Goal: Task Accomplishment & Management: Use online tool/utility

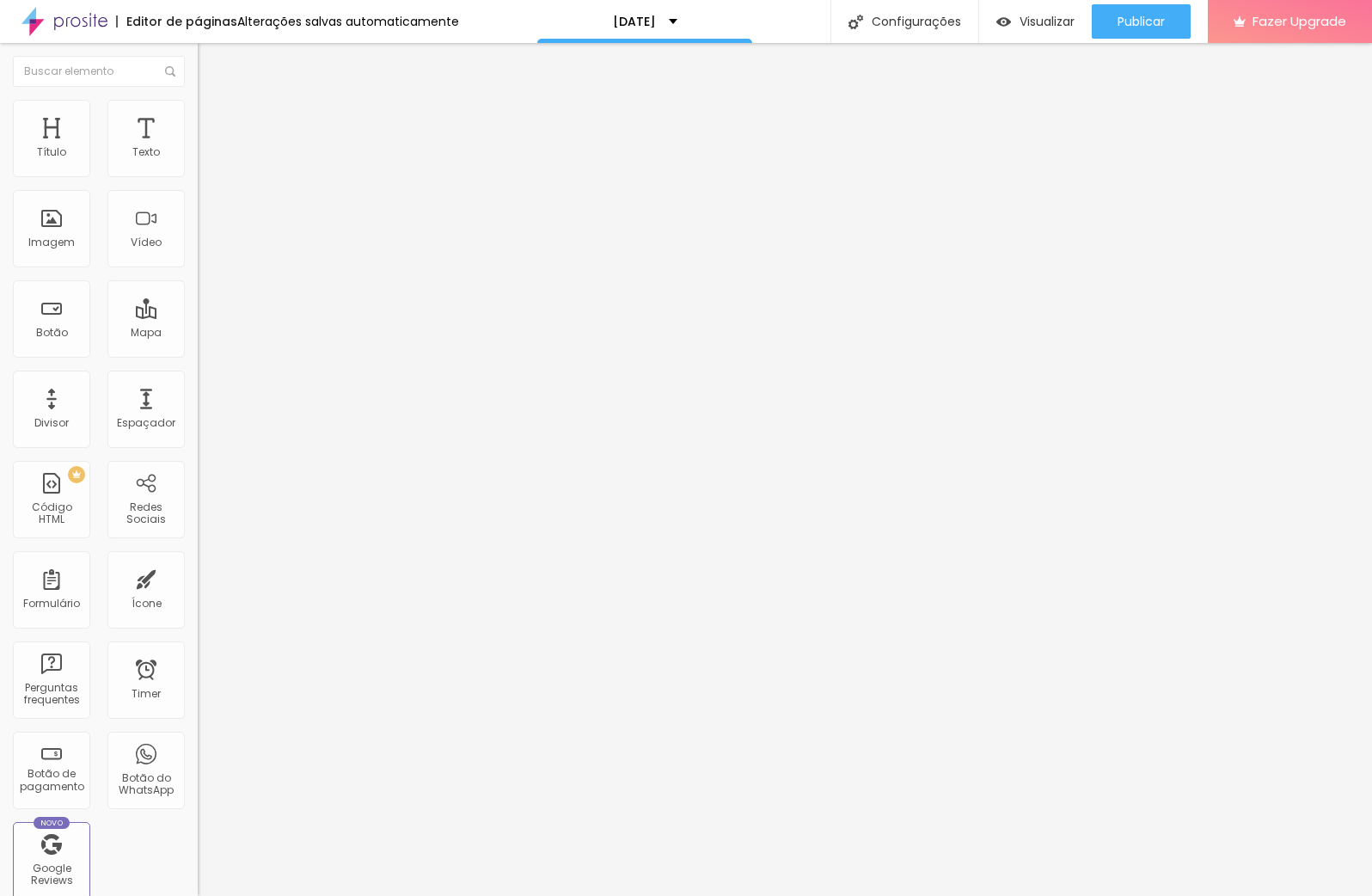
click at [197, 212] on span "Titulo 6" at bounding box center [214, 204] width 33 height 15
click at [197, 188] on span "Titulo 4" at bounding box center [220, 180] width 45 height 17
click at [210, 68] on img "button" at bounding box center [217, 63] width 14 height 14
click at [128, 145] on div "Texto" at bounding box center [146, 138] width 77 height 77
click at [197, 104] on img at bounding box center [205, 108] width 16 height 16
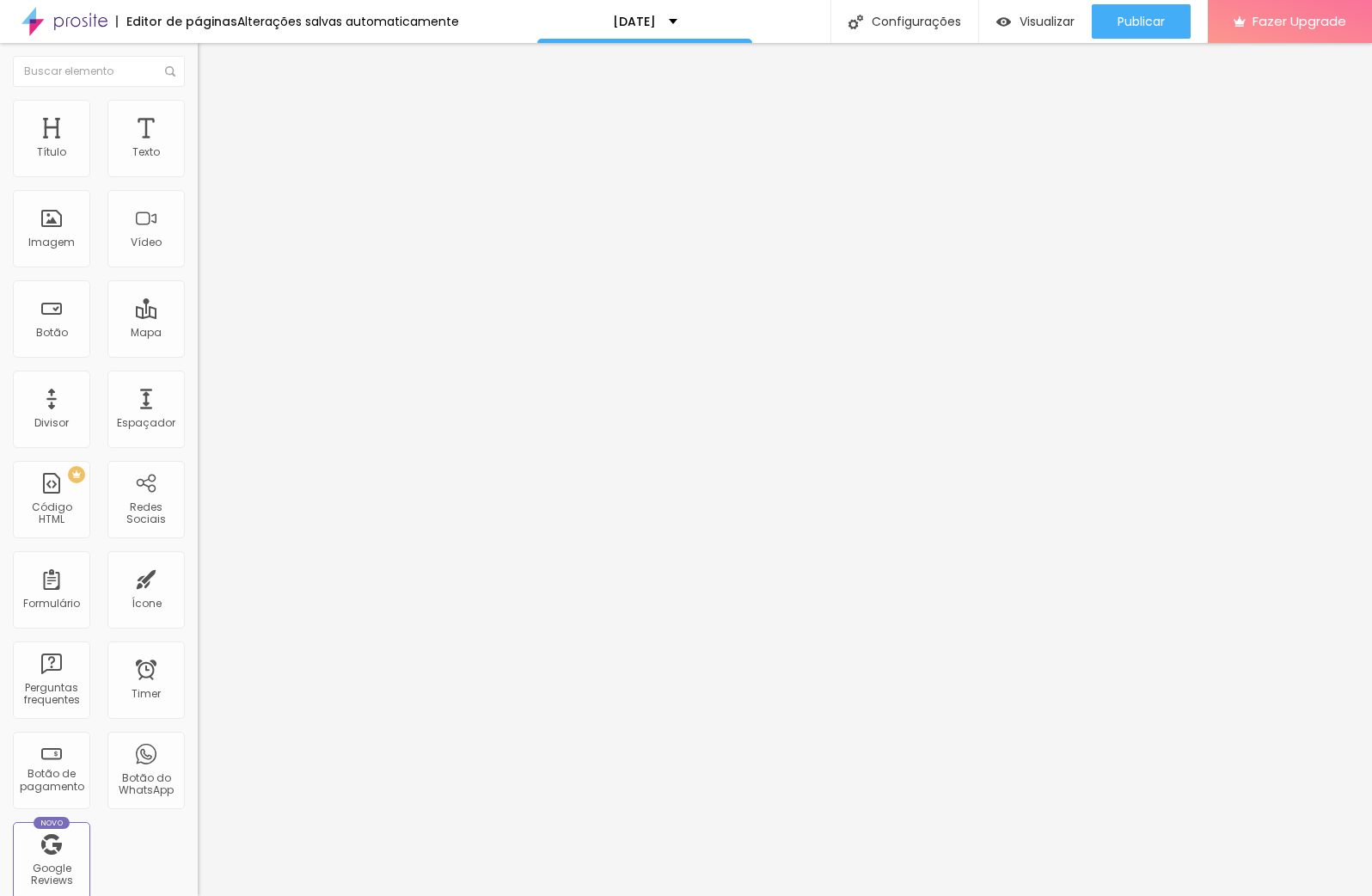
click at [213, 102] on span "Estilo" at bounding box center [226, 94] width 27 height 15
type input "29"
type input "26"
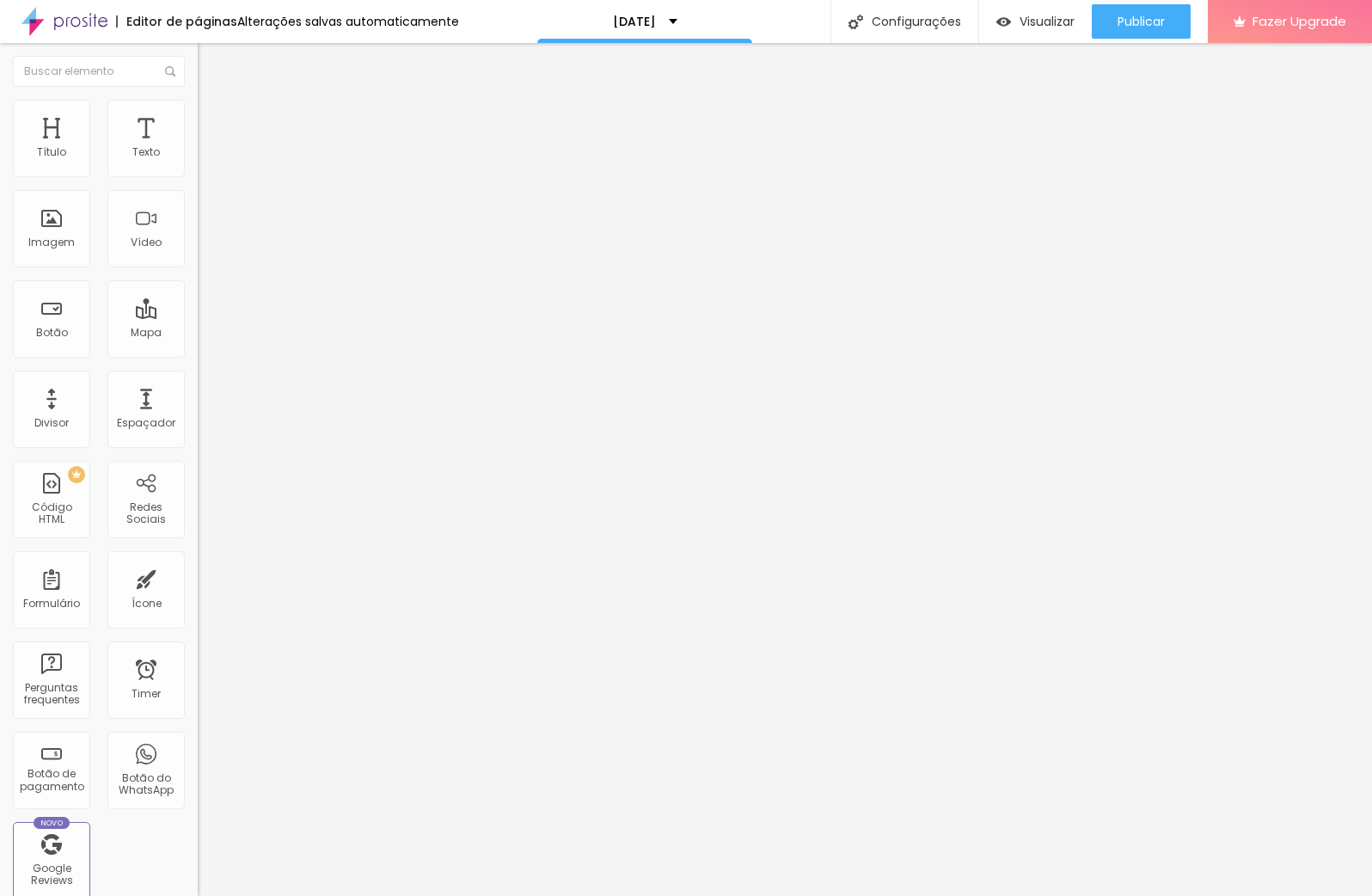
type input "25"
type input "24"
type input "23"
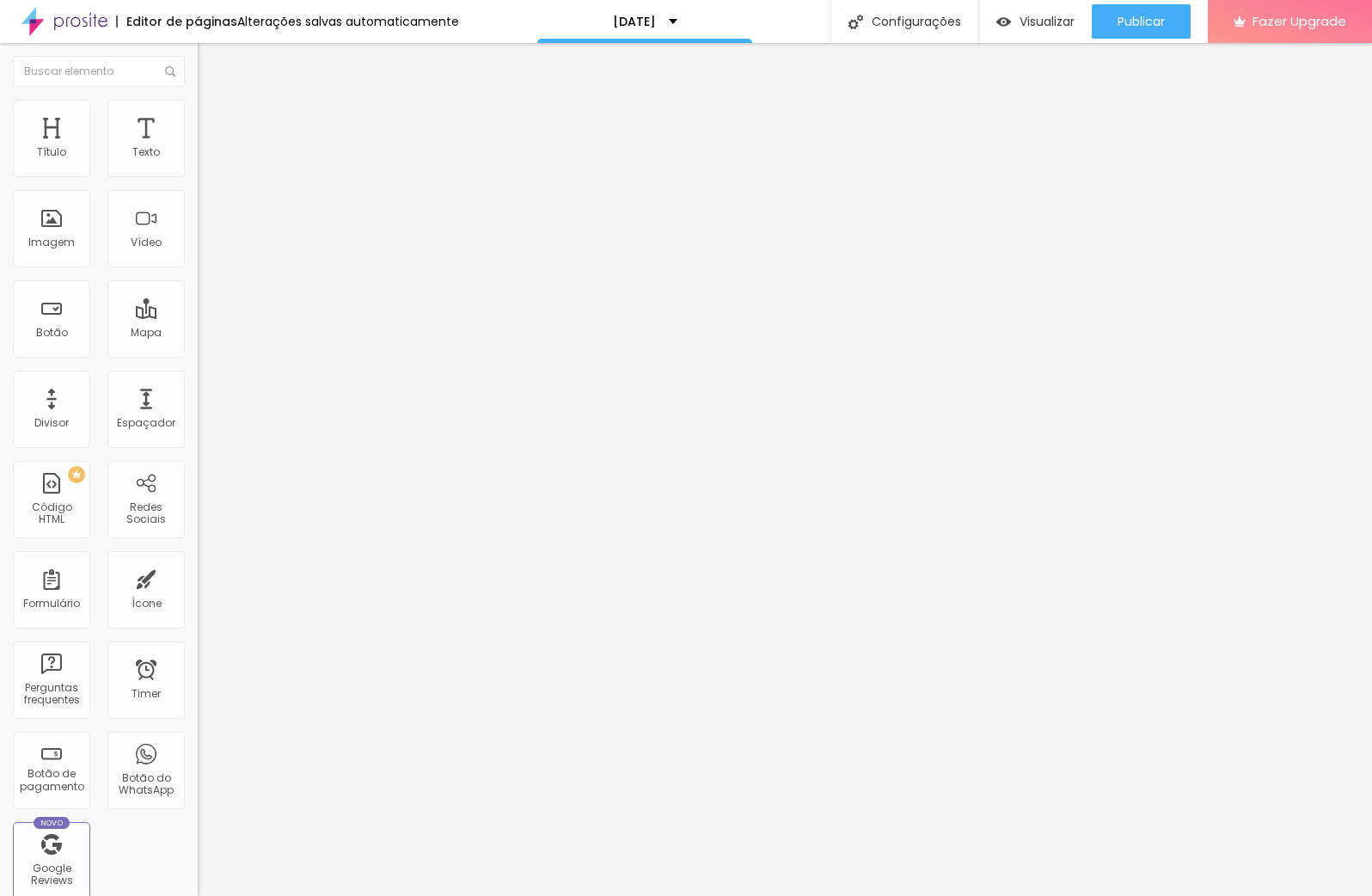
type input "23"
type input "22"
type input "21"
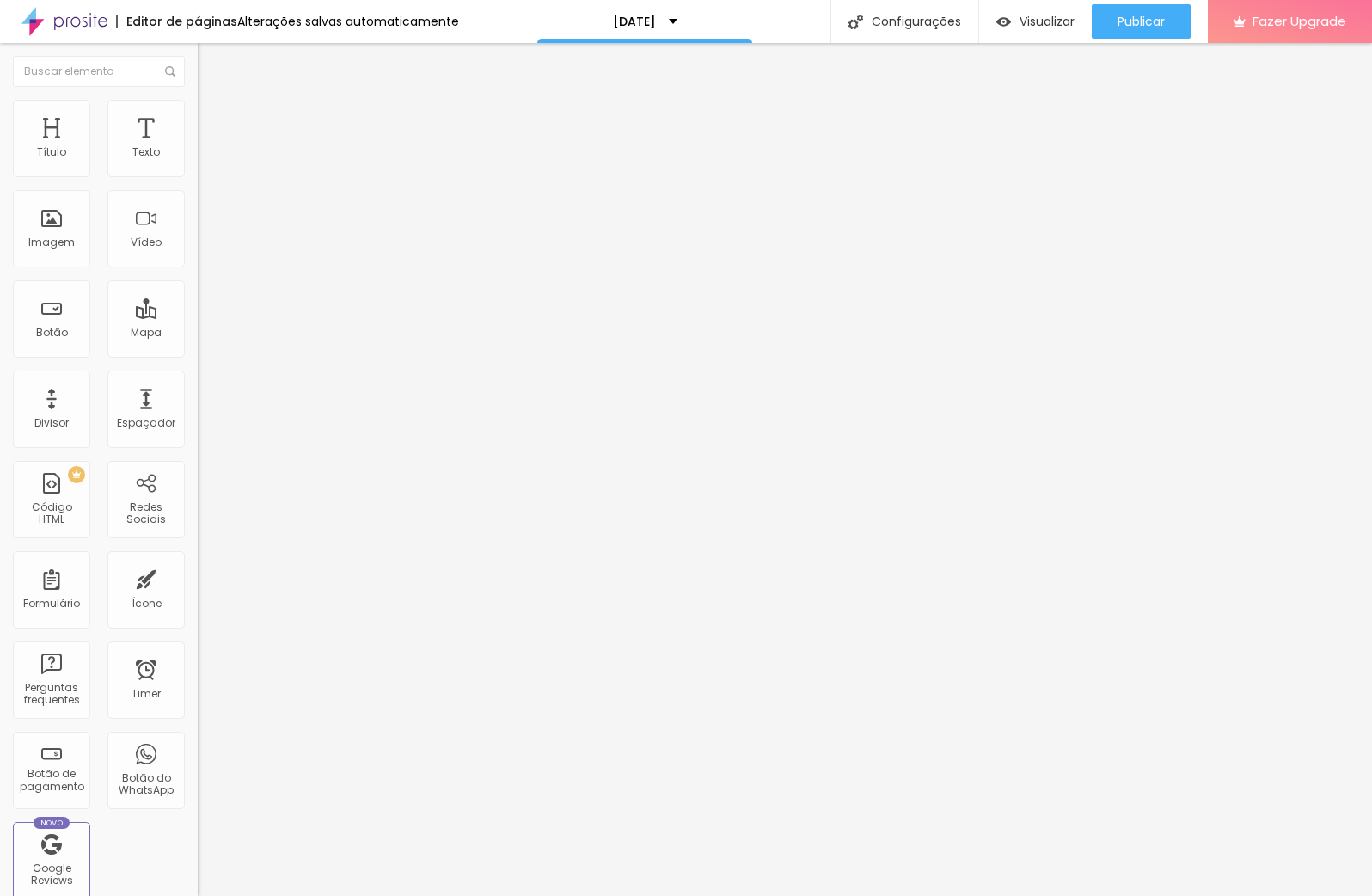
type input "20"
type input "19"
drag, startPoint x: 136, startPoint y: 169, endPoint x: 87, endPoint y: 168, distance: 49.0
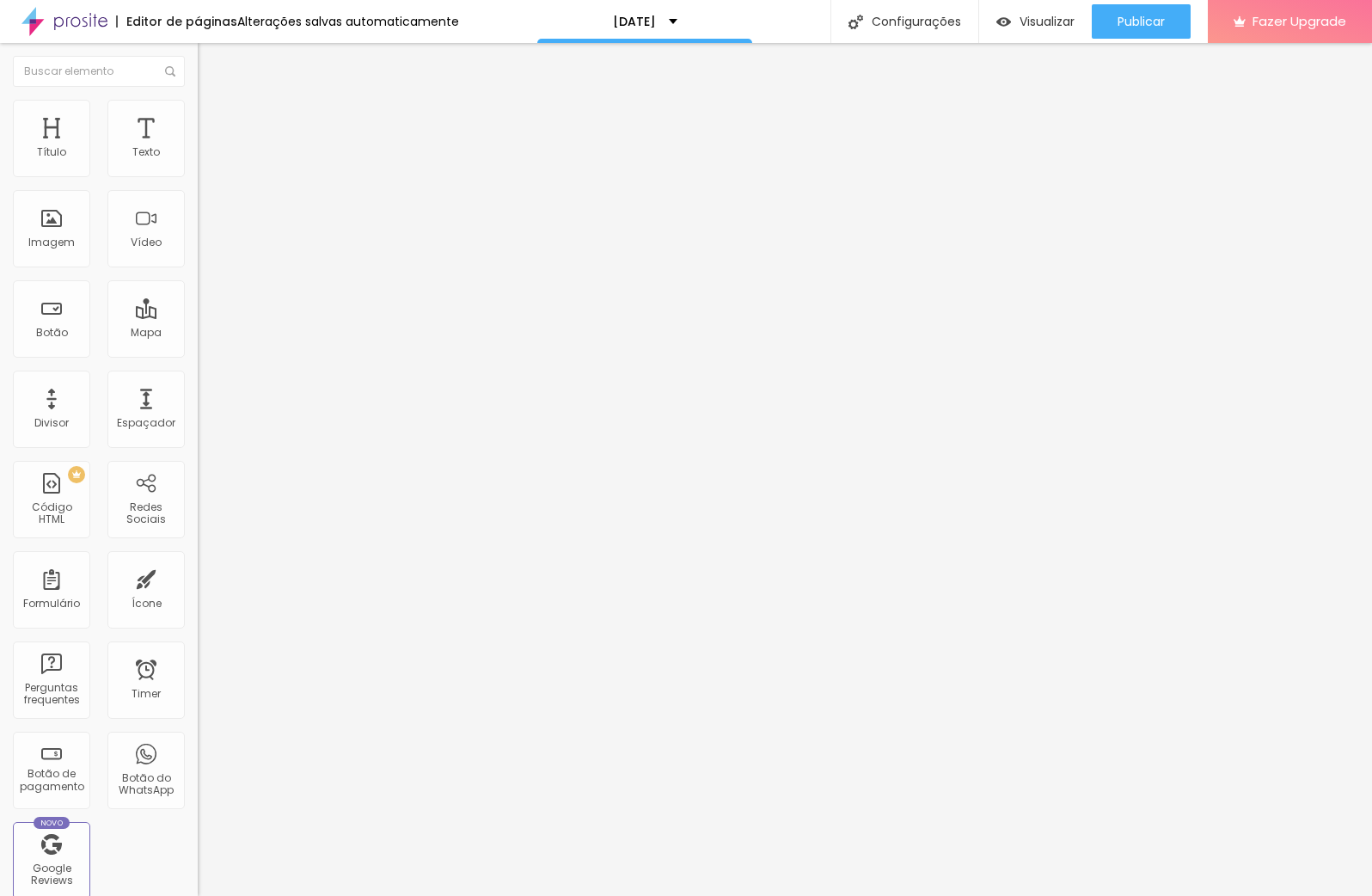
type input "19"
click at [197, 317] on input "range" at bounding box center [253, 324] width 111 height 14
type input "20"
type input "21"
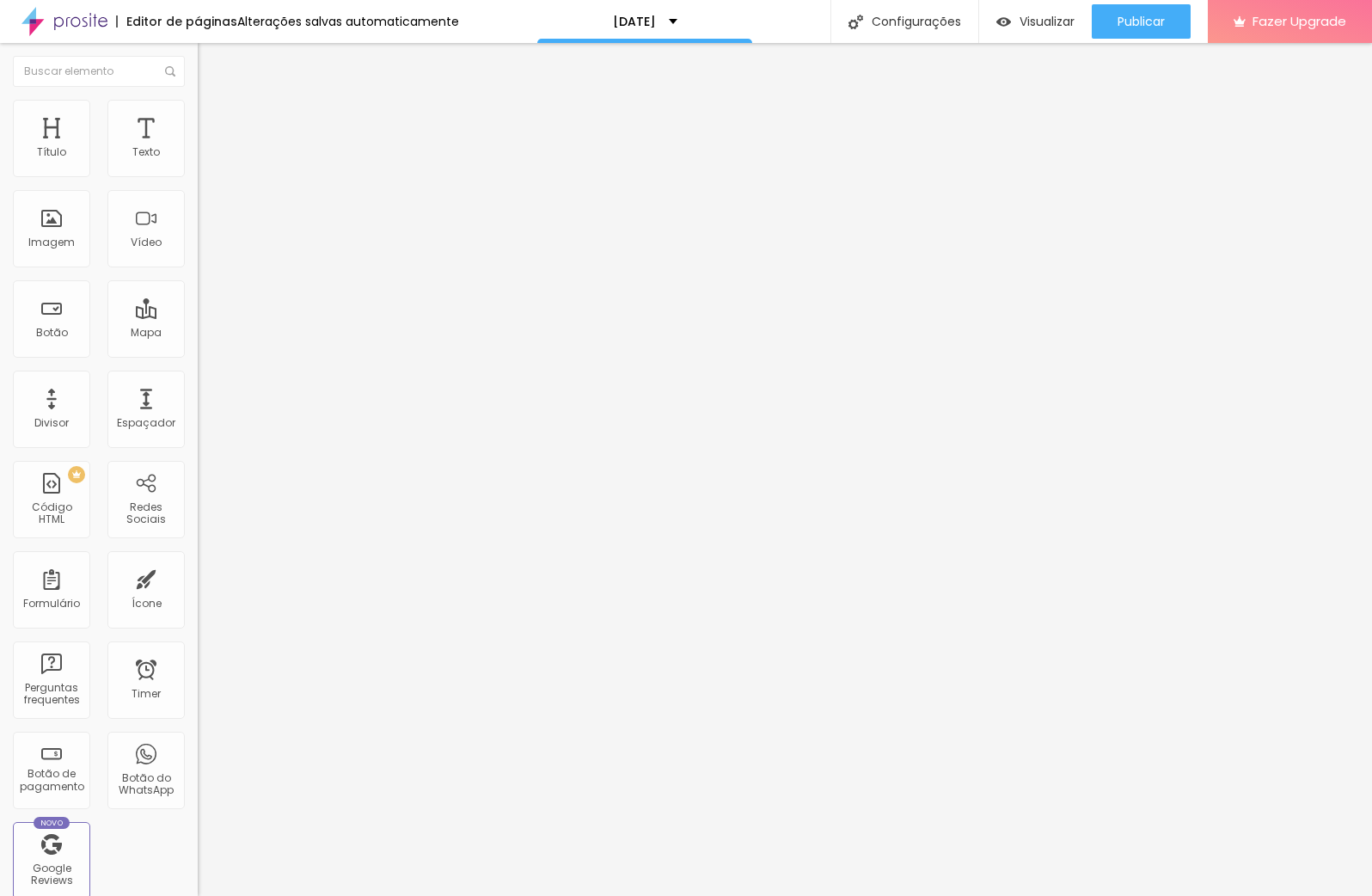
type input "21"
type input "22"
type input "21"
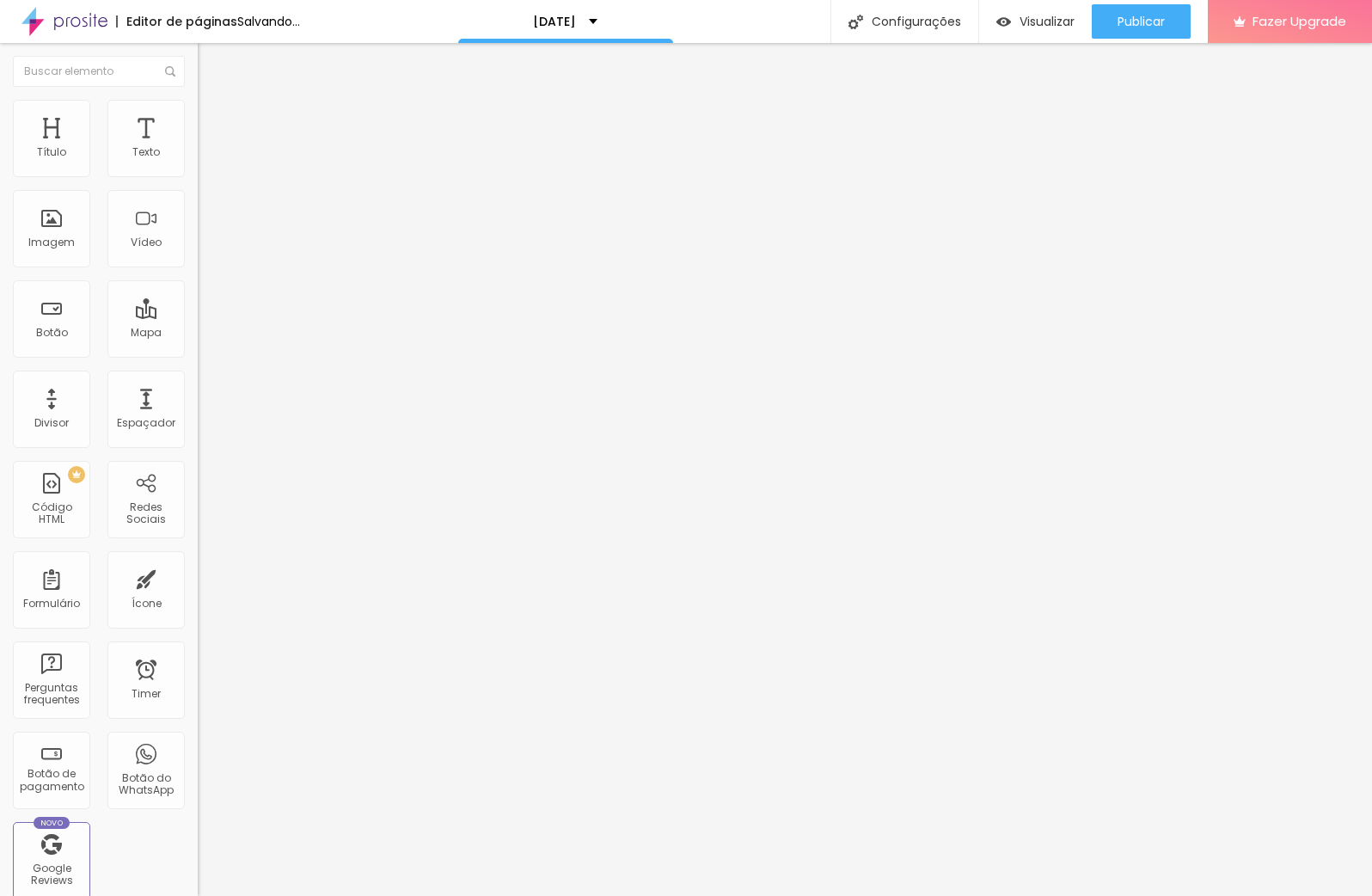
type input "20"
click at [197, 317] on input "range" at bounding box center [253, 324] width 111 height 14
type input "19"
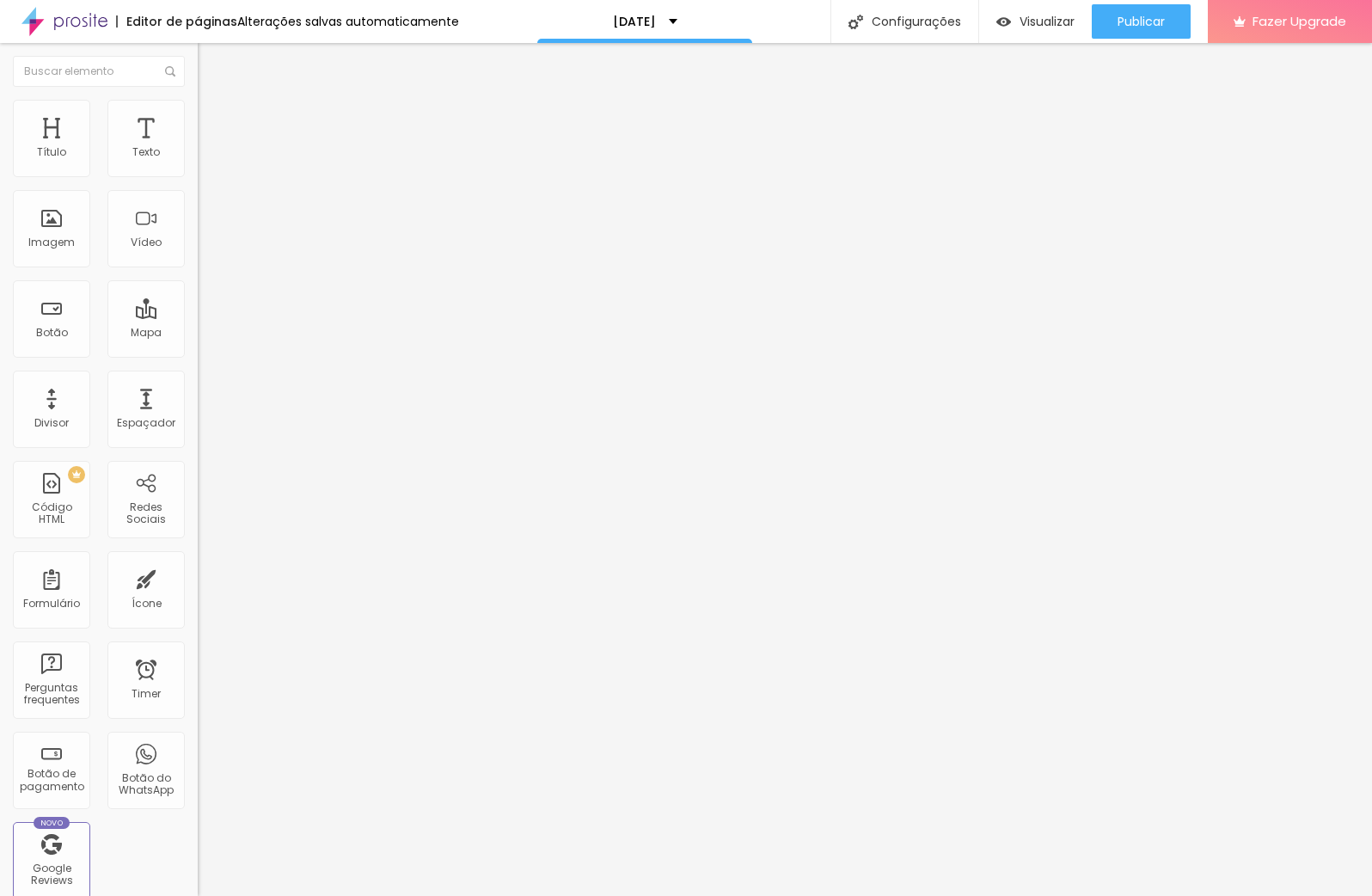
type input "19"
click at [197, 317] on input "range" at bounding box center [253, 324] width 111 height 14
type input "1"
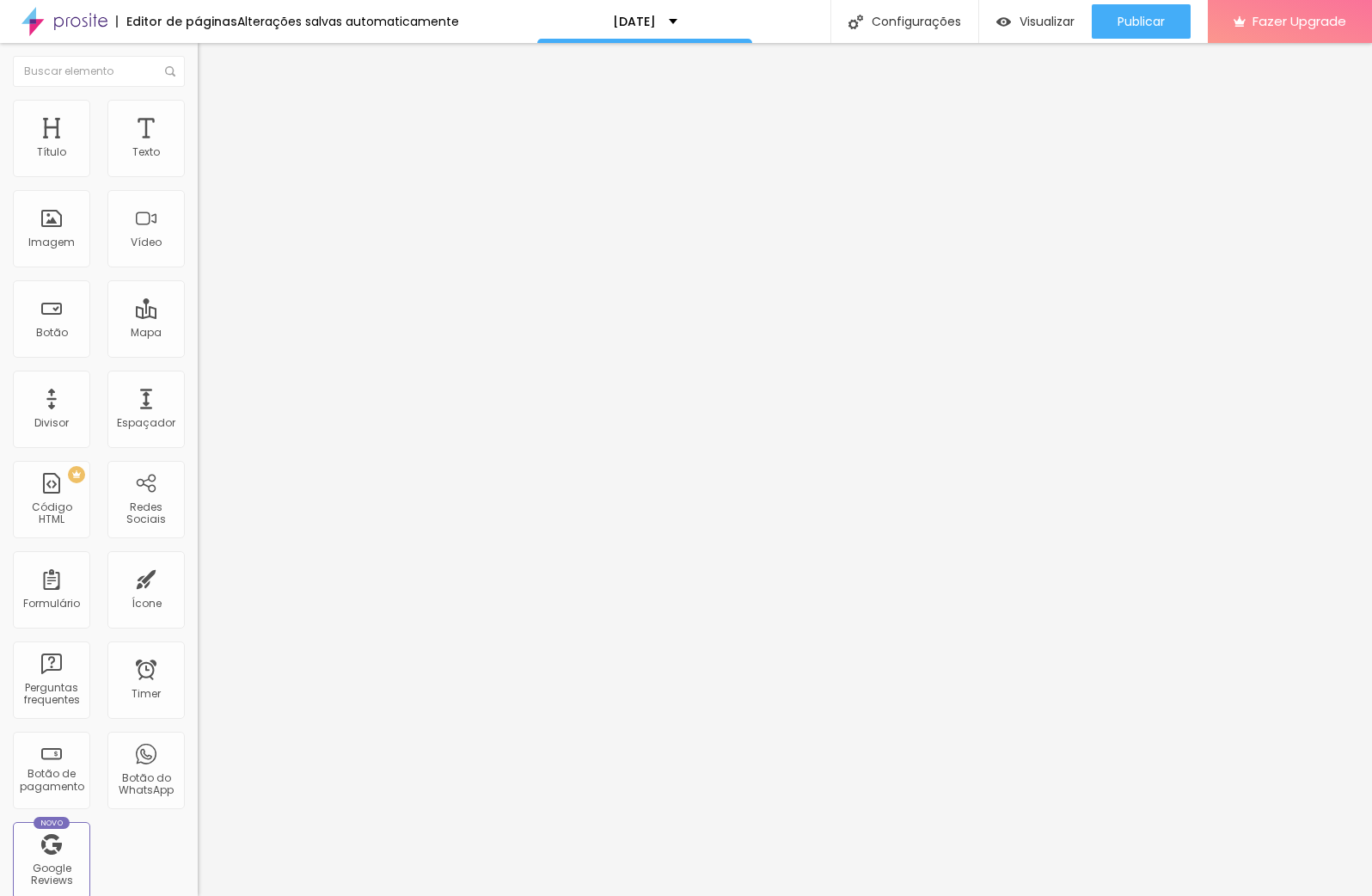
type input "2"
type input "1"
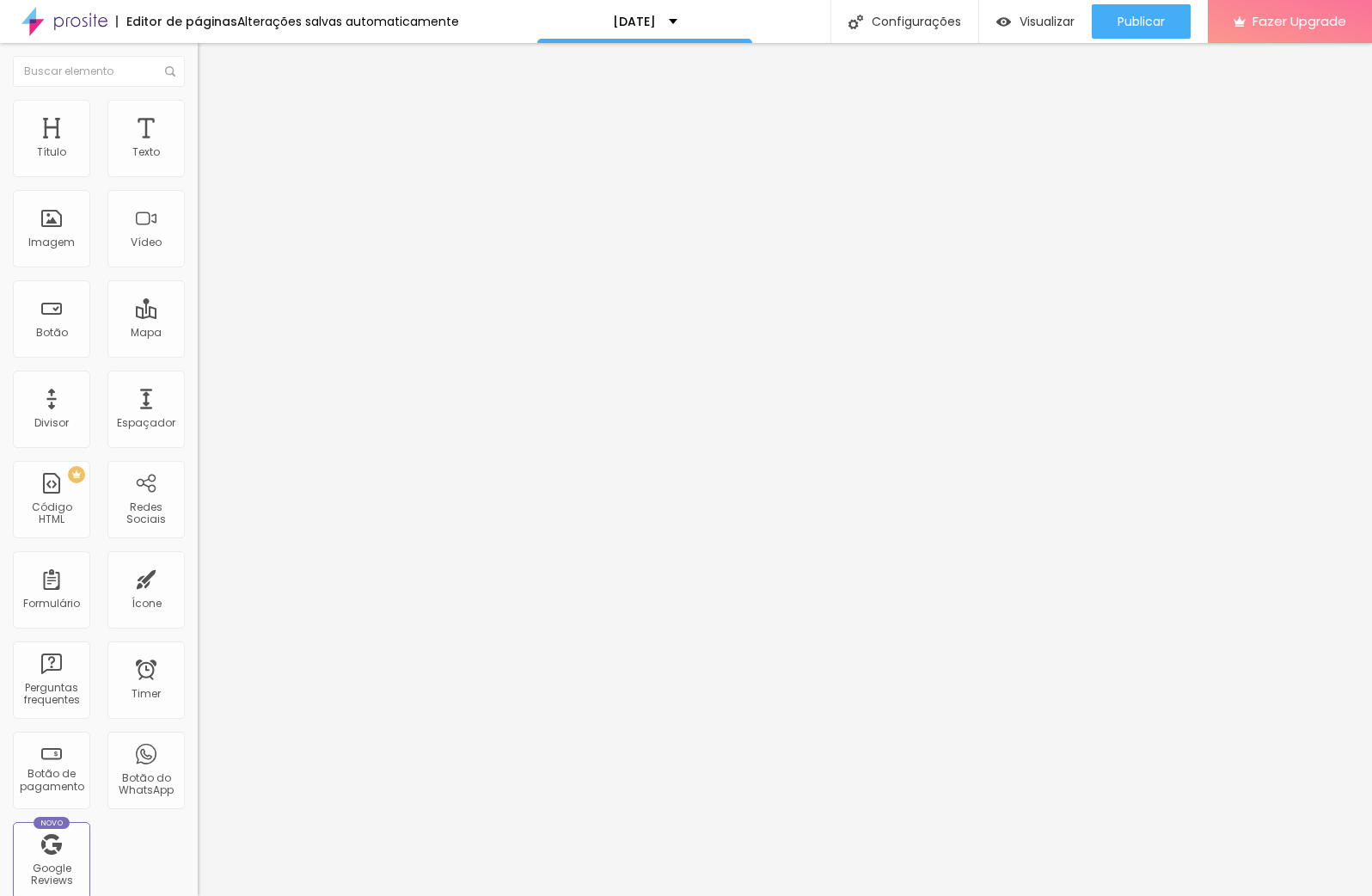
type input "1.2"
type input "1.1"
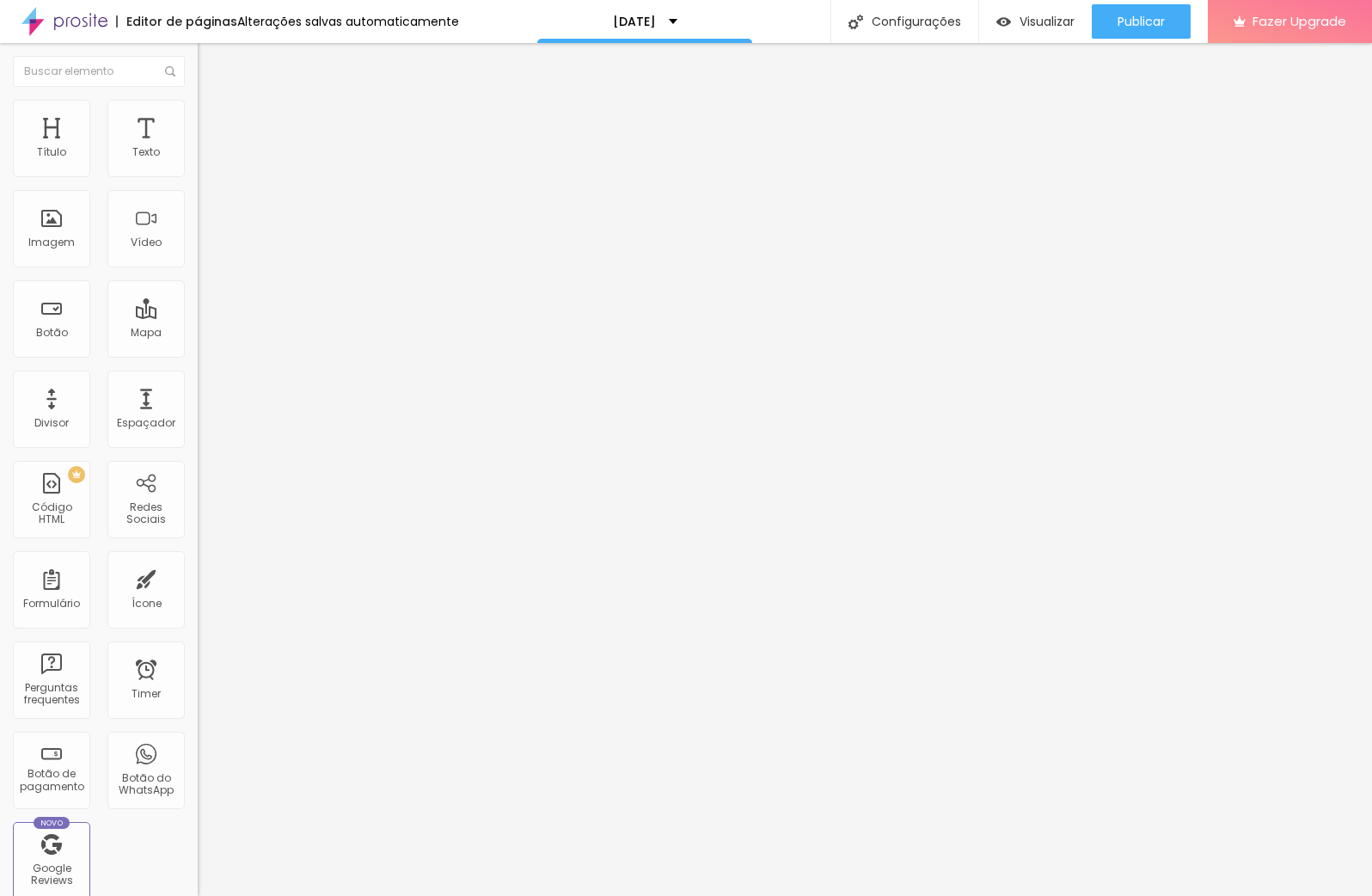
type input "1.2"
type input "1.3"
type input "1.2"
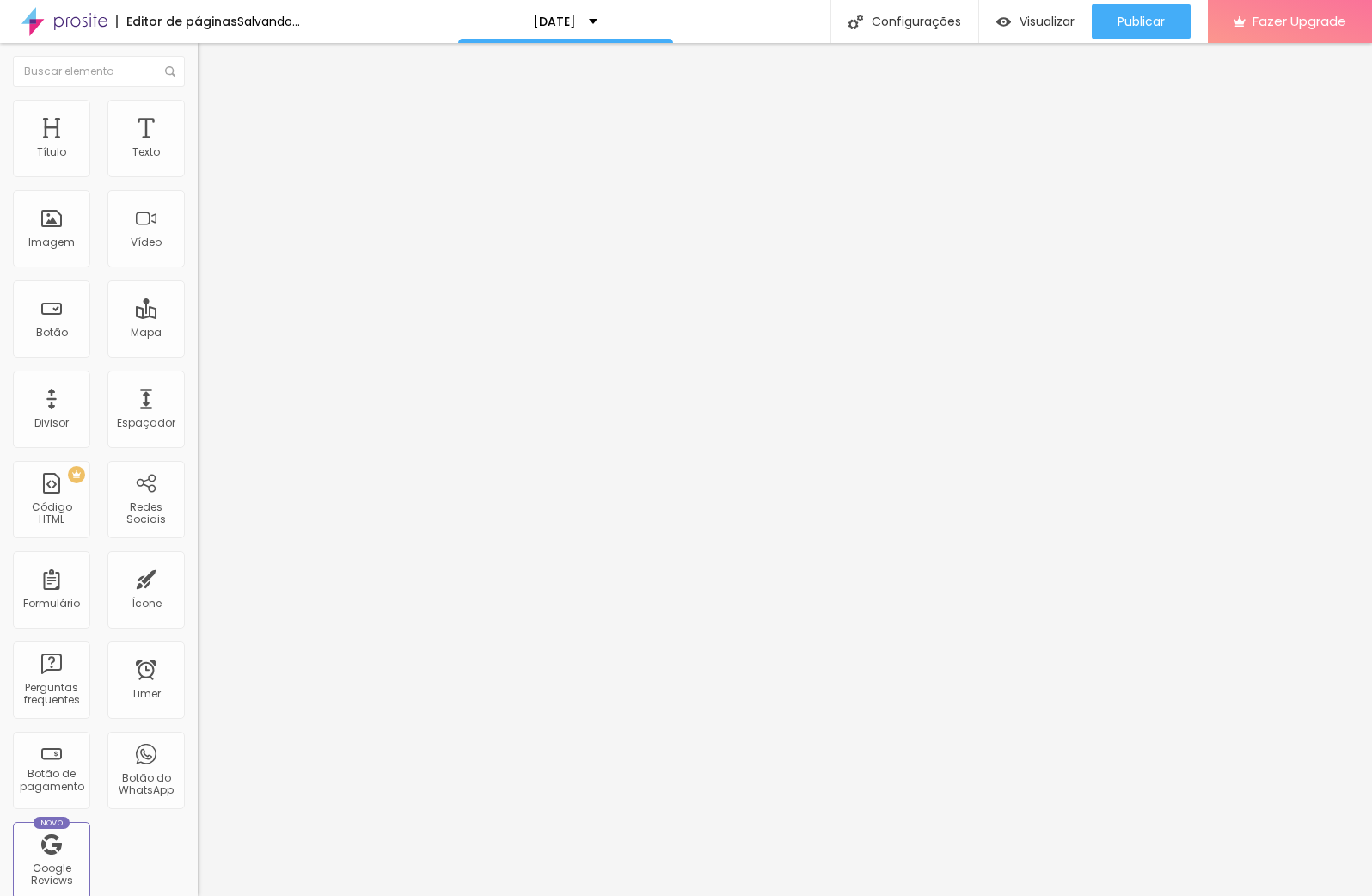
type input "1.2"
click at [197, 803] on input "range" at bounding box center [253, 810] width 111 height 14
type input "0.5"
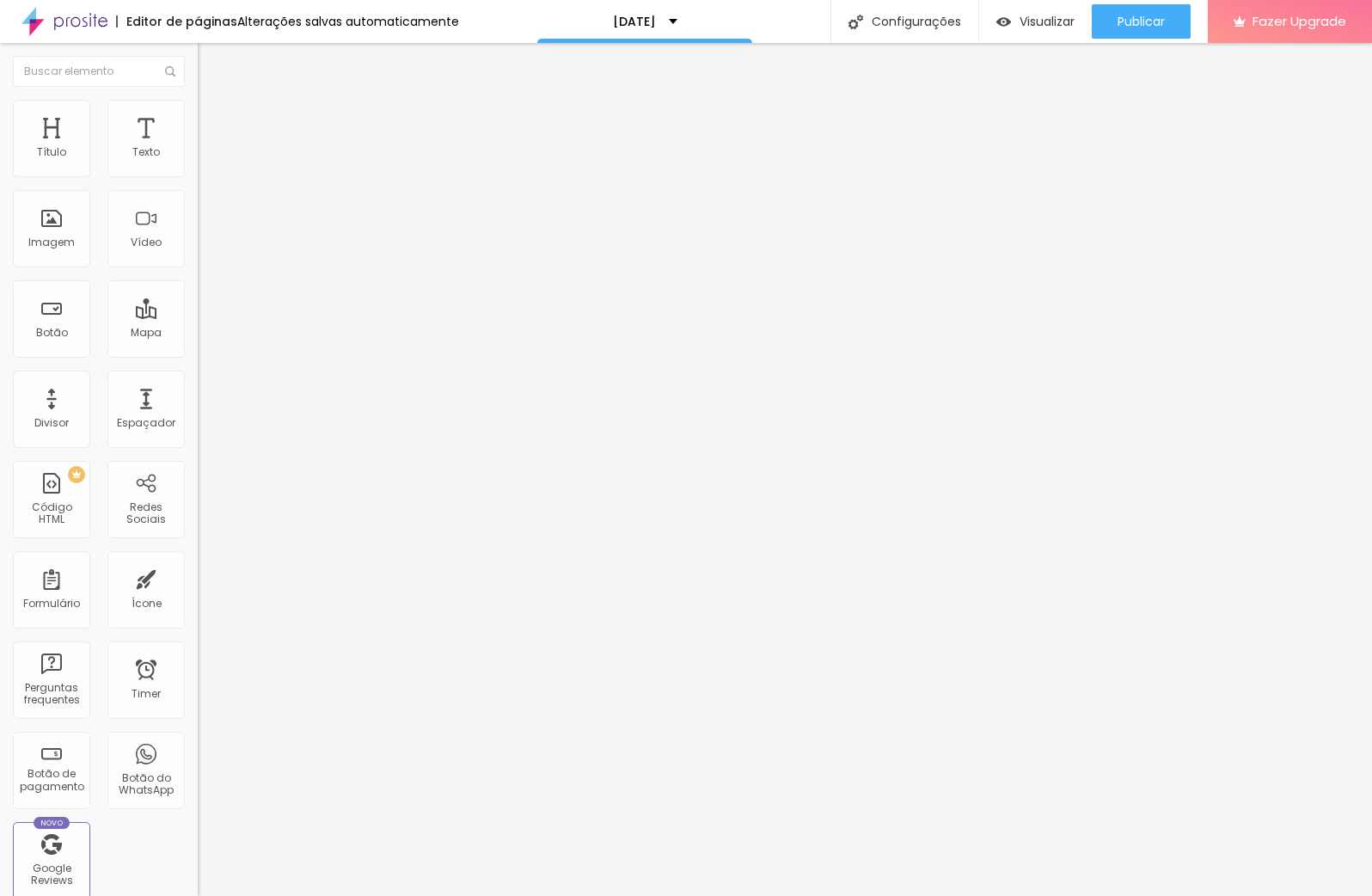
type input "0.6"
type input "1"
type input "0.9"
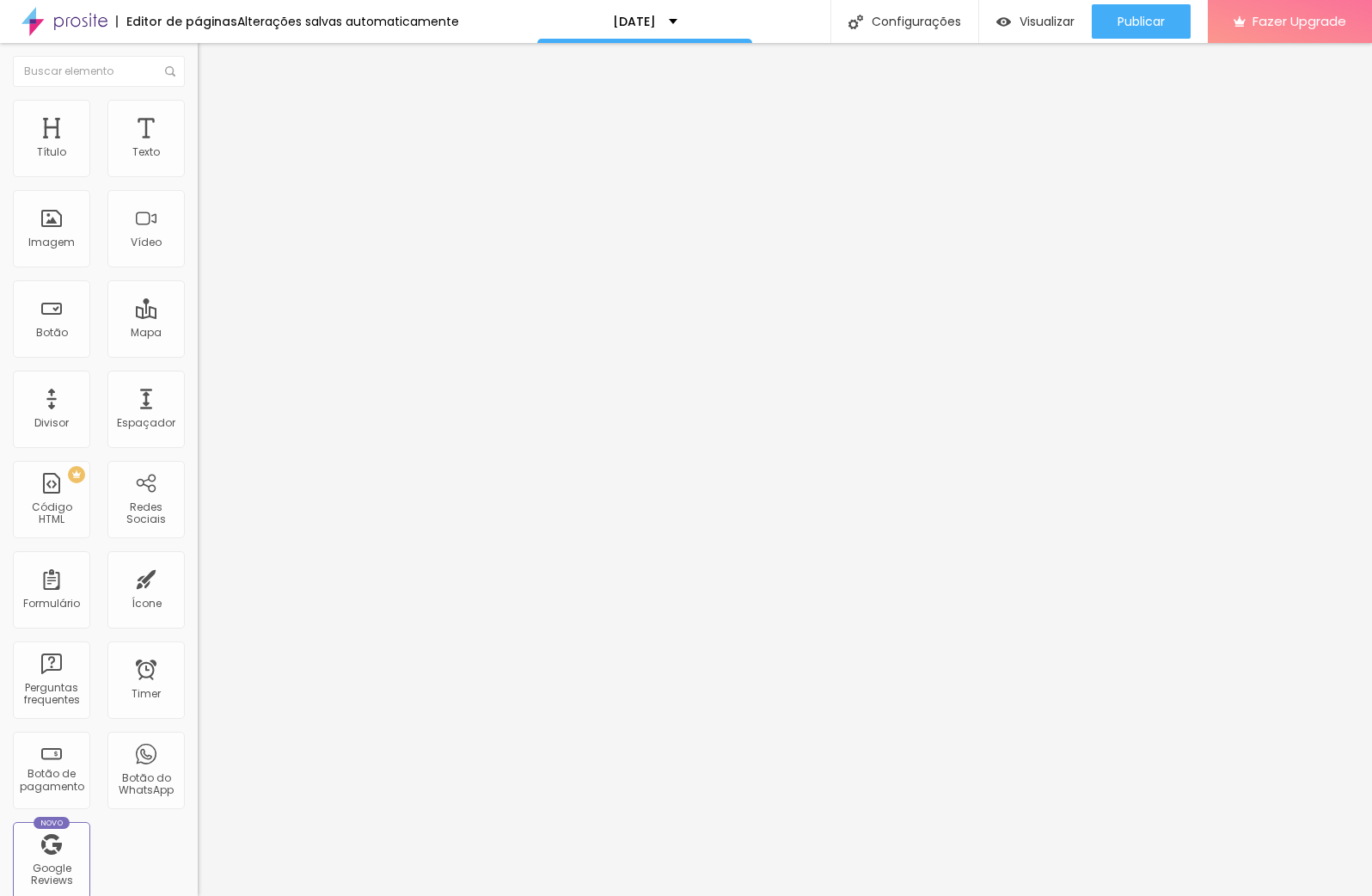
type input "0.9"
type input "0.7"
type input "0.6"
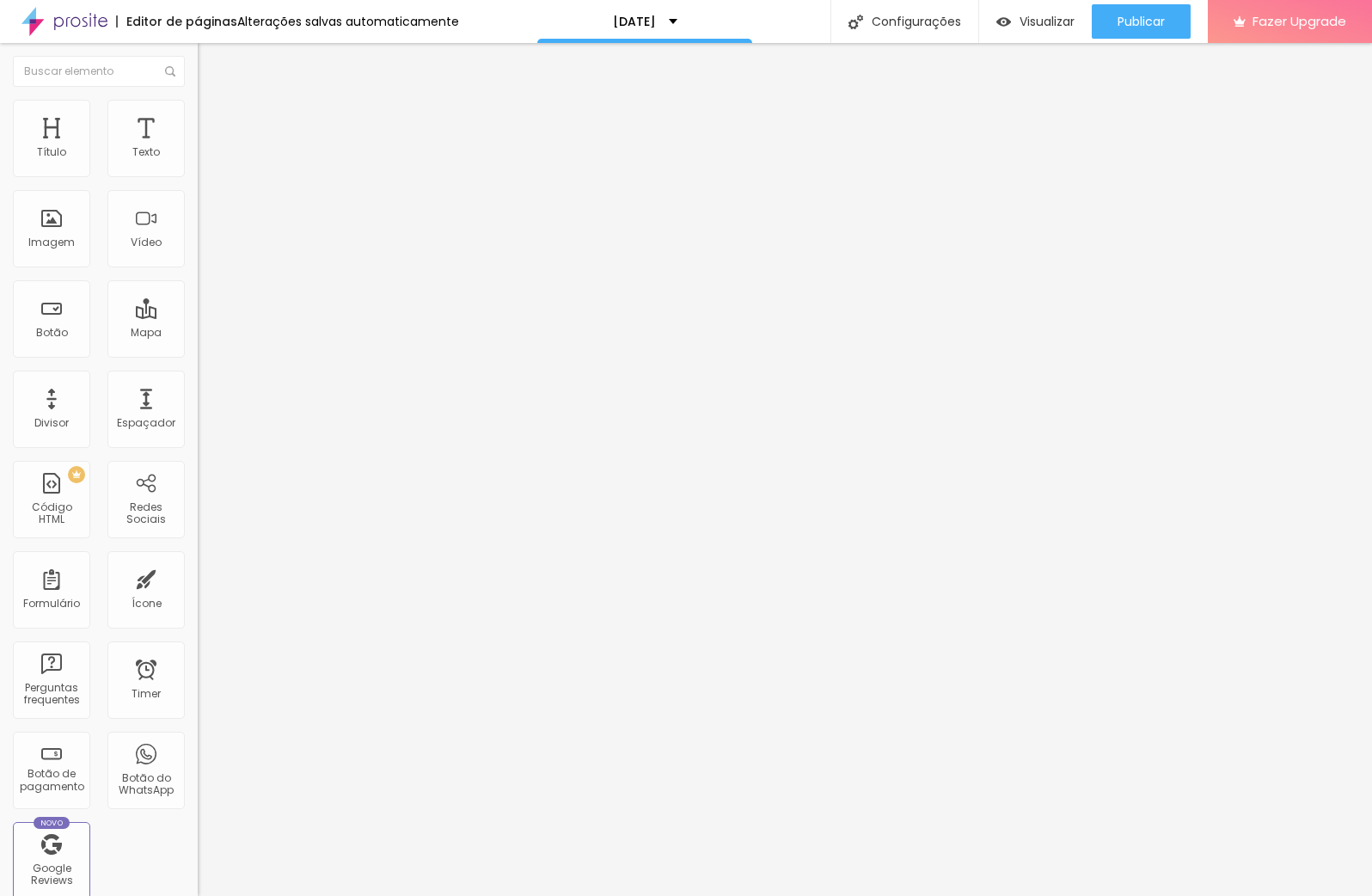
type input "0.5"
type input "0.4"
type input "0.3"
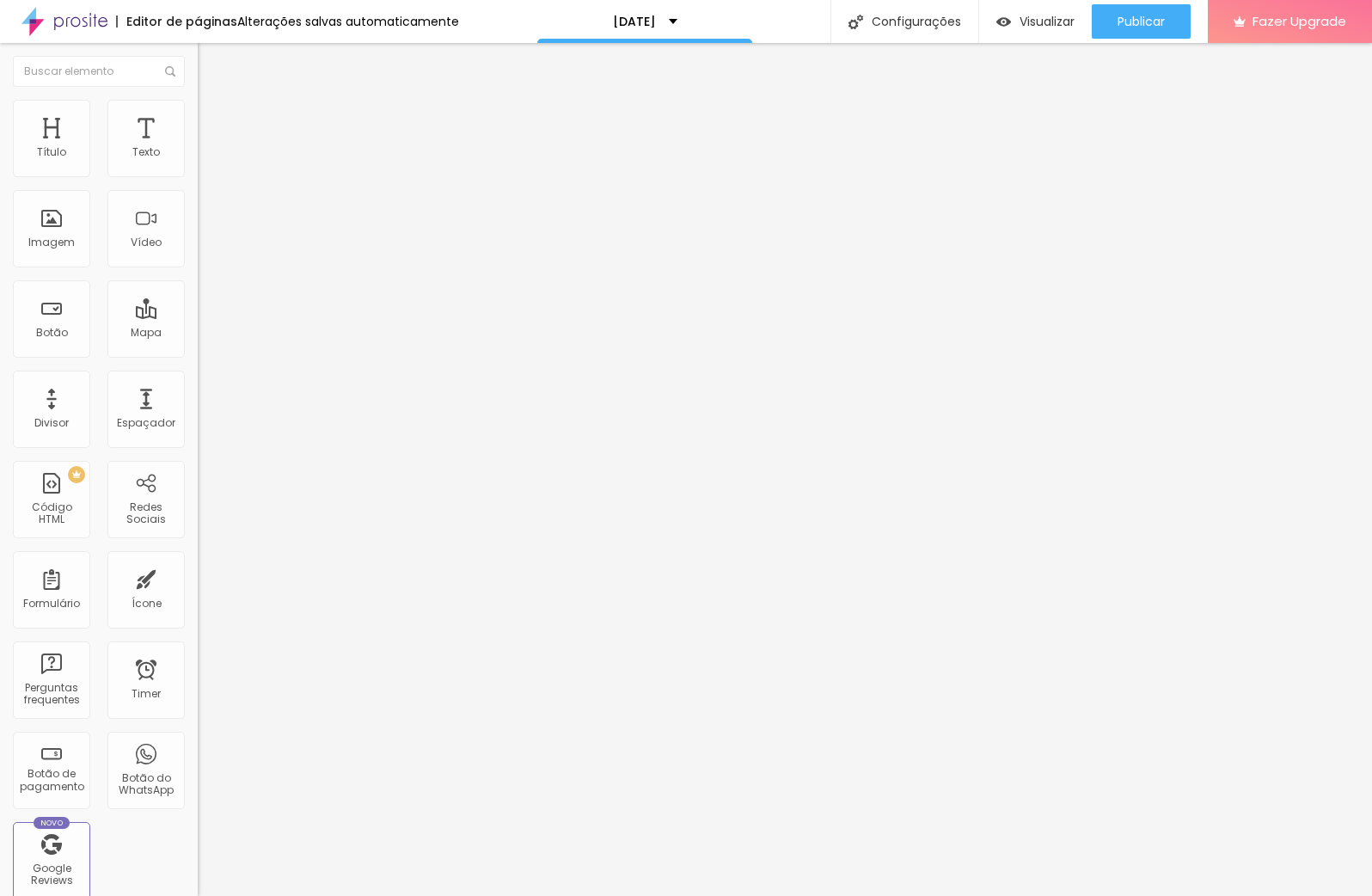
type input "0.3"
type input "0.2"
type input "0.1"
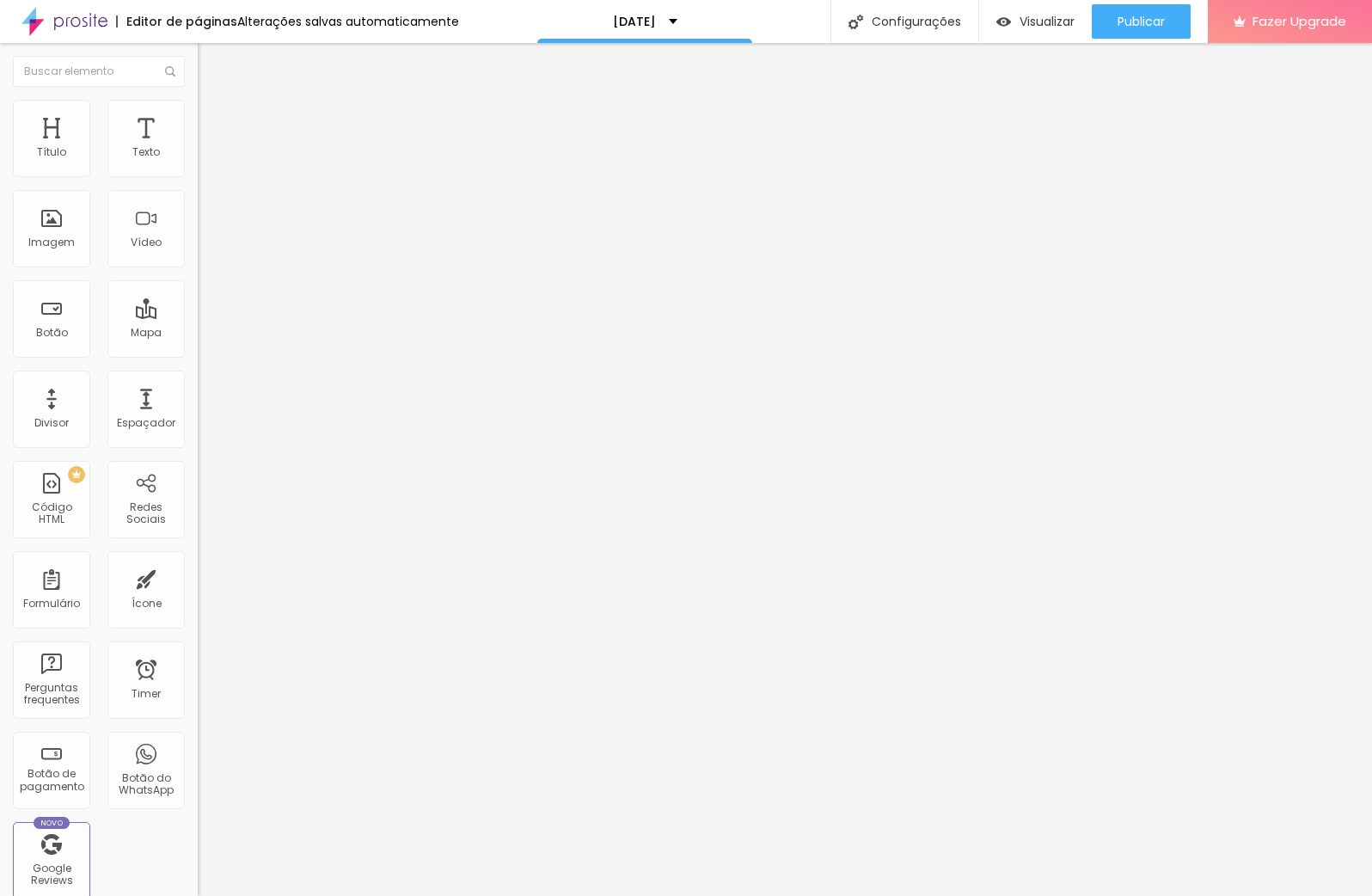
type input "0"
drag, startPoint x: 36, startPoint y: 204, endPoint x: 23, endPoint y: 206, distance: 13.2
click at [197, 559] on input "range" at bounding box center [253, 566] width 111 height 14
click at [197, 106] on img at bounding box center [205, 108] width 16 height 16
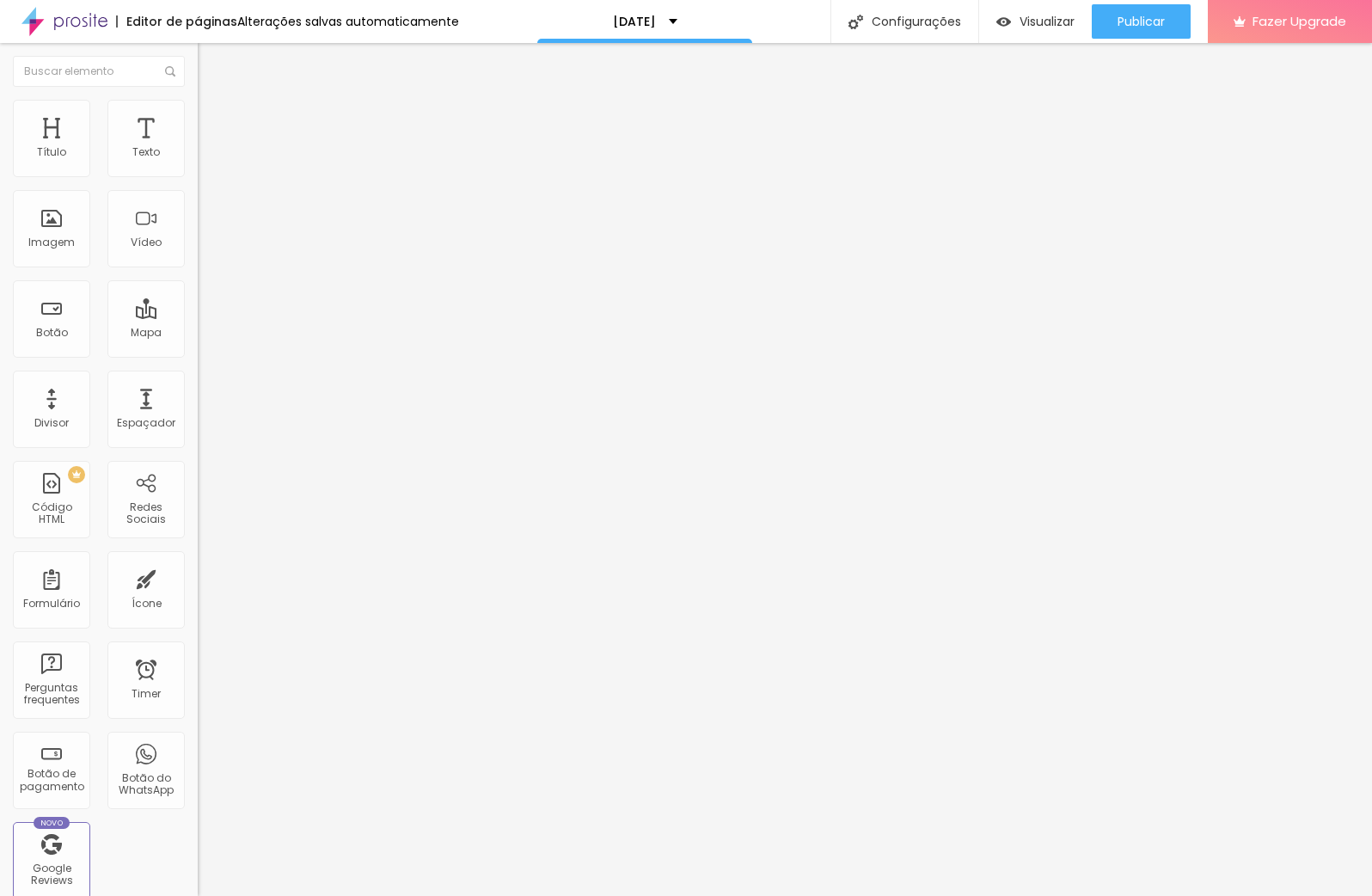
type input "12"
type input "13"
type input "14"
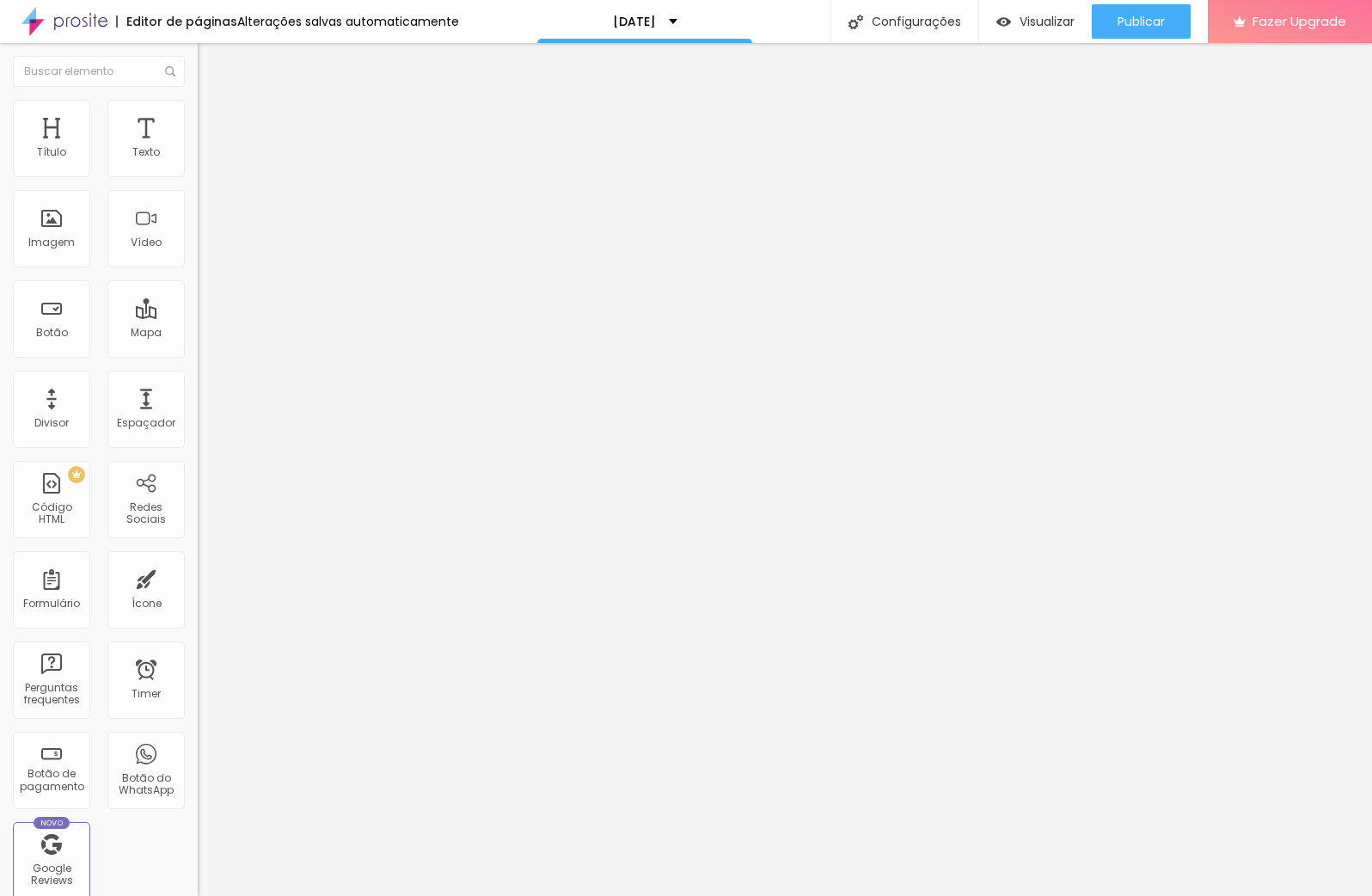
type input "14"
type input "15"
type input "16"
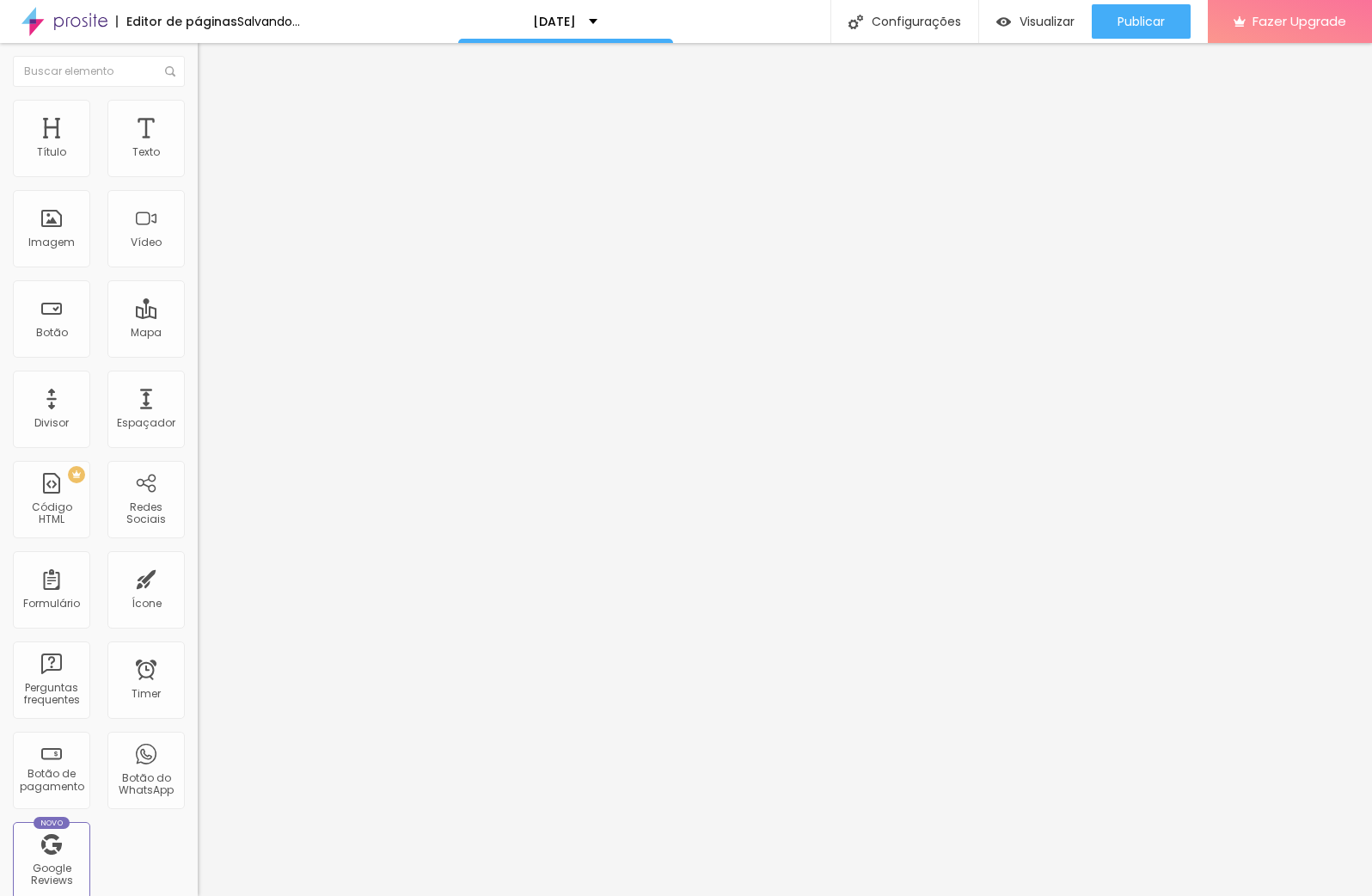
type input "17"
type input "18"
type input "19"
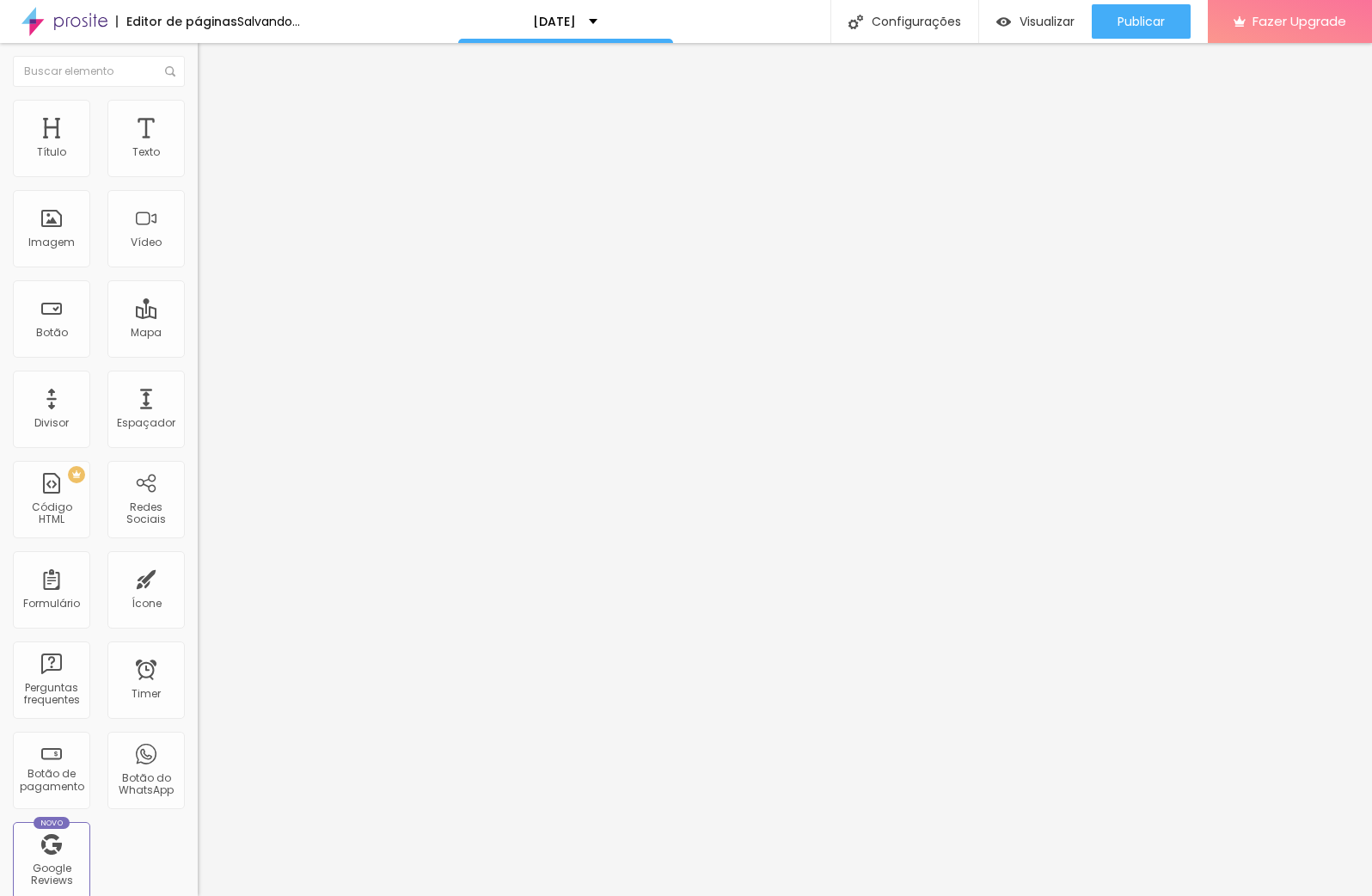
type input "19"
type input "20"
type input "23"
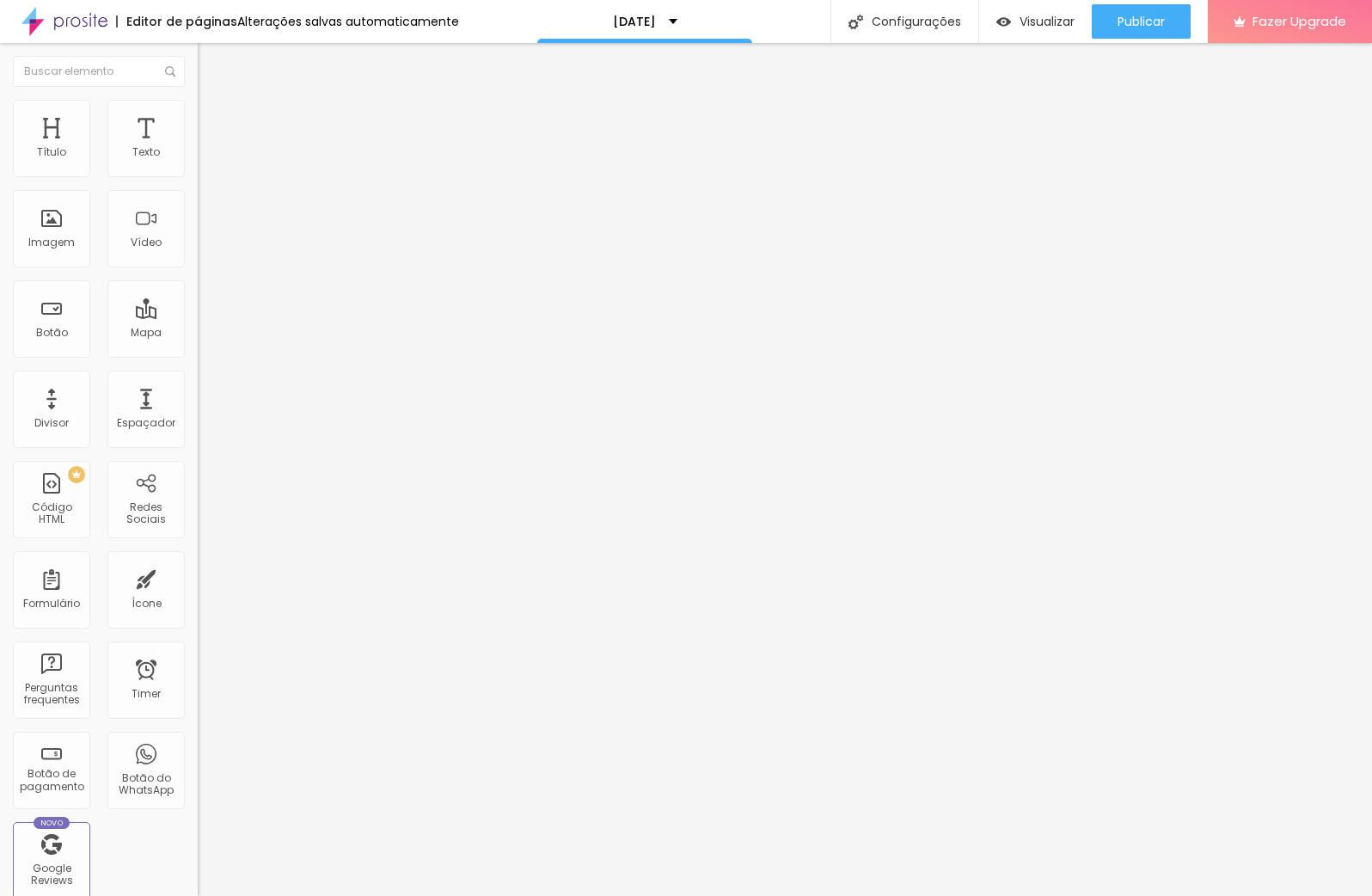
type input "24"
type input "25"
type input "27"
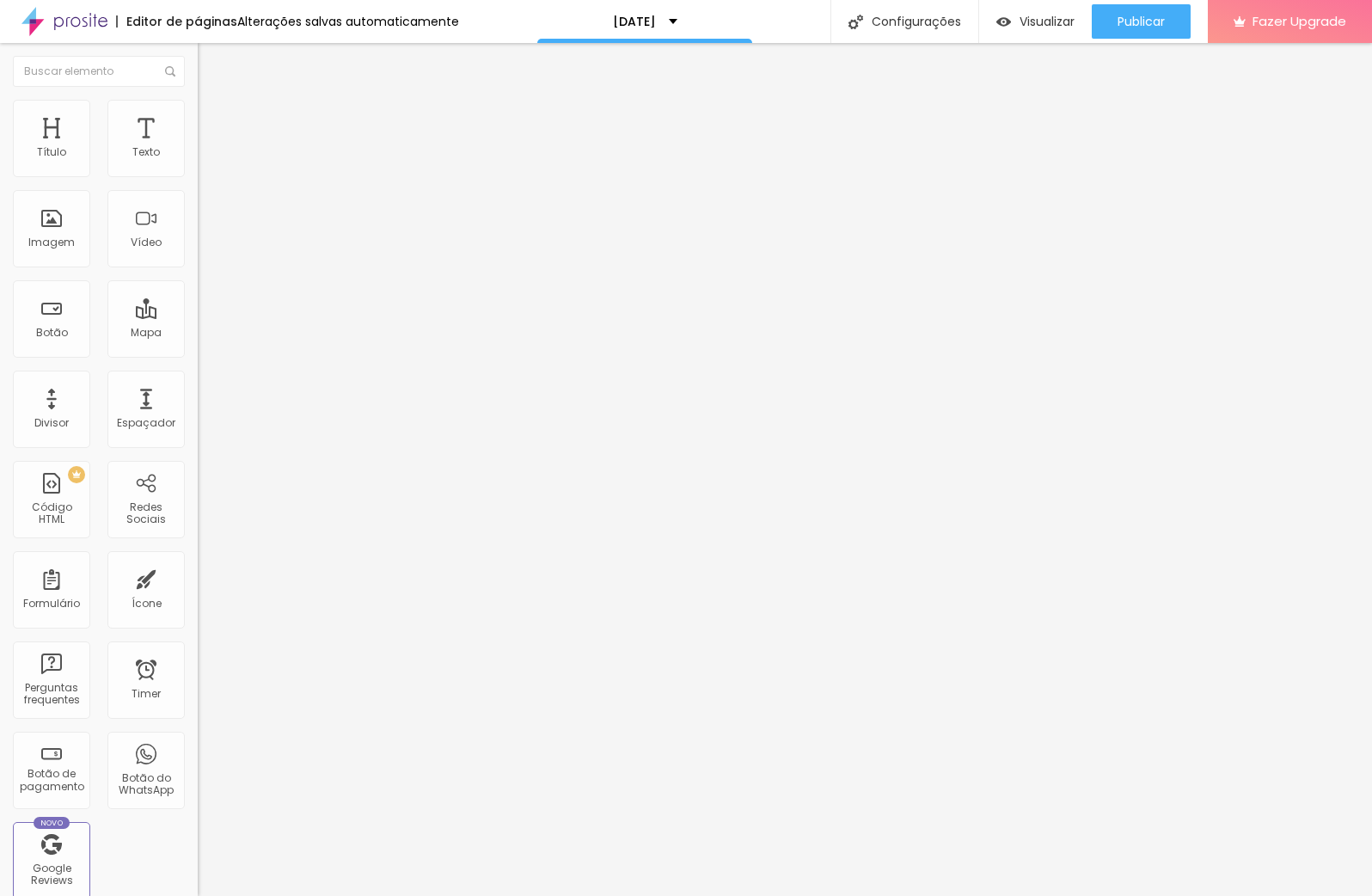
type input "27"
type input "28"
type input "29"
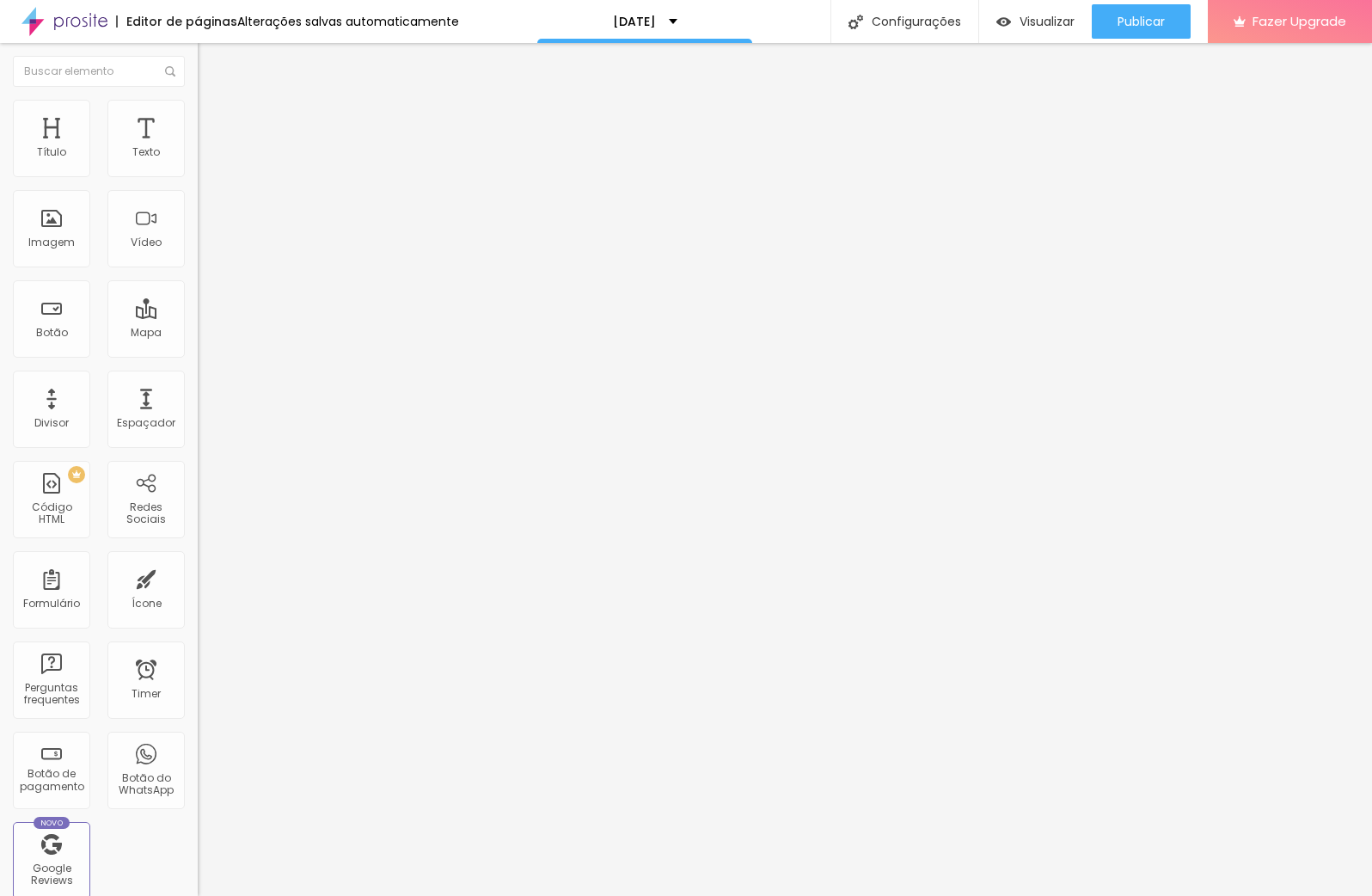
type input "30"
type input "31"
type input "32"
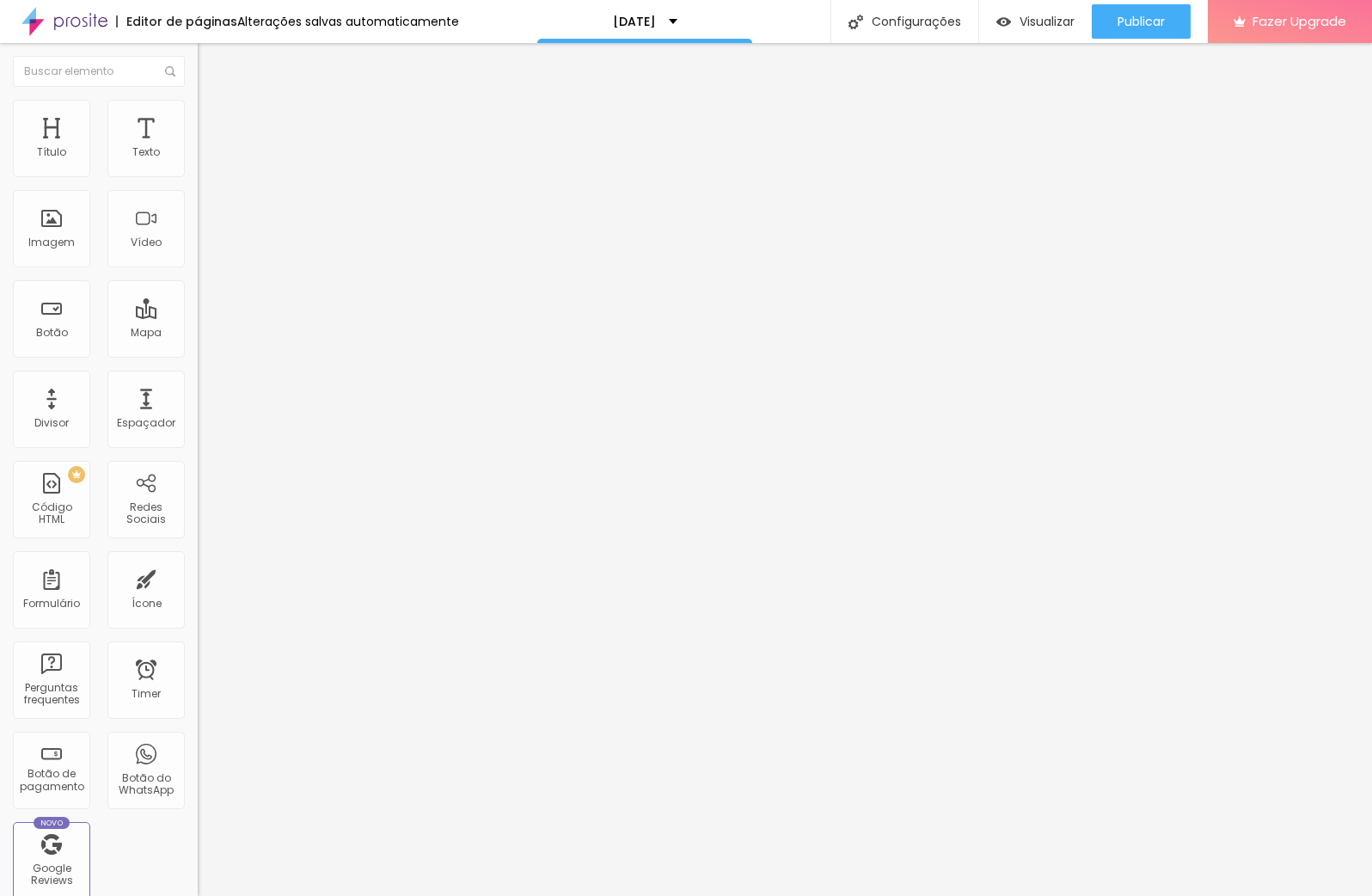
type input "32"
type input "34"
type input "35"
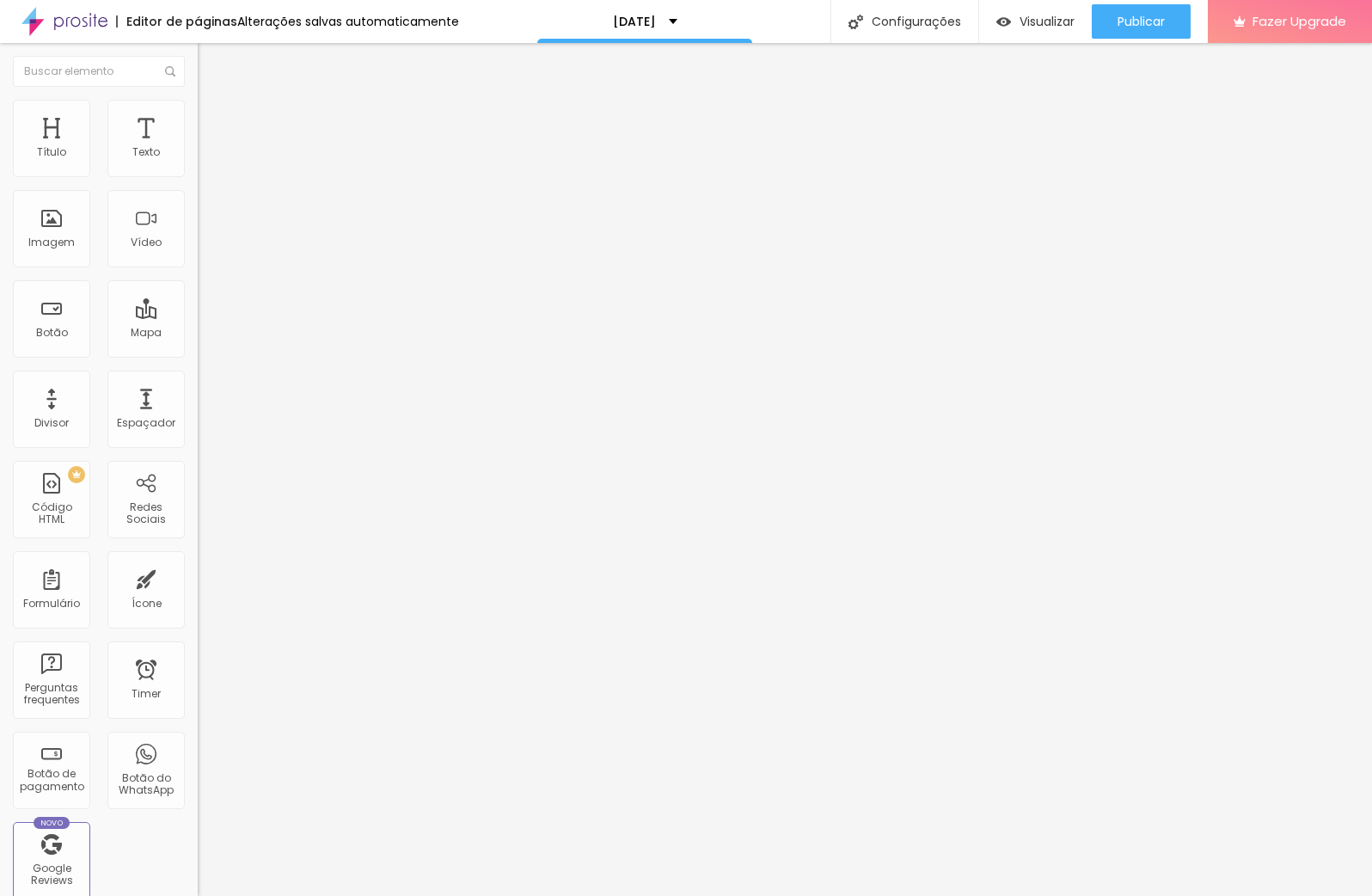
type input "36"
drag, startPoint x: 52, startPoint y: 202, endPoint x: 77, endPoint y: 200, distance: 25.1
type input "36"
click at [197, 559] on input "range" at bounding box center [253, 566] width 111 height 14
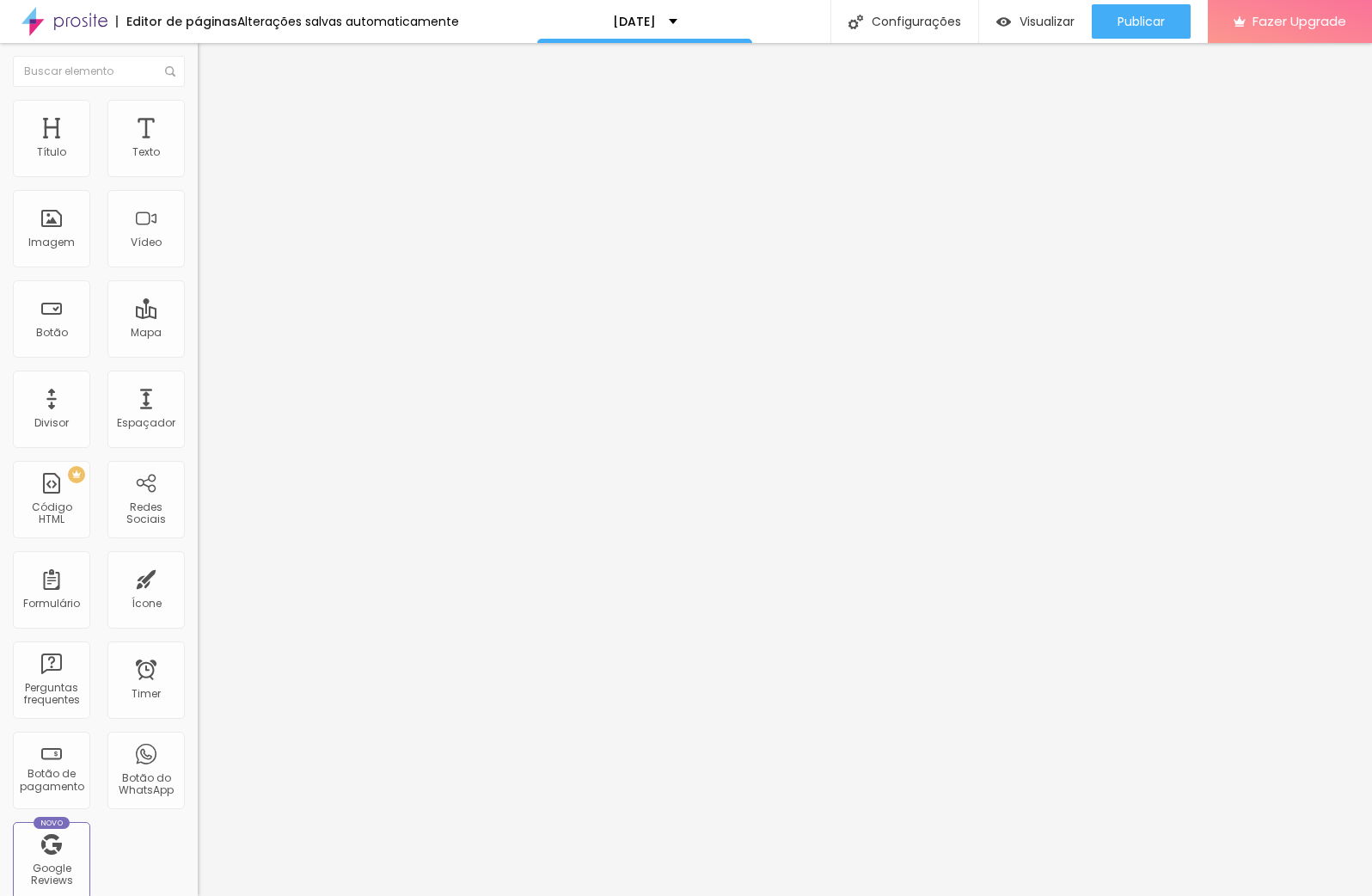
click at [197, 113] on li "Avançado" at bounding box center [296, 109] width 197 height 17
click at [197, 100] on li "Estilo" at bounding box center [296, 91] width 197 height 17
type input "29"
type input "28"
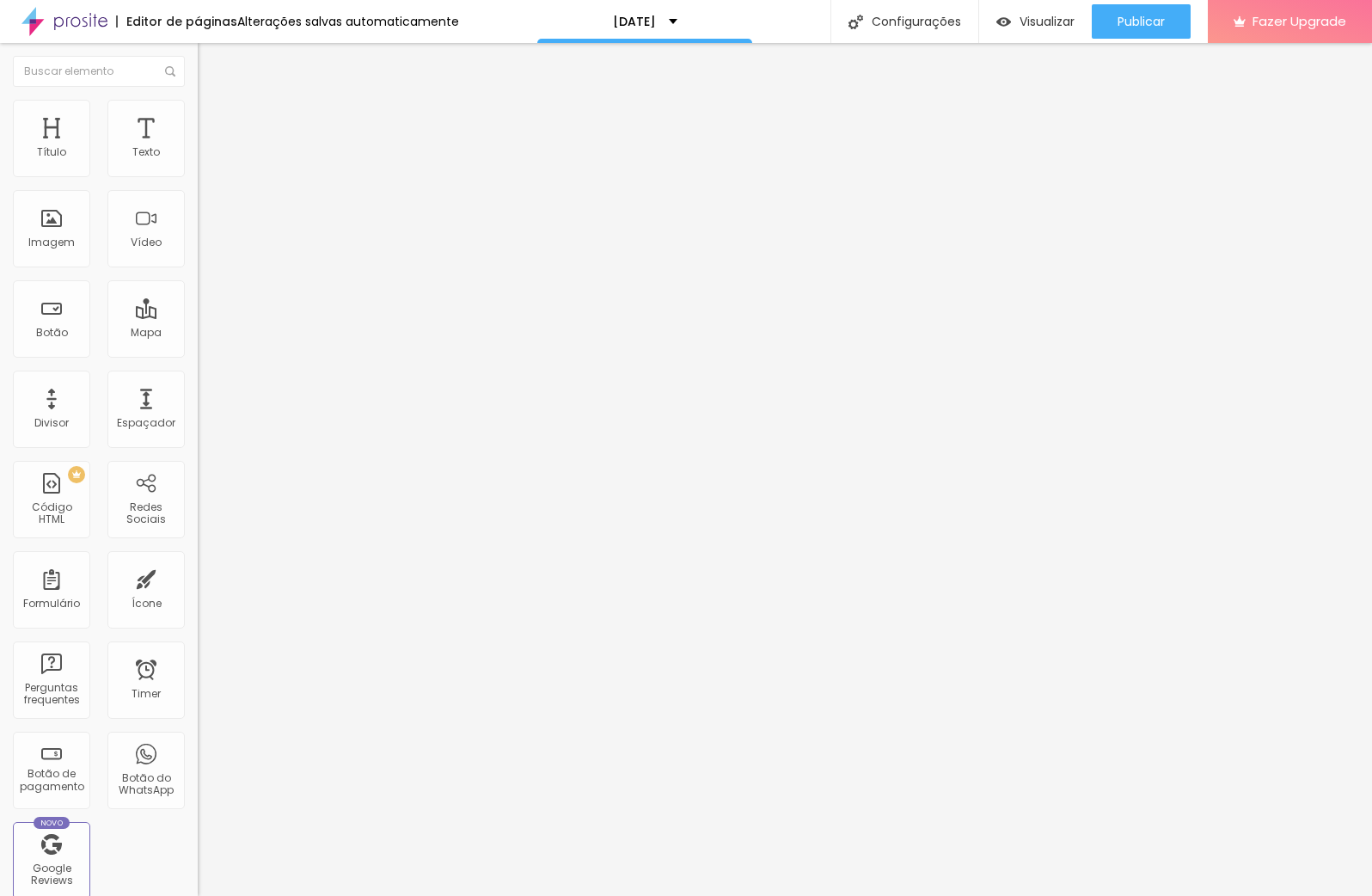
type input "28"
type input "27"
type input "26"
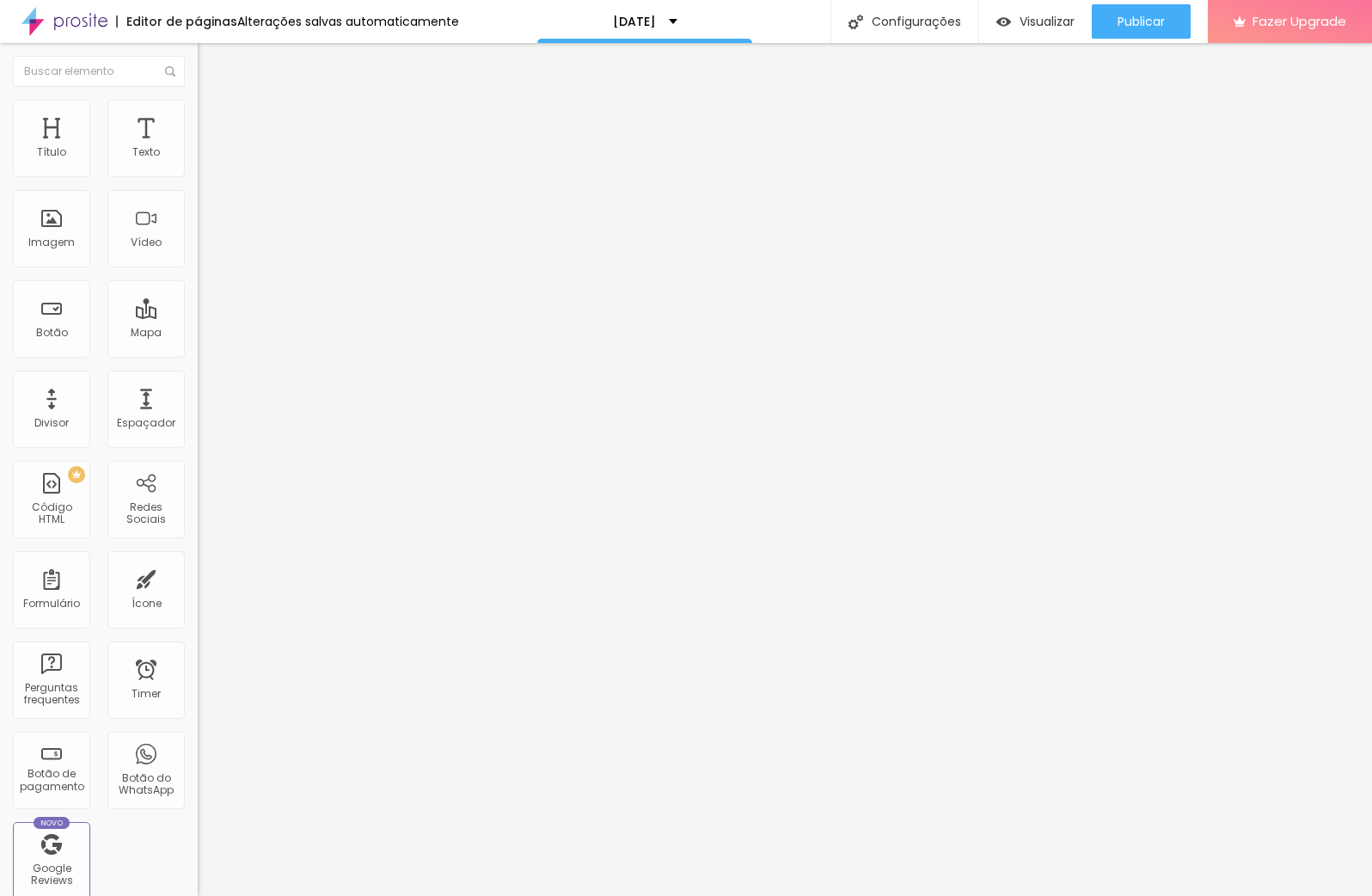
drag, startPoint x: 134, startPoint y: 169, endPoint x: 117, endPoint y: 169, distance: 17.0
type input "26"
click at [197, 317] on input "range" at bounding box center [253, 324] width 111 height 14
click at [197, 108] on li "Avançado" at bounding box center [296, 109] width 197 height 17
type input "7"
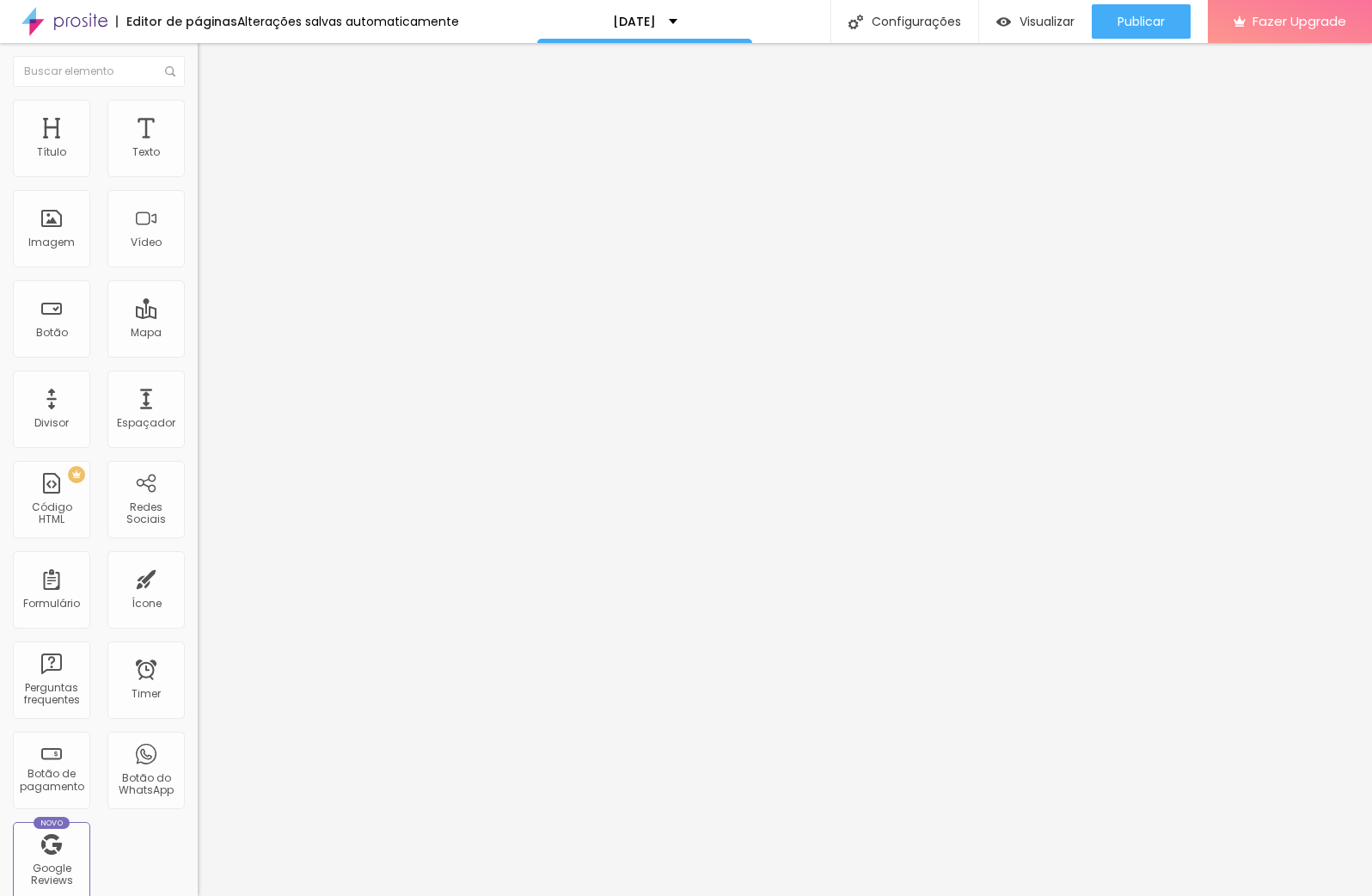
type input "7"
type input "6"
type input "5"
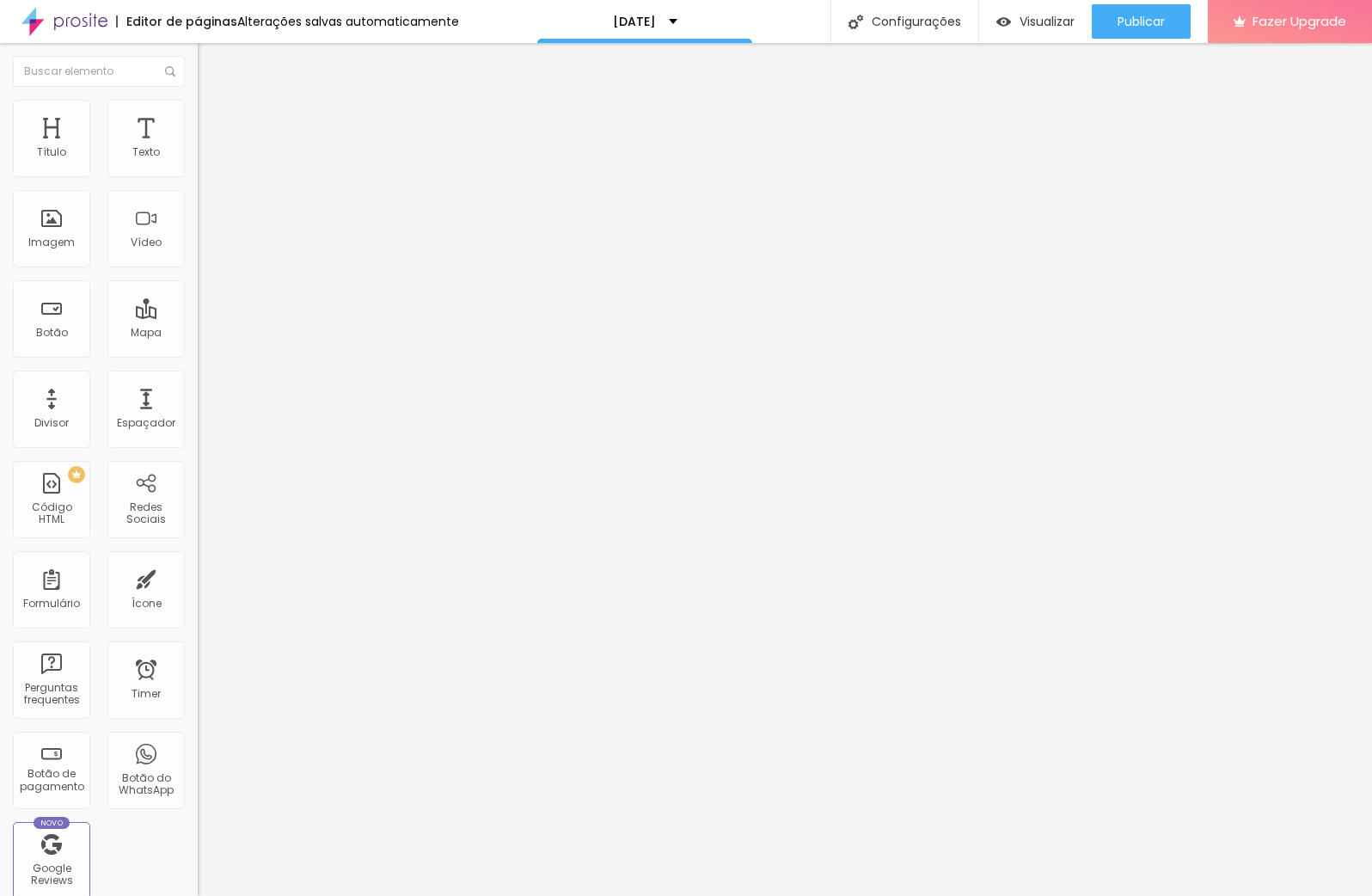
type input "4"
type input "5"
type input "6"
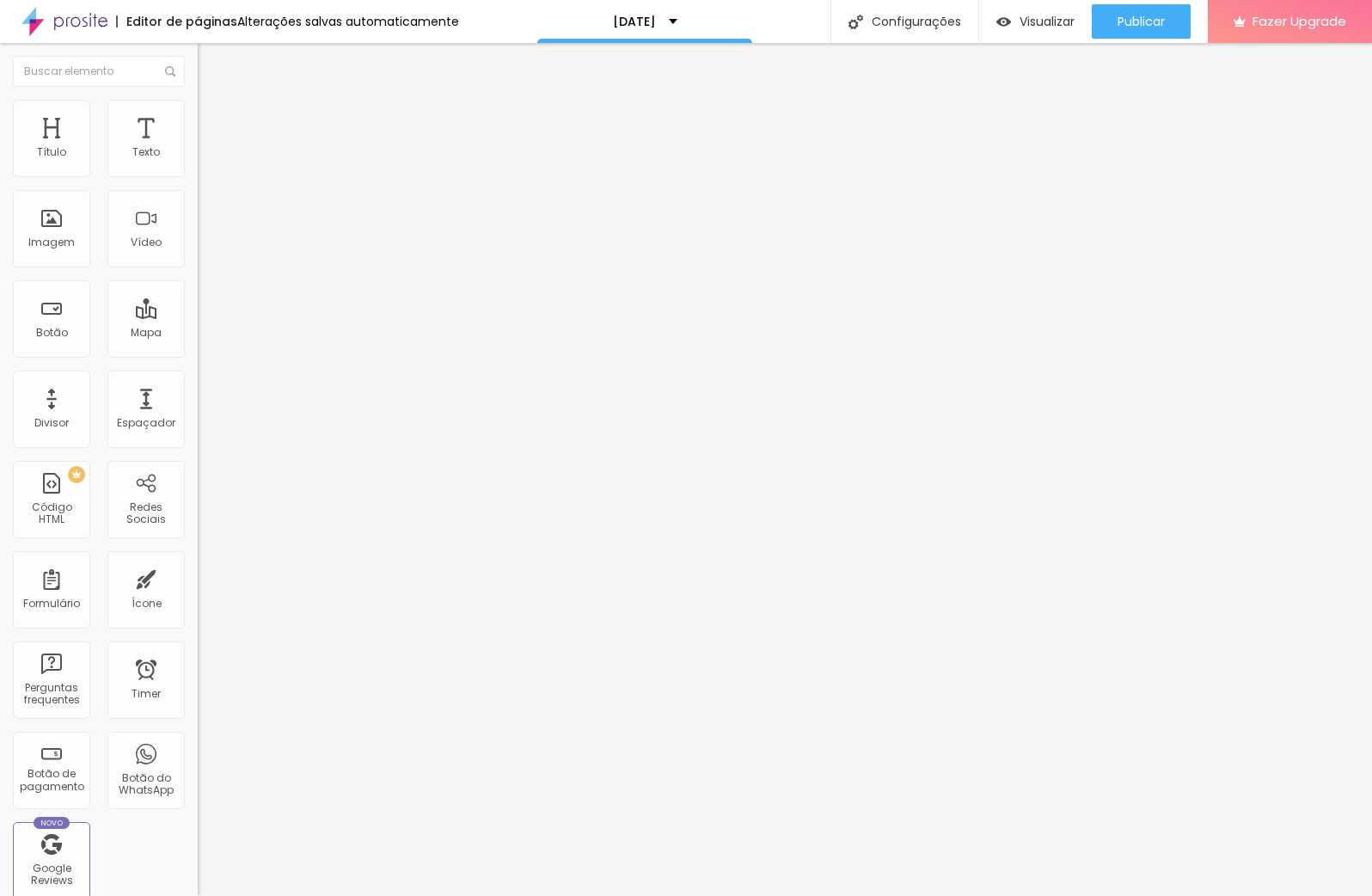
type input "6"
type input "7"
type input "8"
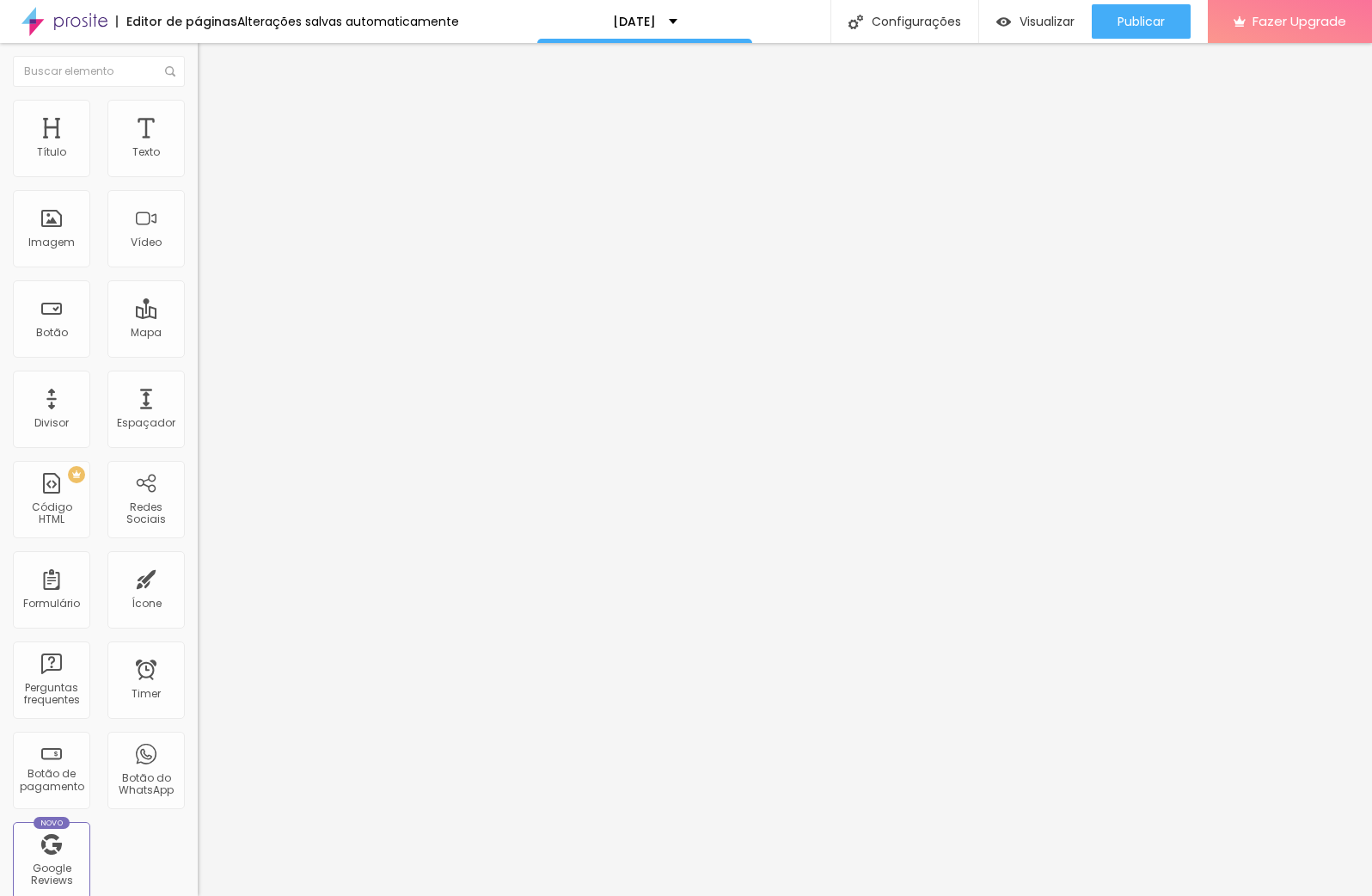
type input "9"
type input "10"
type input "11"
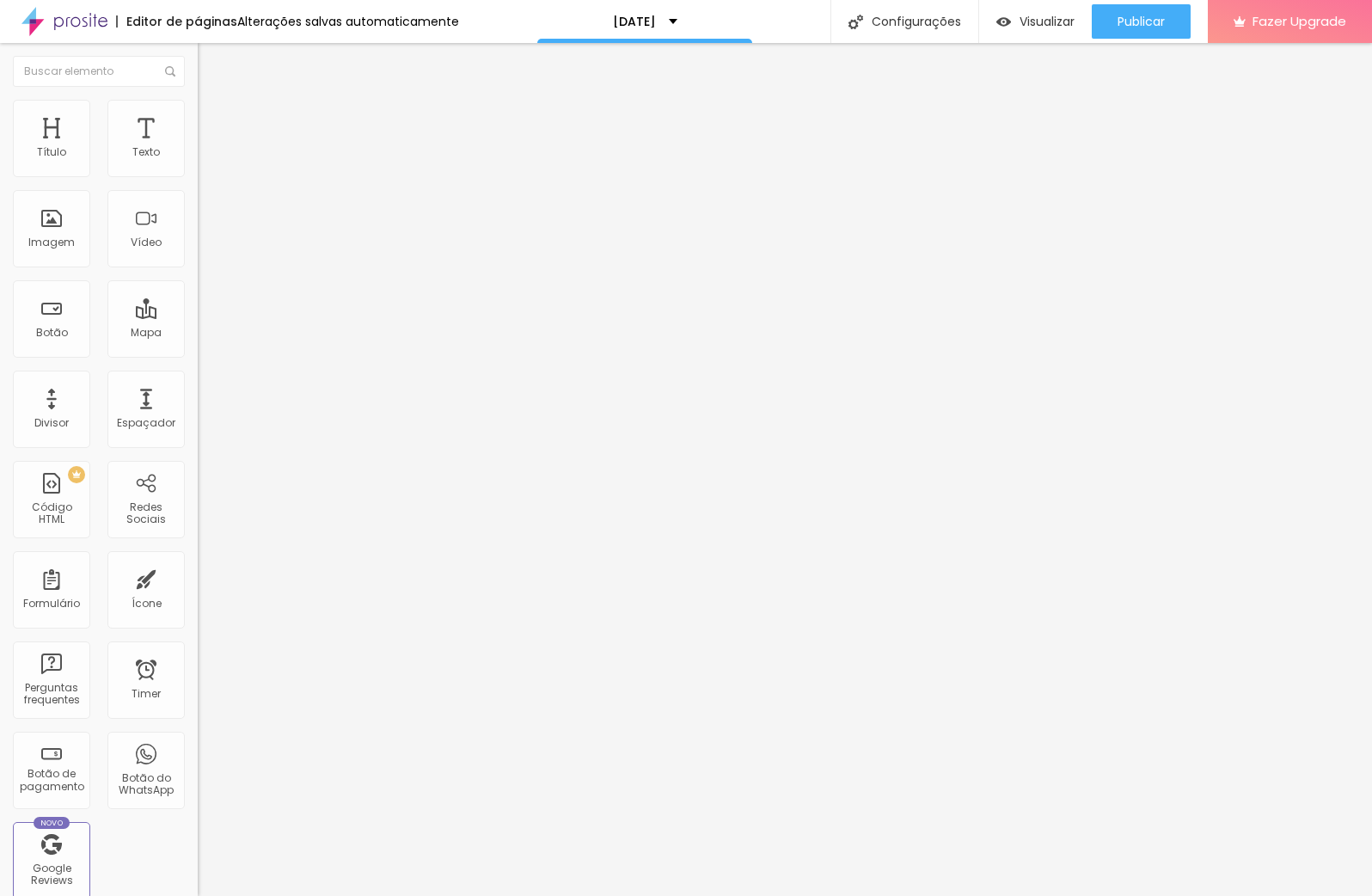
type input "11"
type input "12"
type input "13"
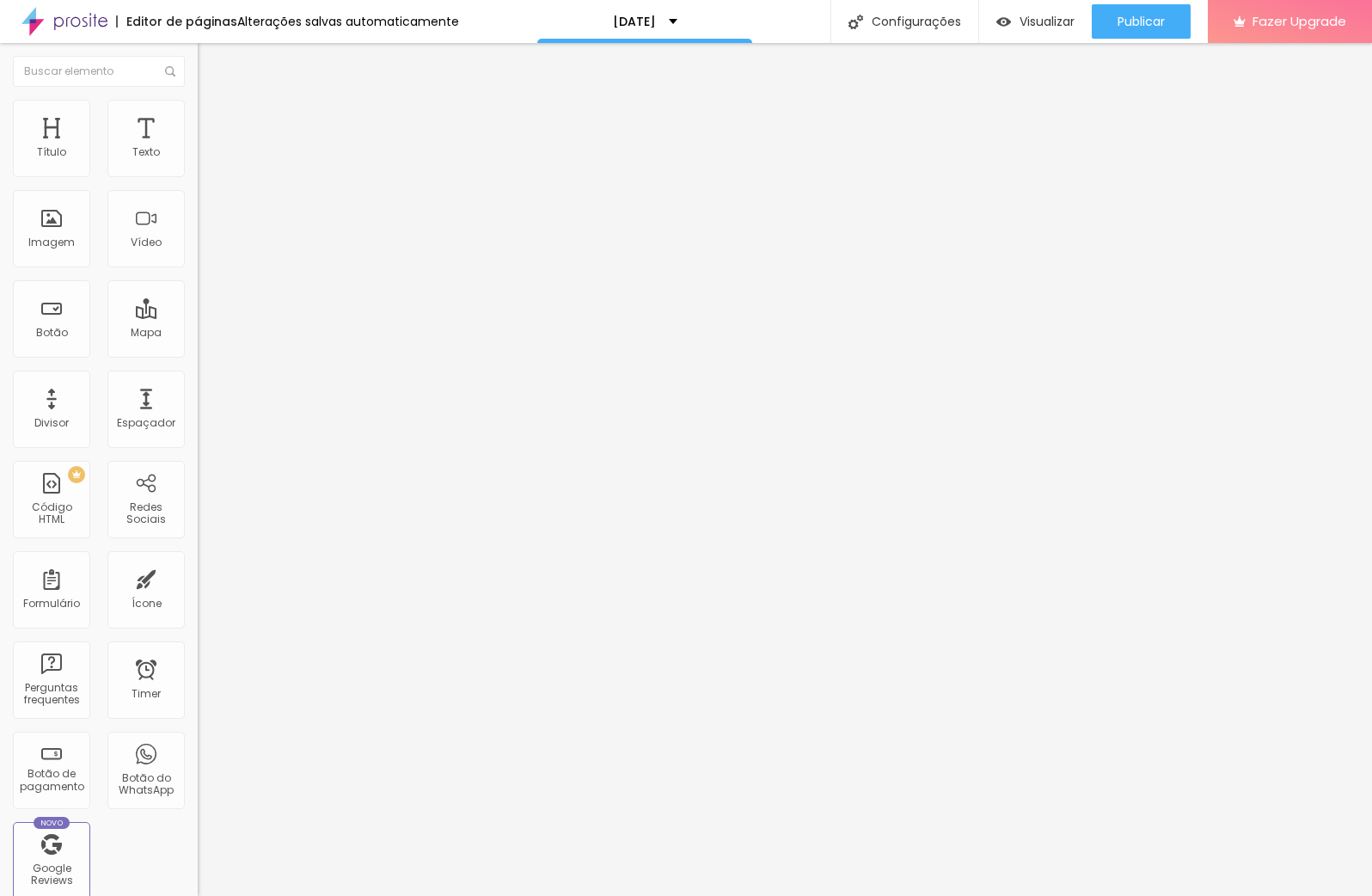
type input "14"
type input "16"
type input "17"
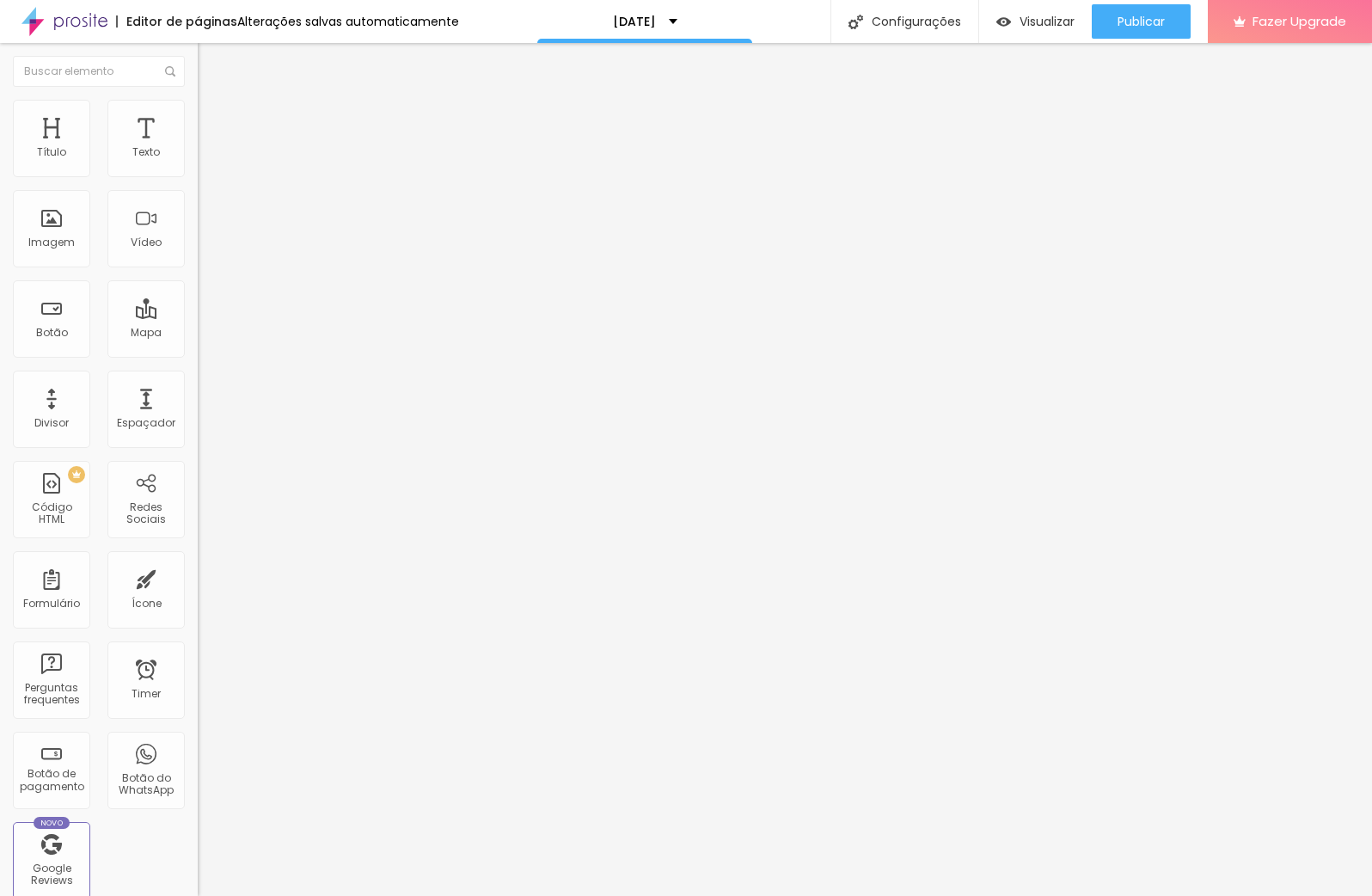
type input "17"
type input "18"
type input "19"
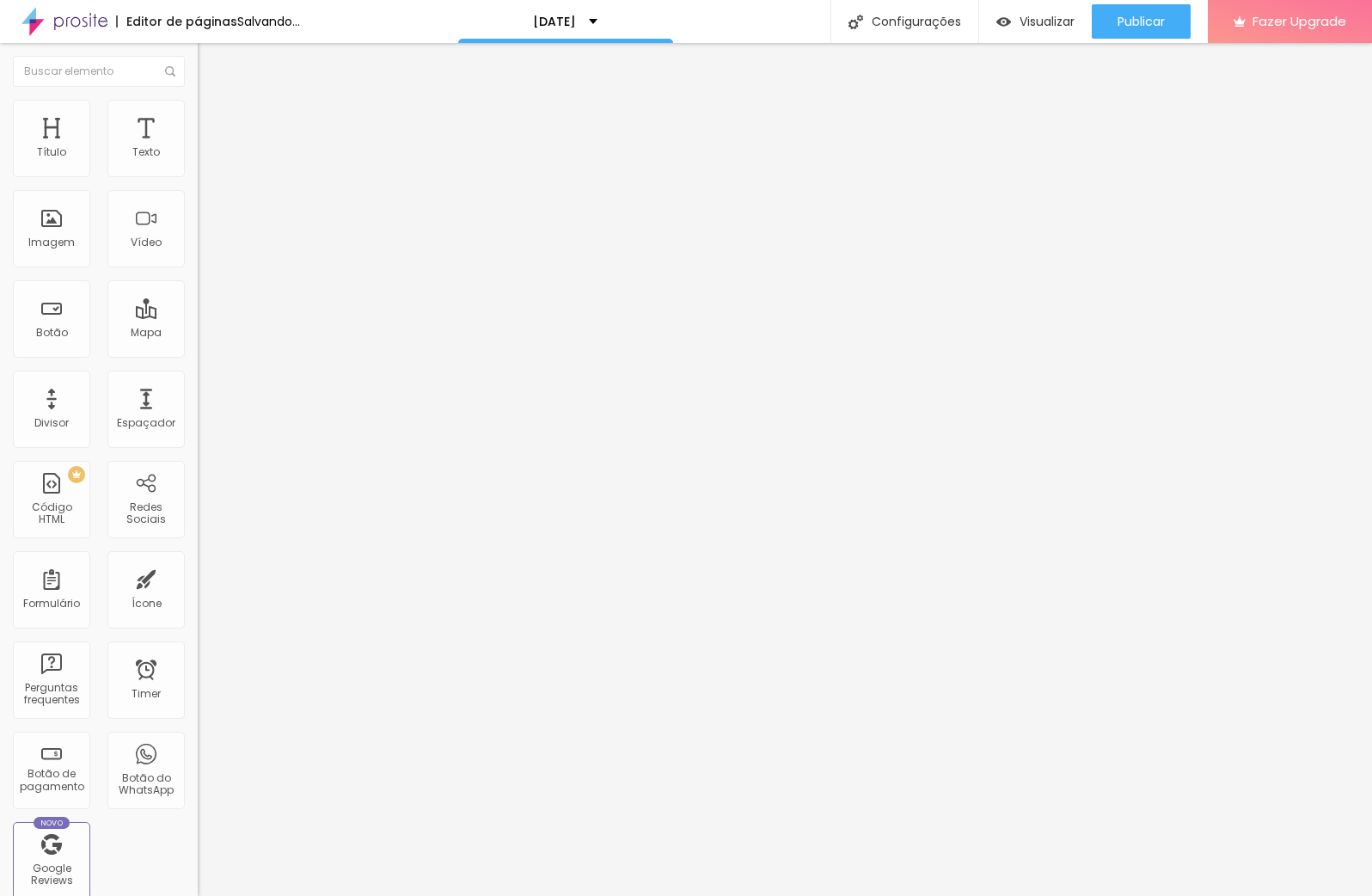
type input "20"
drag, startPoint x: 48, startPoint y: 171, endPoint x: 60, endPoint y: 171, distance: 12.0
type input "20"
click at [197, 317] on input "range" at bounding box center [253, 324] width 111 height 14
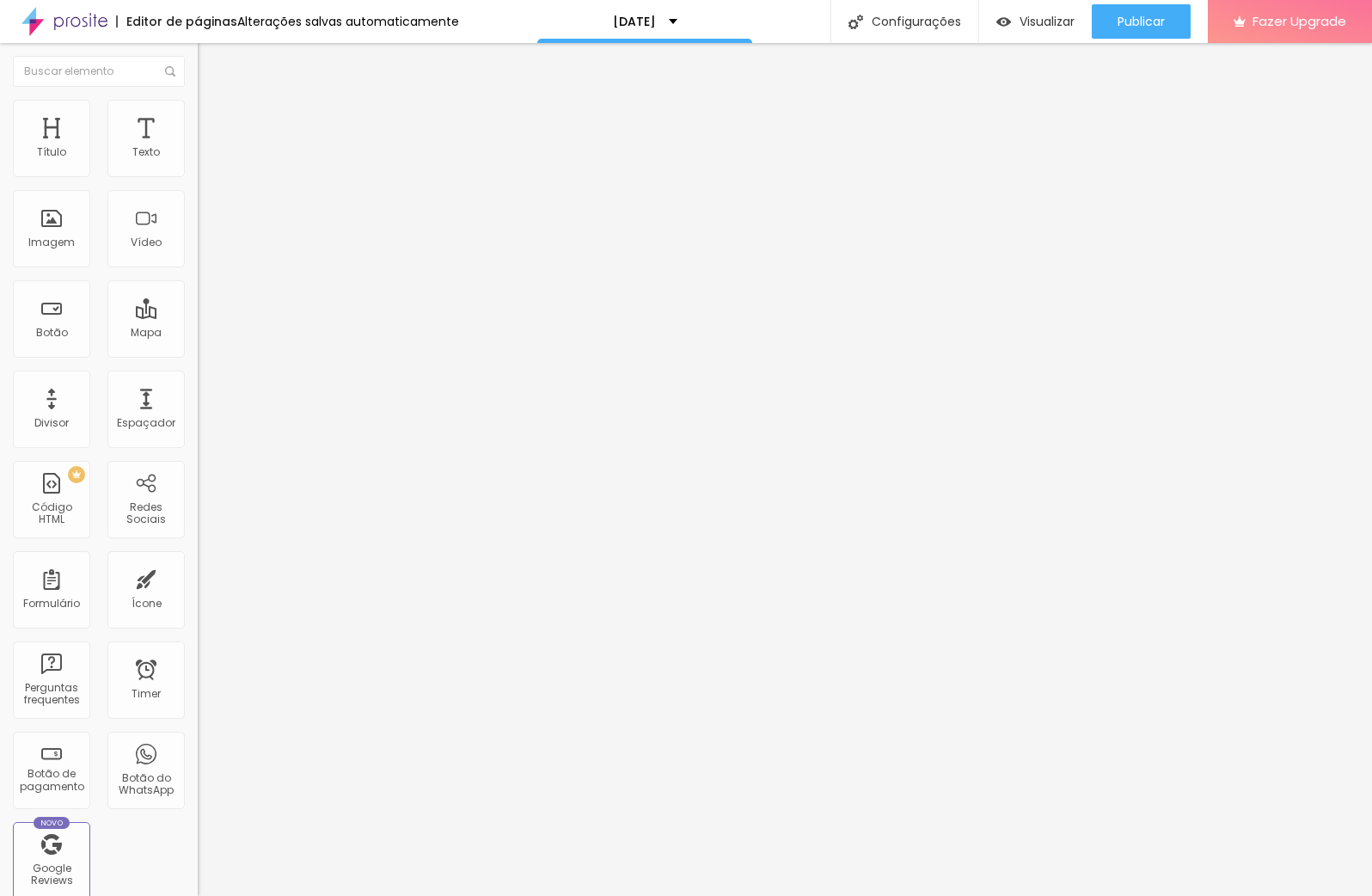
click at [213, 118] on span "Avançado" at bounding box center [241, 111] width 57 height 15
type input "18"
type input "17"
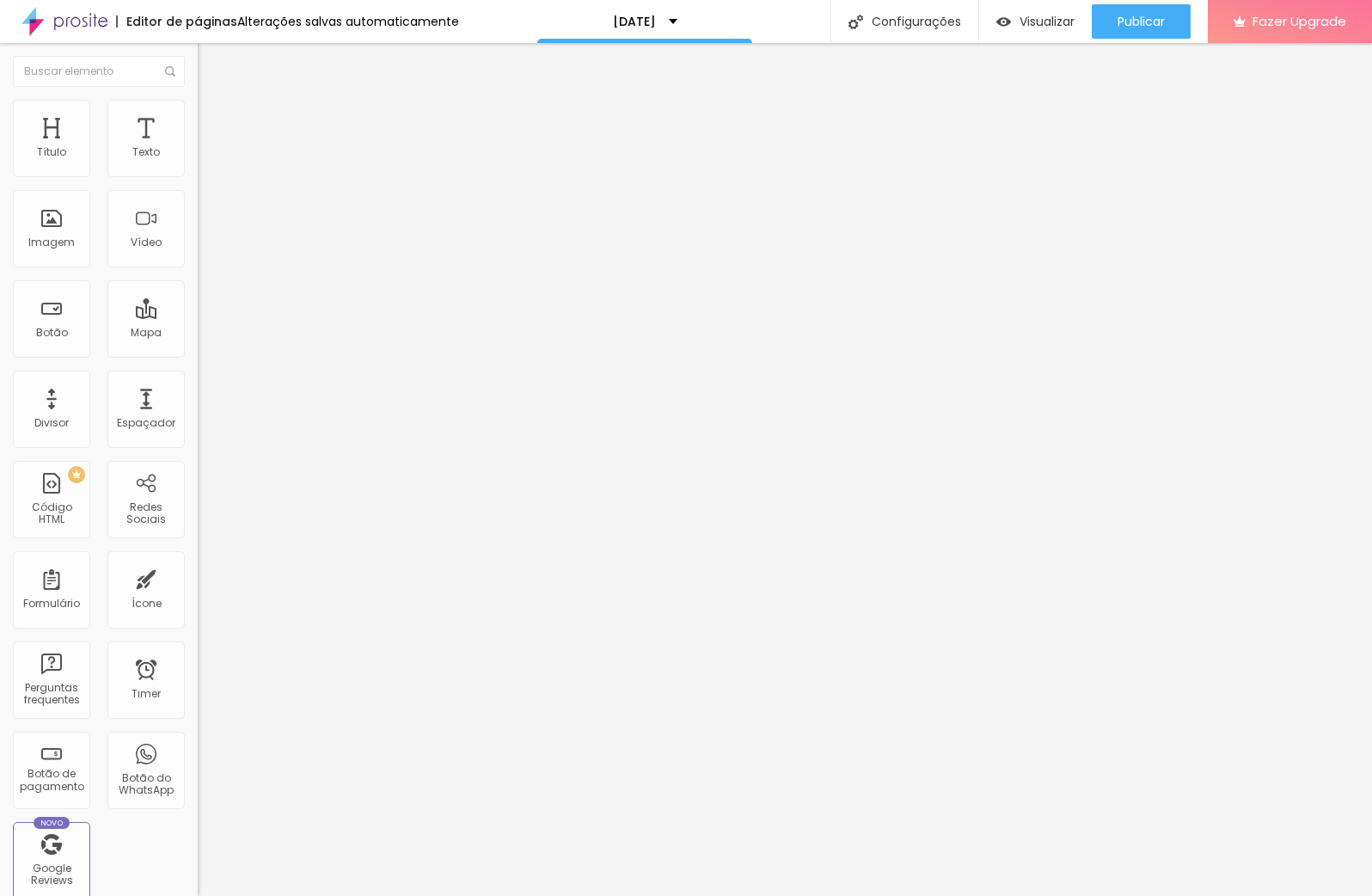
type input "18"
click at [197, 317] on input "range" at bounding box center [253, 324] width 111 height 14
click at [197, 117] on li "Avançado" at bounding box center [296, 109] width 197 height 17
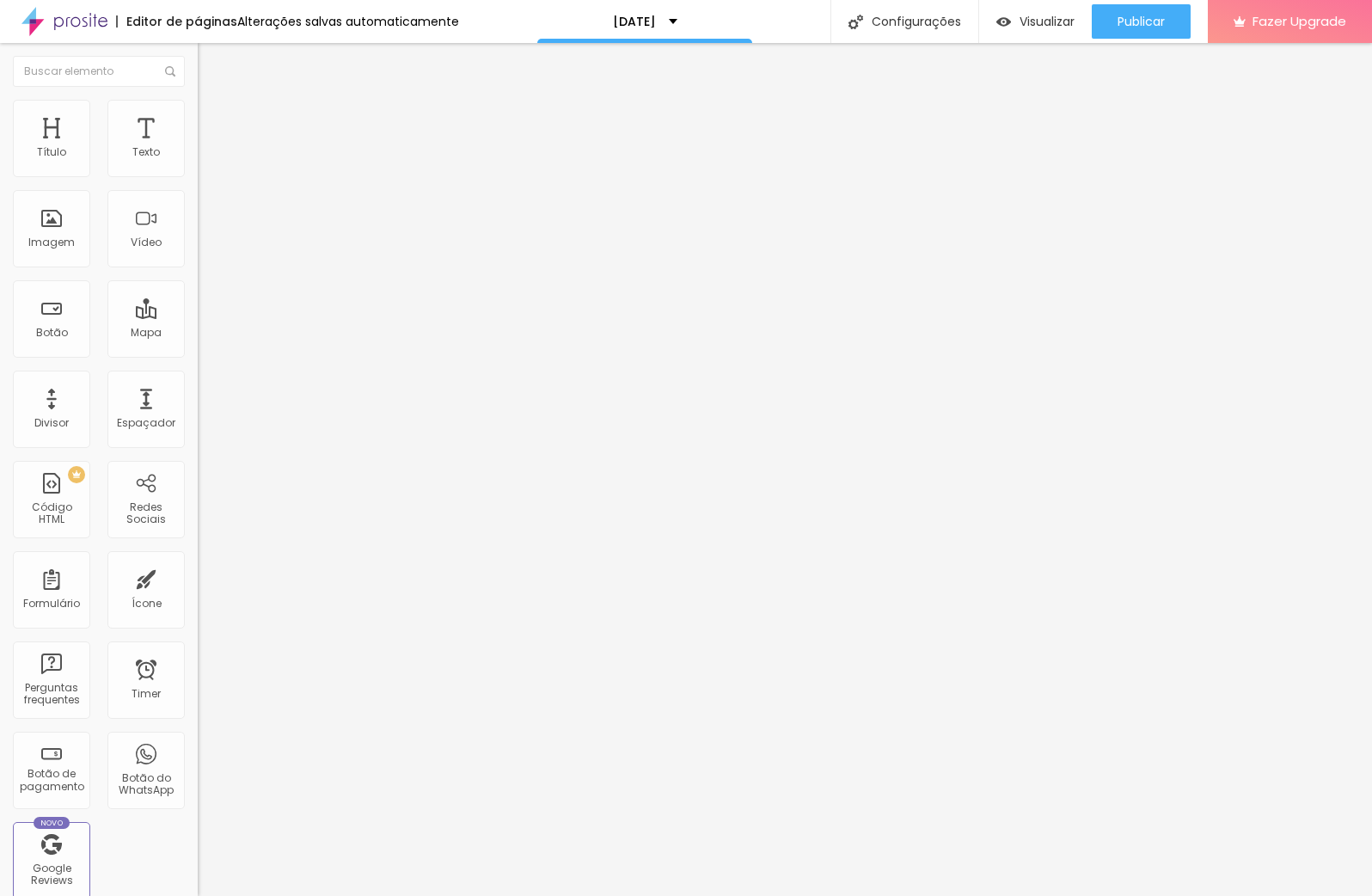
type input "8"
type input "7"
type input "6"
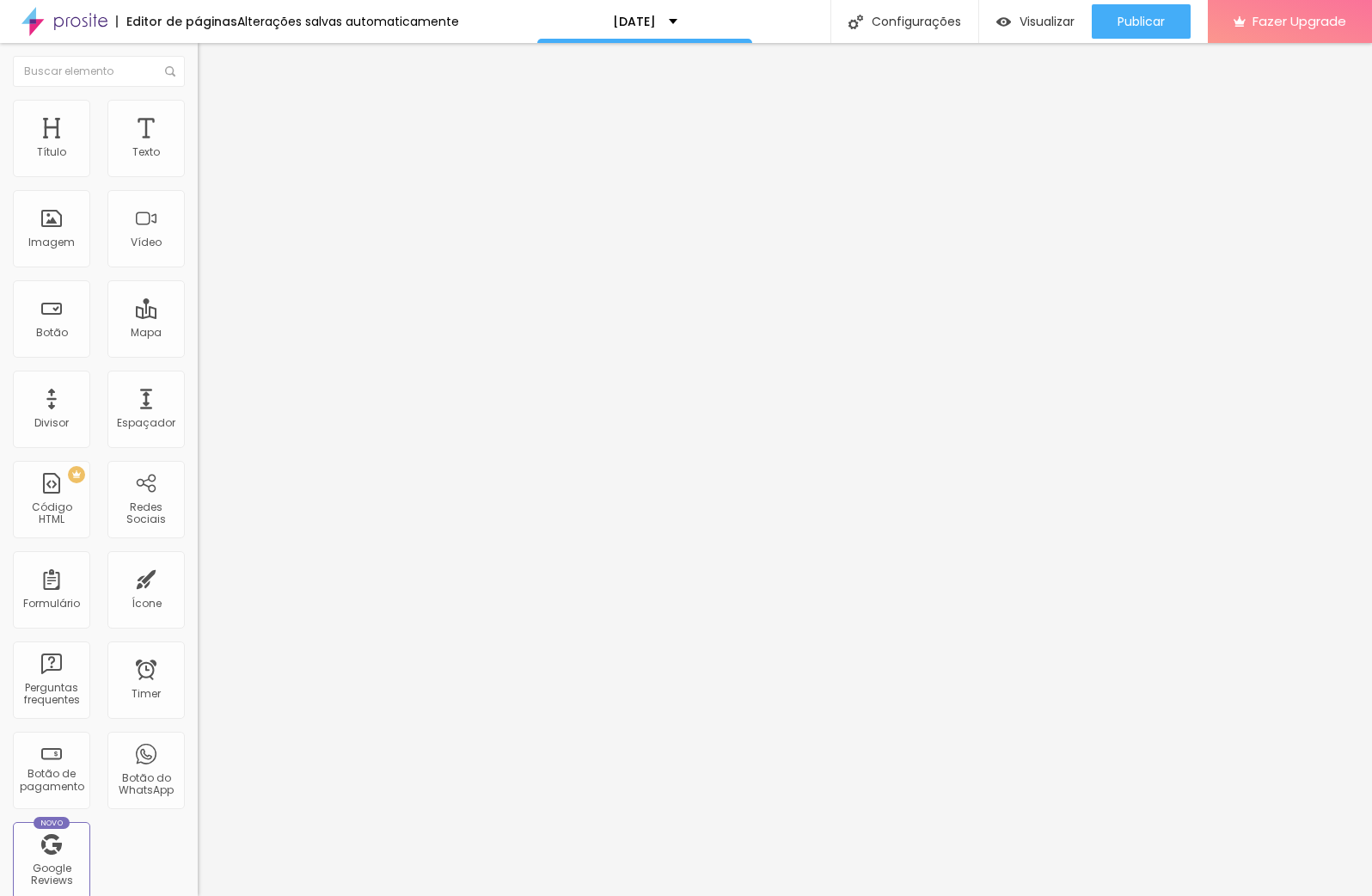
type input "6"
type input "5"
type input "6"
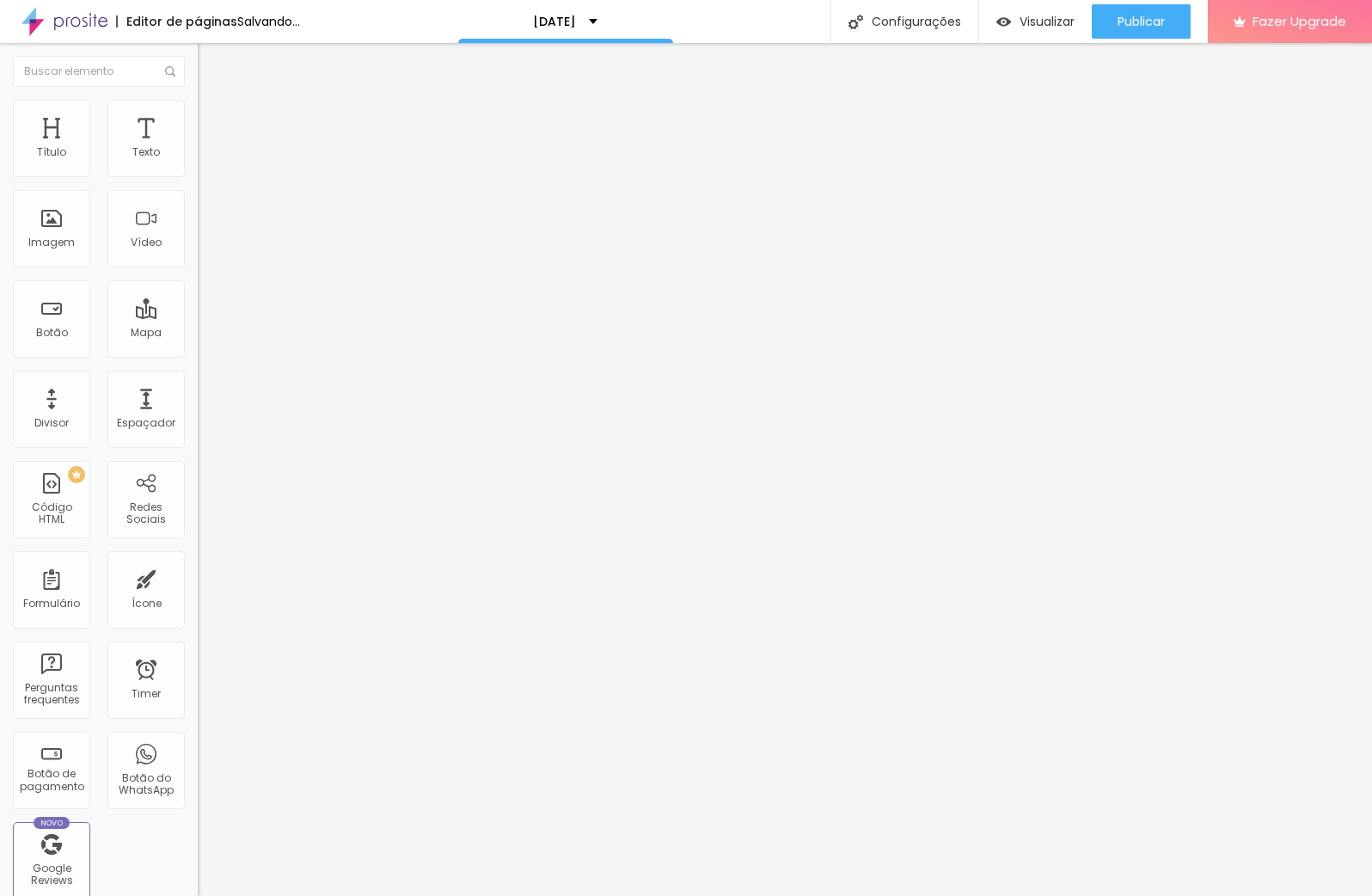
type input "7"
click at [197, 317] on input "range" at bounding box center [253, 324] width 111 height 14
type input "7"
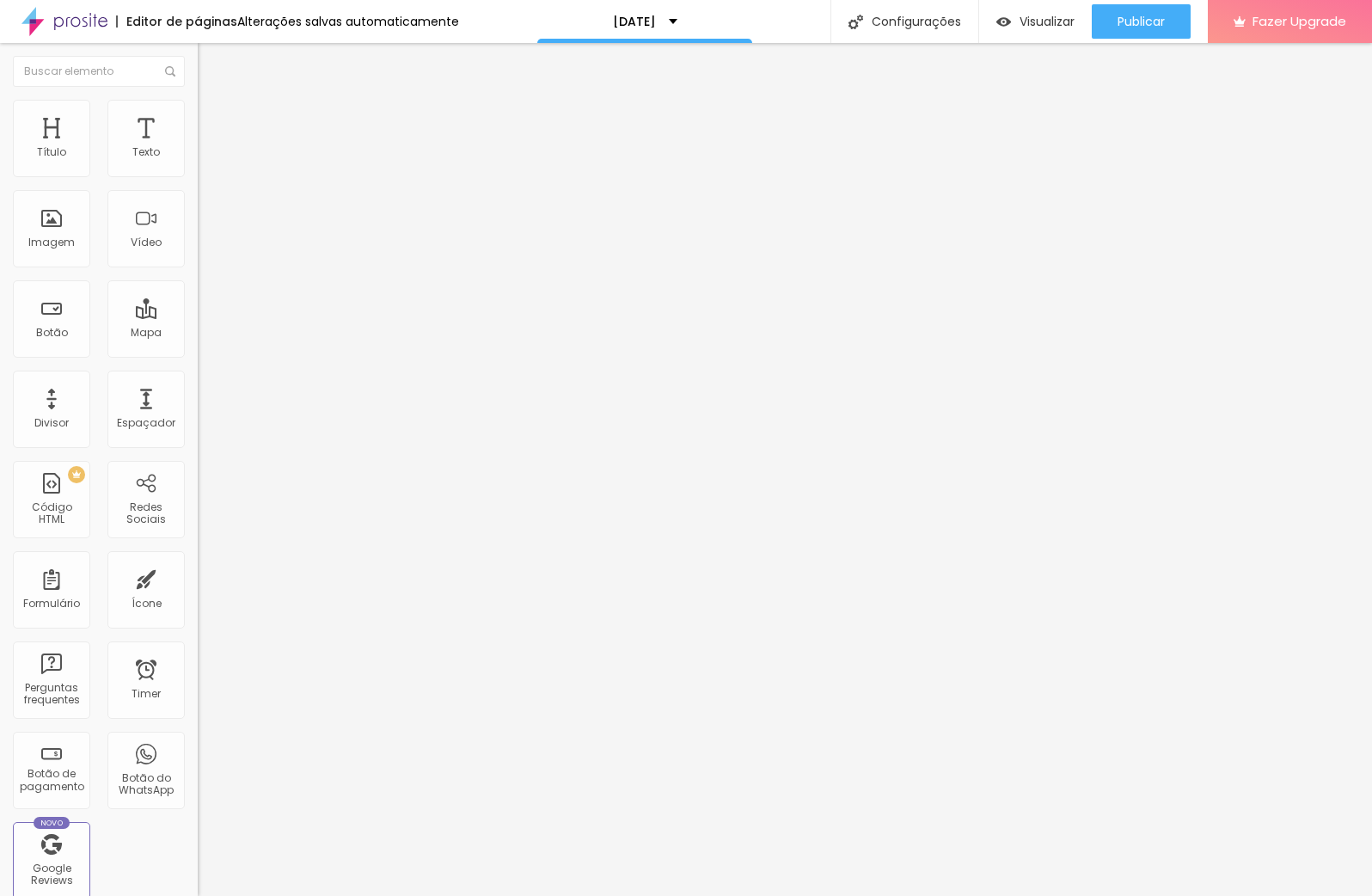
type input "7"
type input "6"
type input "5"
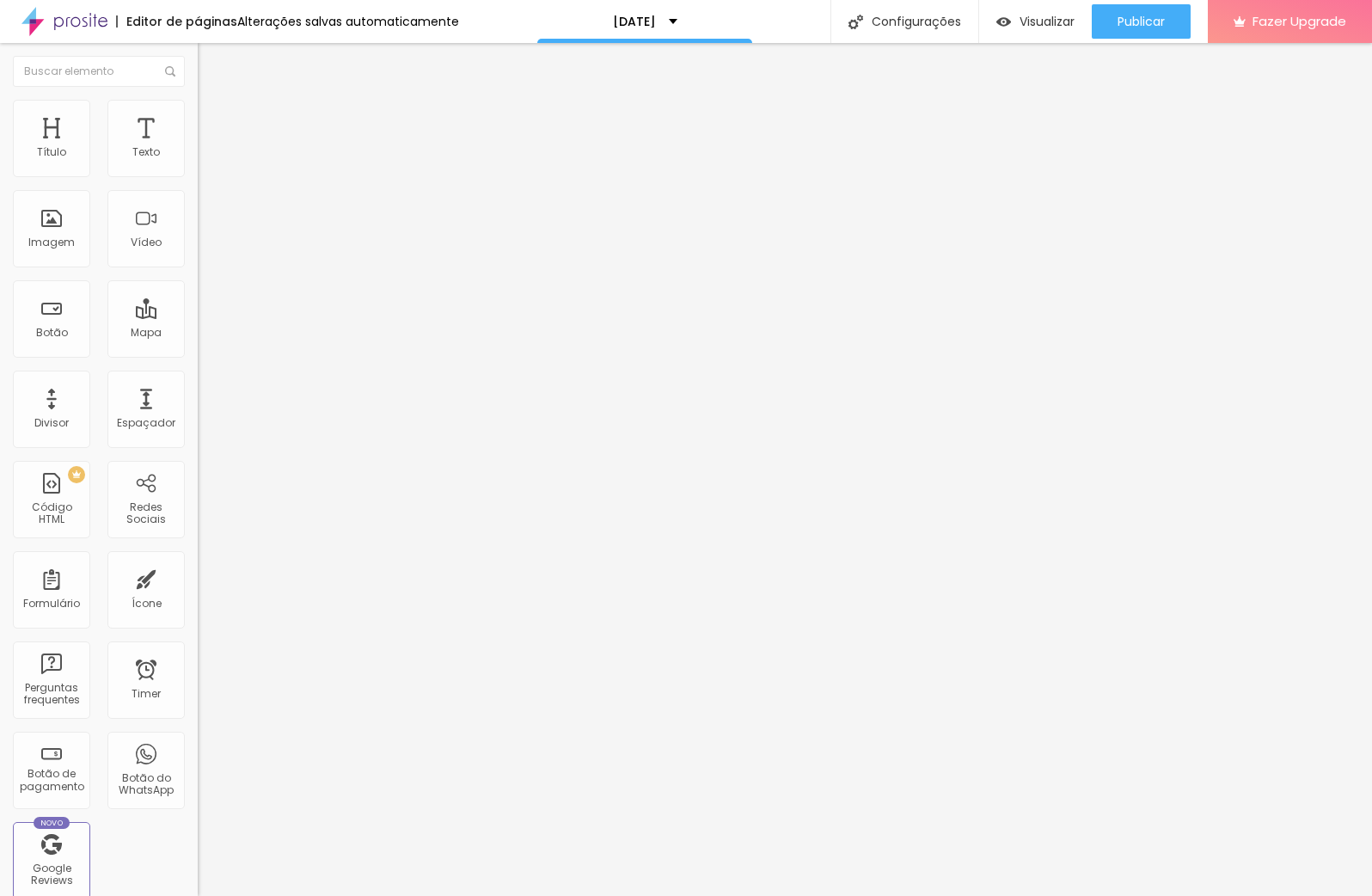
type input "4"
type input "3"
type input "2"
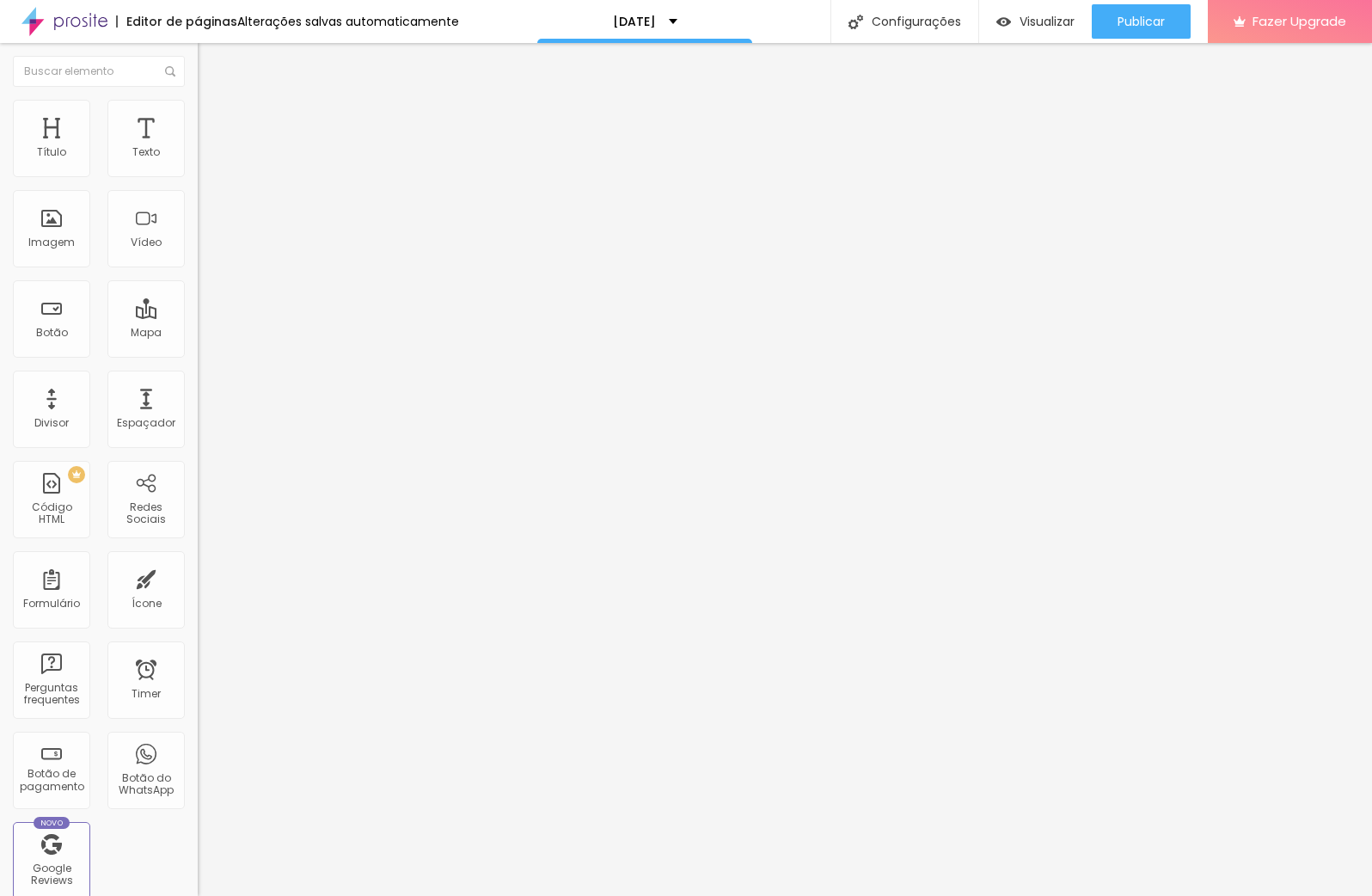
type input "2"
type input "0"
drag, startPoint x: 43, startPoint y: 201, endPoint x: 30, endPoint y: 207, distance: 14.3
click at [197, 360] on div "0 Espaço de baixo" at bounding box center [296, 482] width 197 height 244
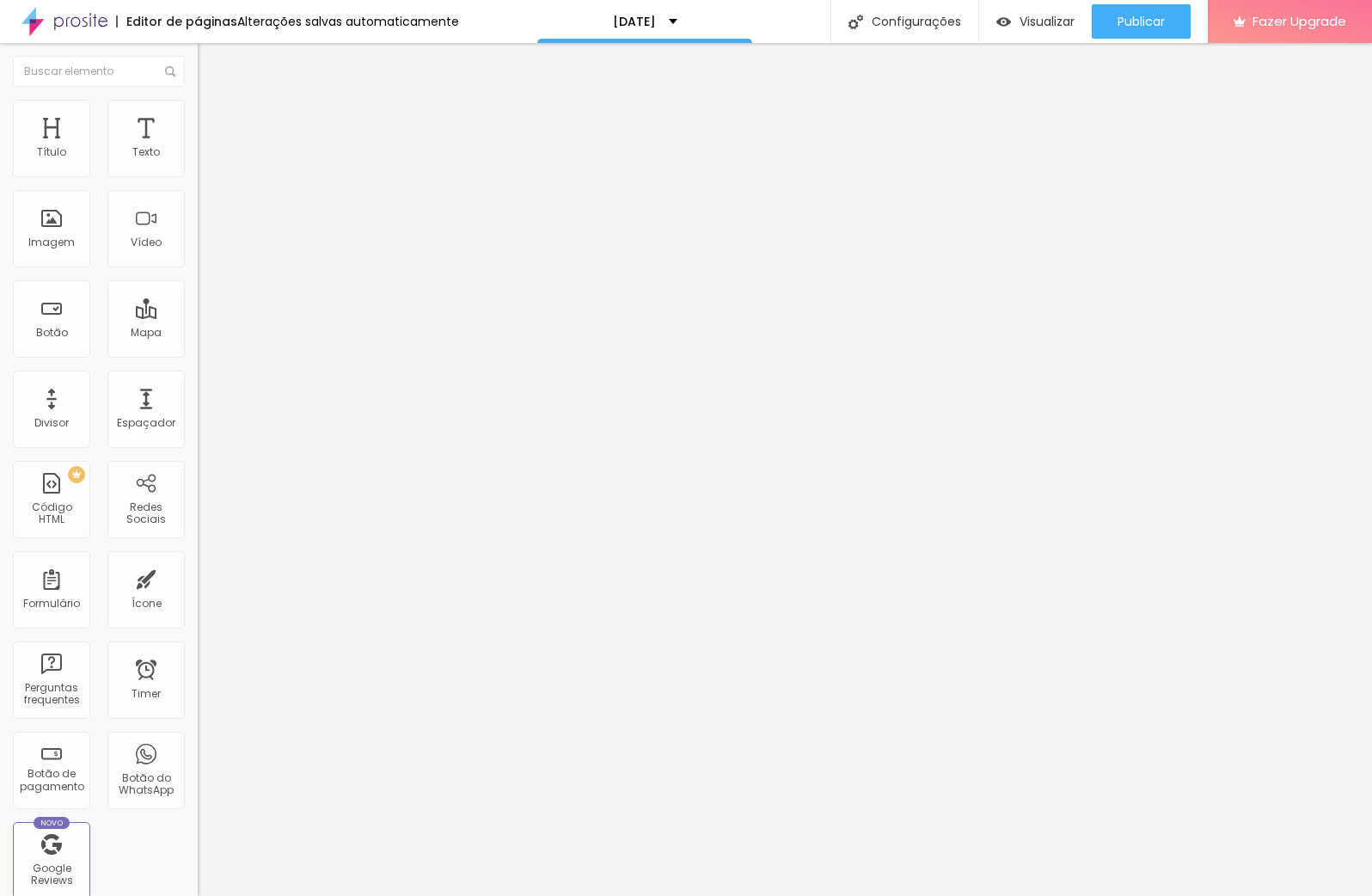
click at [197, 115] on li "Avançado" at bounding box center [296, 109] width 197 height 17
click at [197, 559] on input "range" at bounding box center [253, 566] width 111 height 14
click at [197, 114] on ul "Conteúdo Estilo Avançado" at bounding box center [296, 108] width 197 height 51
click at [213, 117] on span "Estilo" at bounding box center [226, 111] width 27 height 15
click at [197, 117] on li "Avançado" at bounding box center [296, 125] width 197 height 17
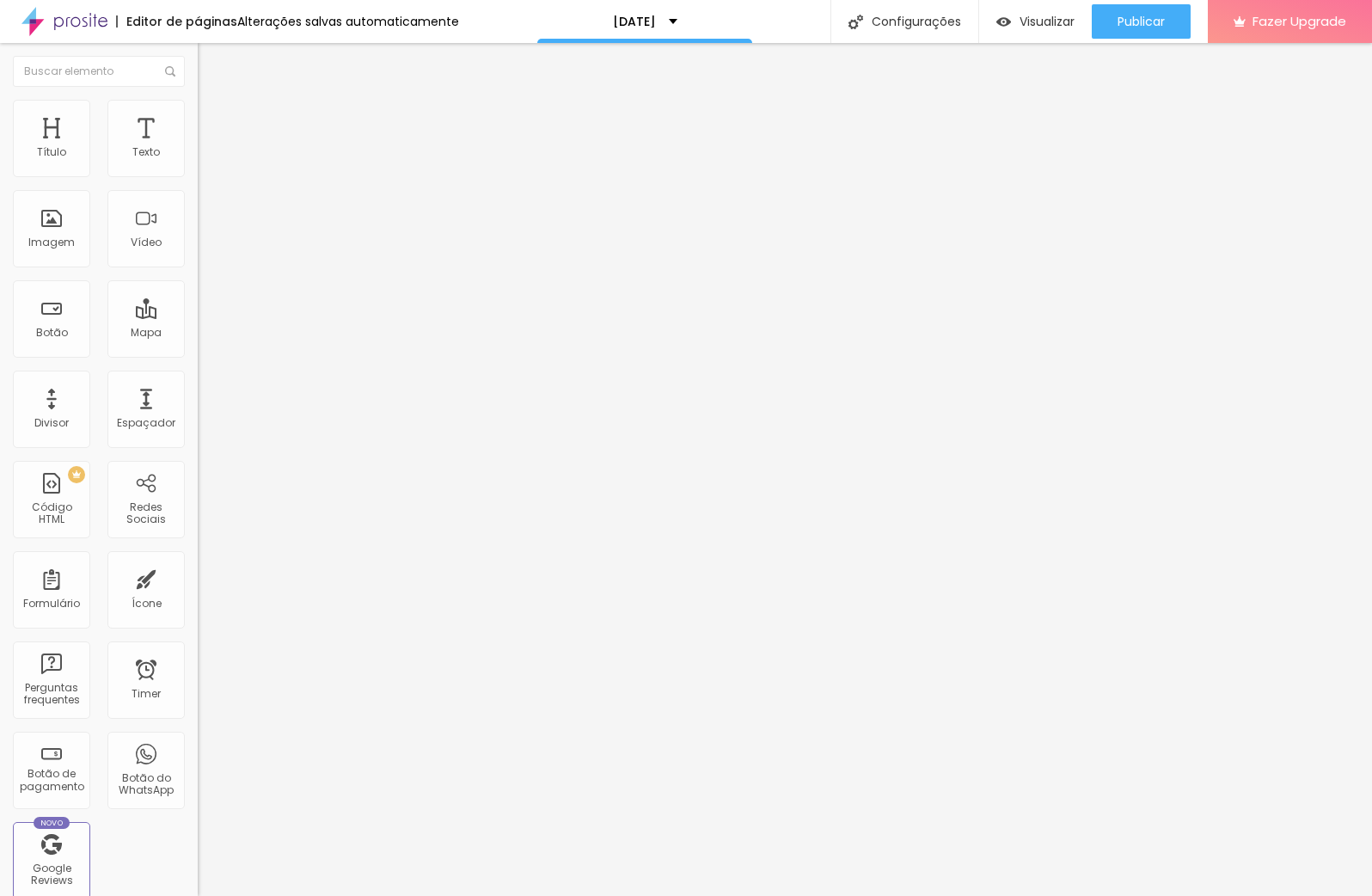
drag, startPoint x: 50, startPoint y: 203, endPoint x: 98, endPoint y: 206, distance: 48.1
click at [197, 577] on input "range" at bounding box center [253, 584] width 111 height 14
click at [197, 148] on span "Trocar imagem" at bounding box center [244, 140] width 94 height 15
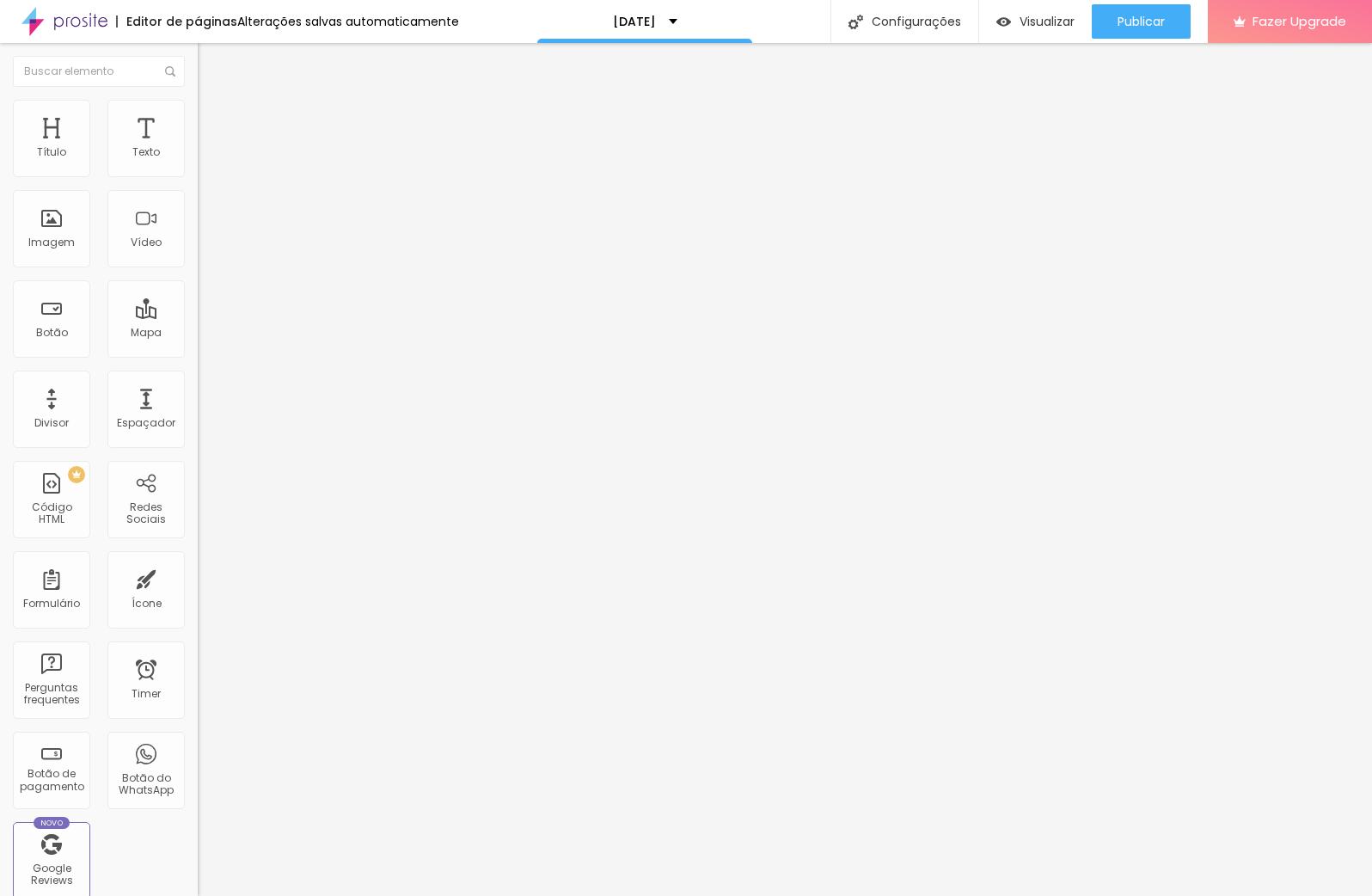
click at [197, 148] on span "Trocar imagem" at bounding box center [244, 140] width 94 height 15
click at [197, 100] on li "Estilo" at bounding box center [296, 109] width 197 height 17
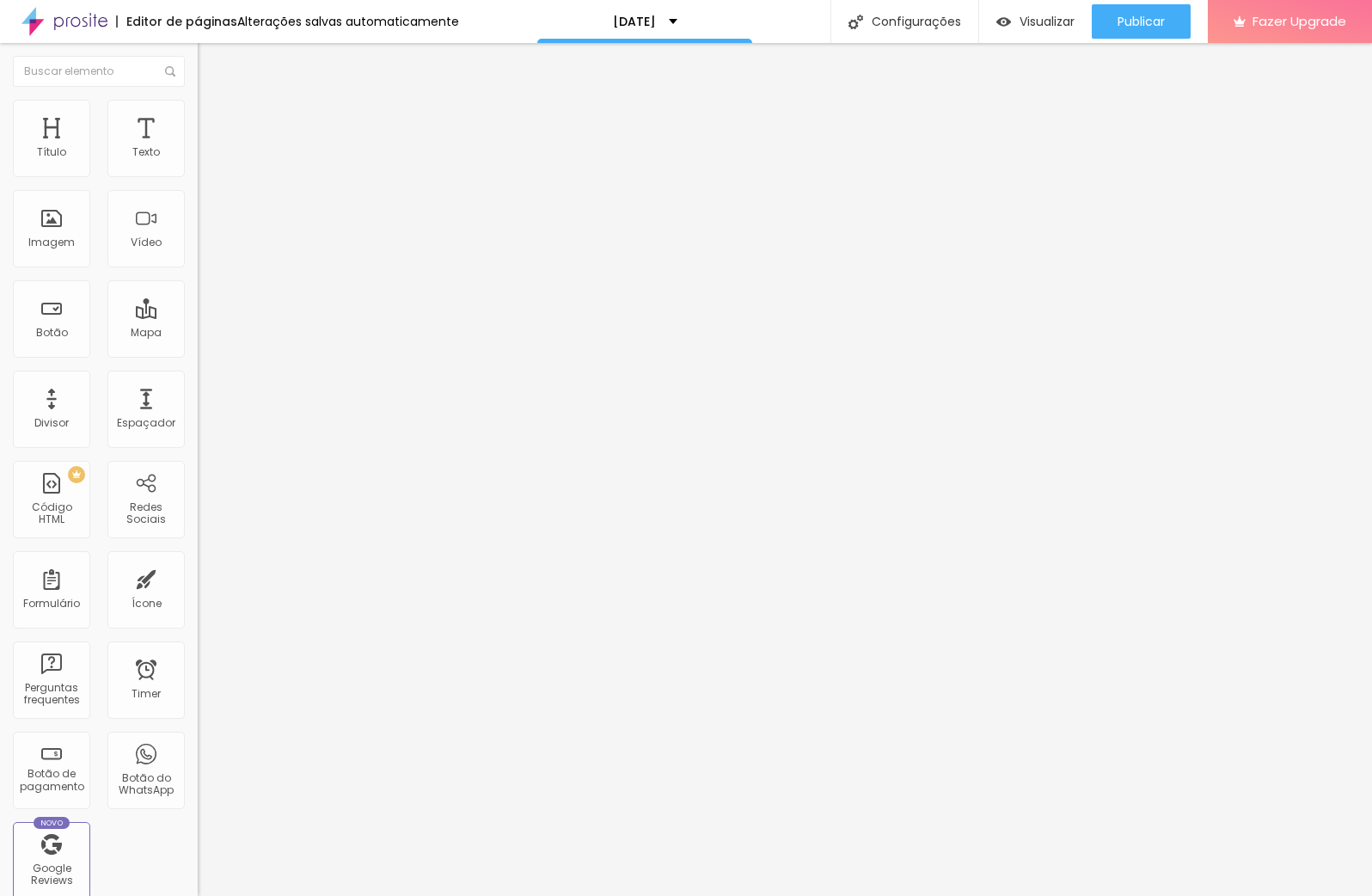
click at [197, 117] on img at bounding box center [205, 124] width 16 height 16
click at [213, 115] on span "Estilo" at bounding box center [226, 111] width 27 height 15
click at [197, 111] on li "Estilo" at bounding box center [296, 109] width 197 height 17
click at [197, 117] on li "Avançado" at bounding box center [296, 125] width 197 height 17
click at [197, 112] on li "Estilo" at bounding box center [296, 109] width 197 height 17
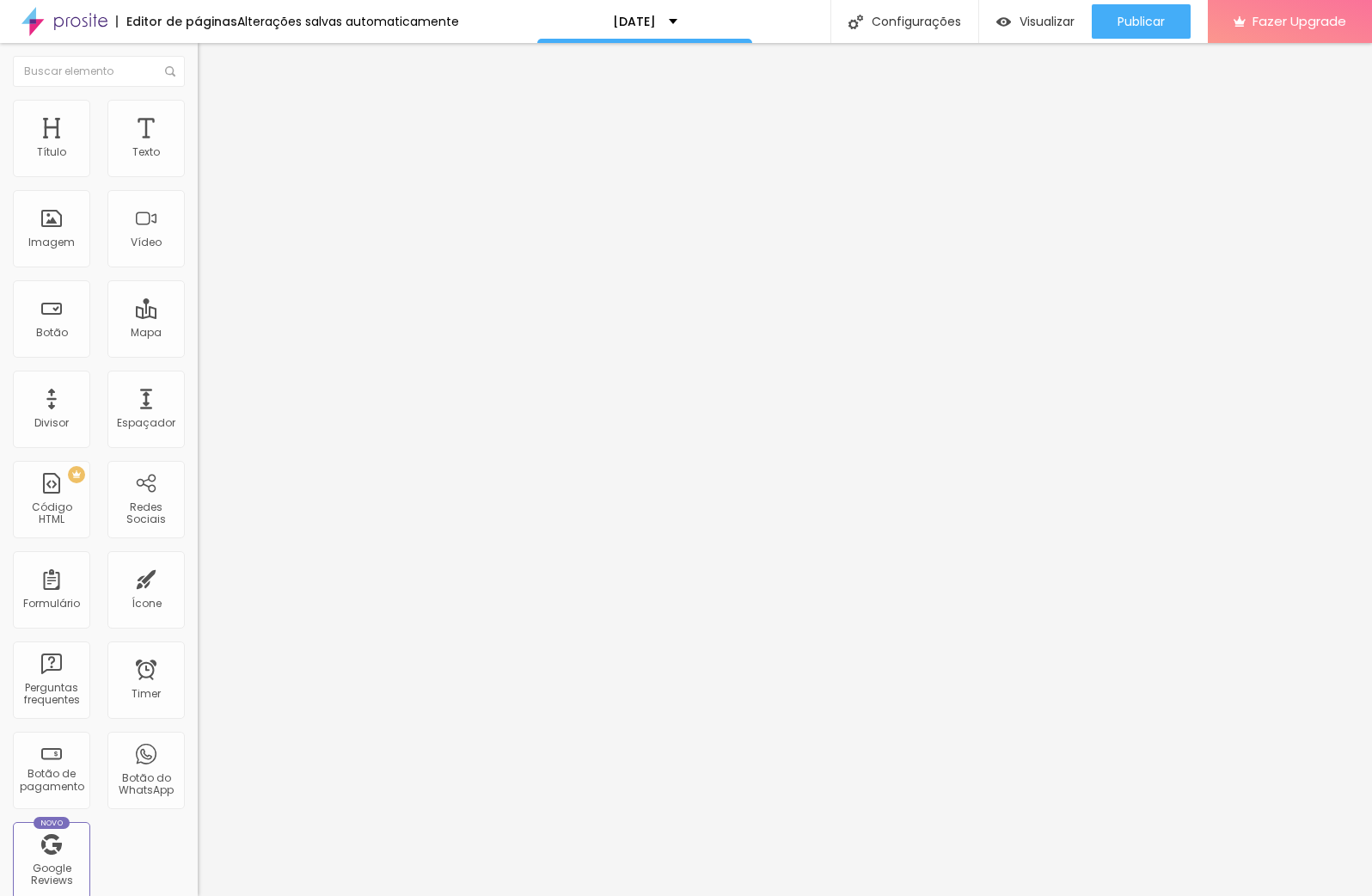
click at [197, 100] on li "Conteúdo" at bounding box center [296, 91] width 197 height 17
click at [197, 110] on li "Estilo" at bounding box center [296, 109] width 197 height 17
drag, startPoint x: 23, startPoint y: 182, endPoint x: 76, endPoint y: 231, distance: 72.2
click at [197, 185] on div "Tamanho 10 px % 0 Borda arredondada Sombra DESATIVADO Voltar ao padrão" at bounding box center [296, 306] width 197 height 344
click at [197, 112] on li "Estilo" at bounding box center [296, 109] width 197 height 17
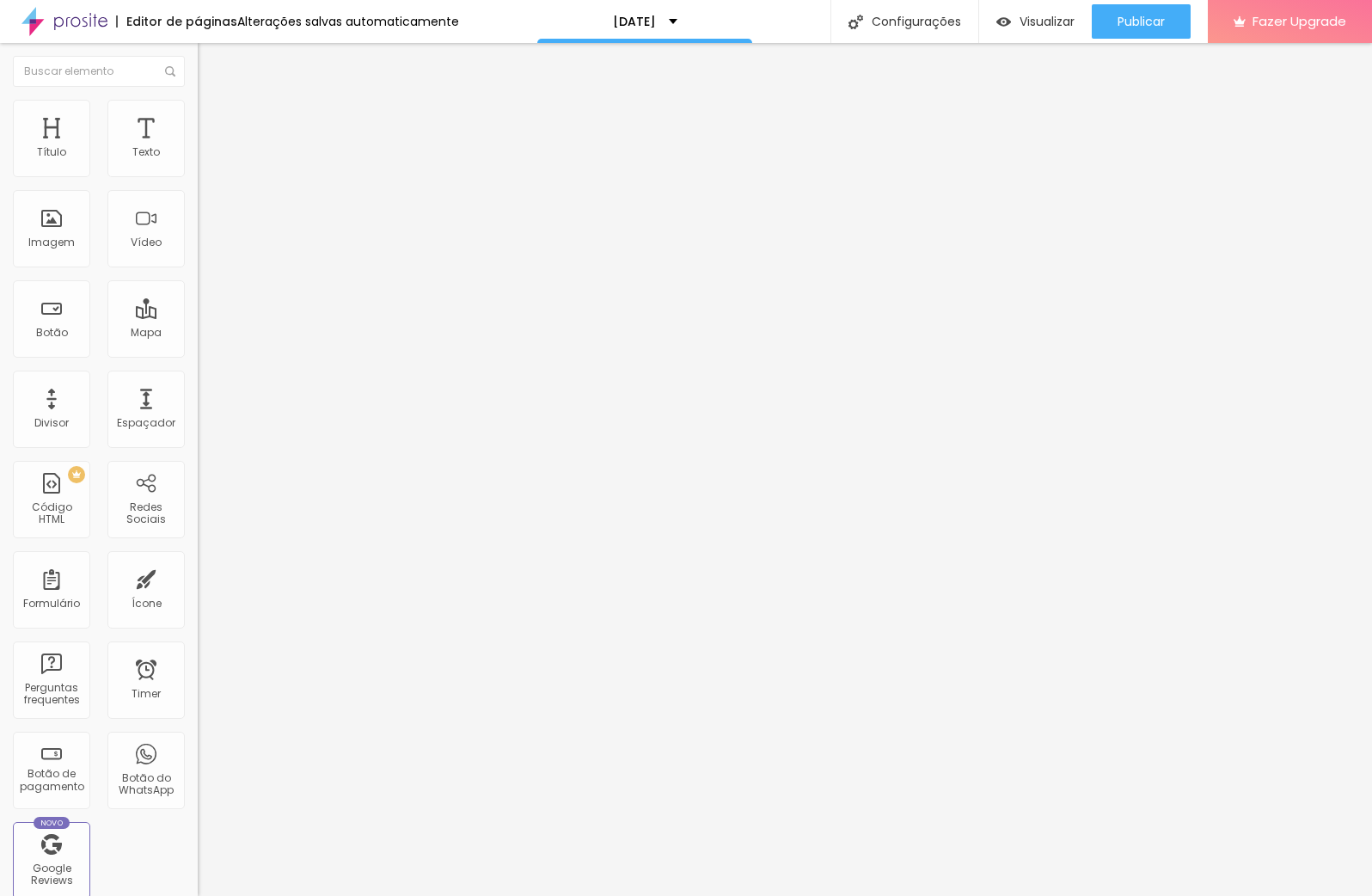
drag, startPoint x: 25, startPoint y: 184, endPoint x: 0, endPoint y: 185, distance: 25.0
click at [197, 177] on input "range" at bounding box center [253, 170] width 111 height 14
click at [197, 117] on li "Estilo" at bounding box center [296, 109] width 197 height 17
drag, startPoint x: 30, startPoint y: 186, endPoint x: 95, endPoint y: 186, distance: 65.0
click at [197, 177] on input "range" at bounding box center [253, 170] width 111 height 14
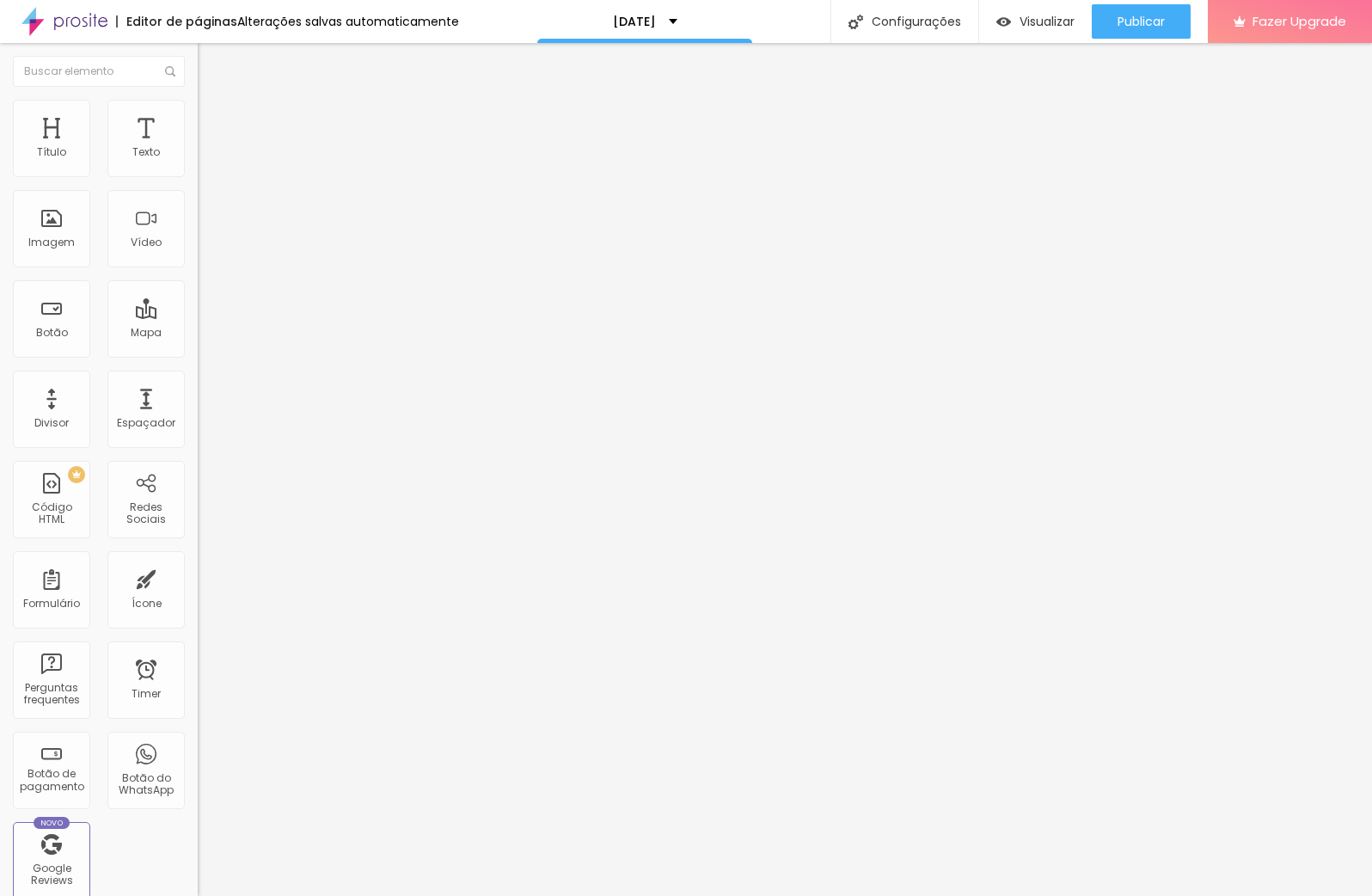
click at [197, 117] on li "Avançado" at bounding box center [296, 125] width 197 height 17
drag, startPoint x: 51, startPoint y: 171, endPoint x: 167, endPoint y: 124, distance: 125.2
click at [197, 173] on div "0 Espaço de cima" at bounding box center [296, 256] width 197 height 244
click at [197, 112] on li "Estilo" at bounding box center [296, 109] width 197 height 17
drag, startPoint x: 19, startPoint y: 184, endPoint x: 42, endPoint y: 183, distance: 23.0
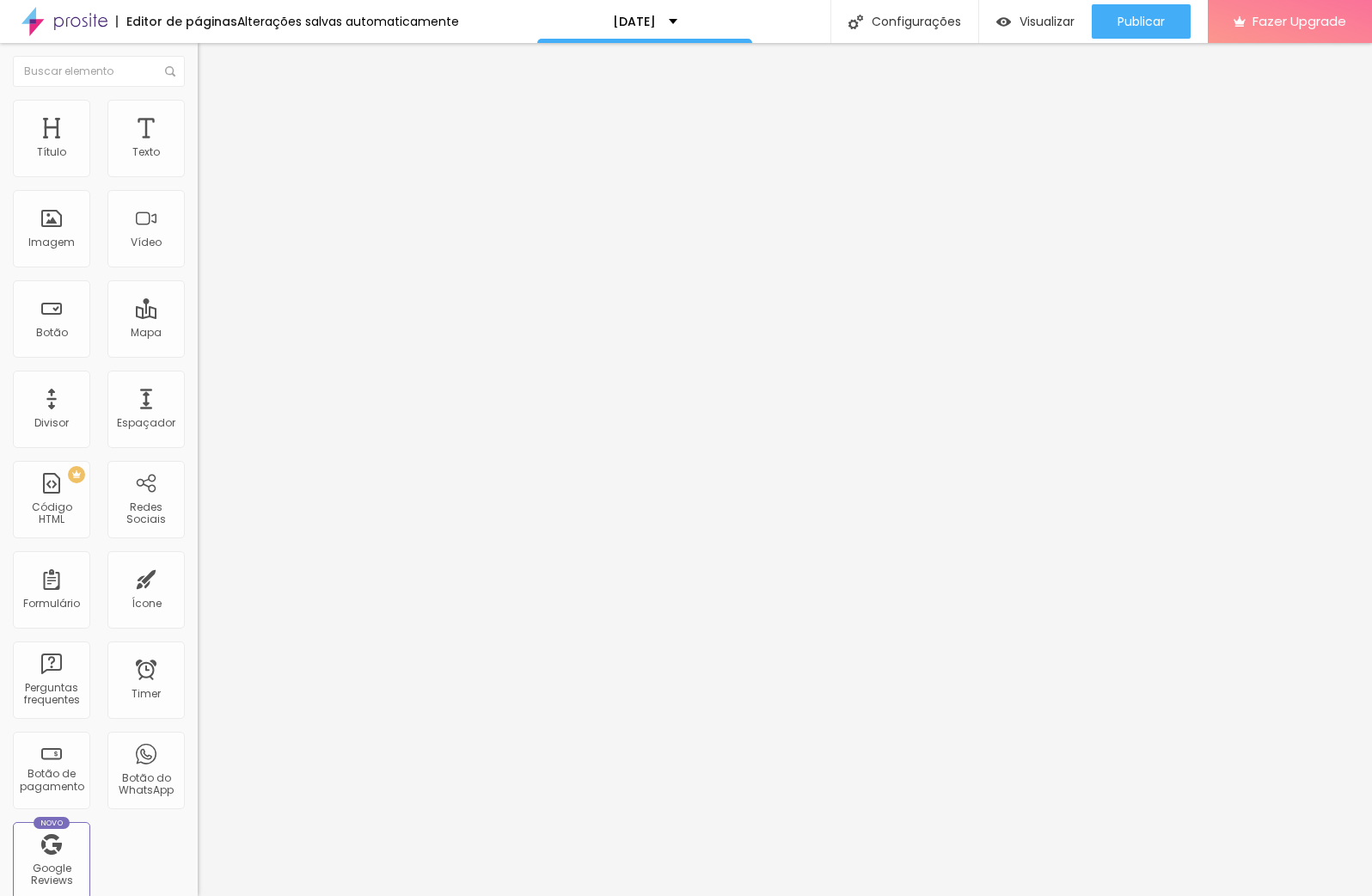
click at [197, 177] on input "range" at bounding box center [253, 170] width 111 height 14
click at [197, 117] on li "Avançado" at bounding box center [296, 125] width 197 height 17
drag, startPoint x: 43, startPoint y: 168, endPoint x: 59, endPoint y: 169, distance: 16.0
click at [197, 334] on input "range" at bounding box center [253, 341] width 111 height 14
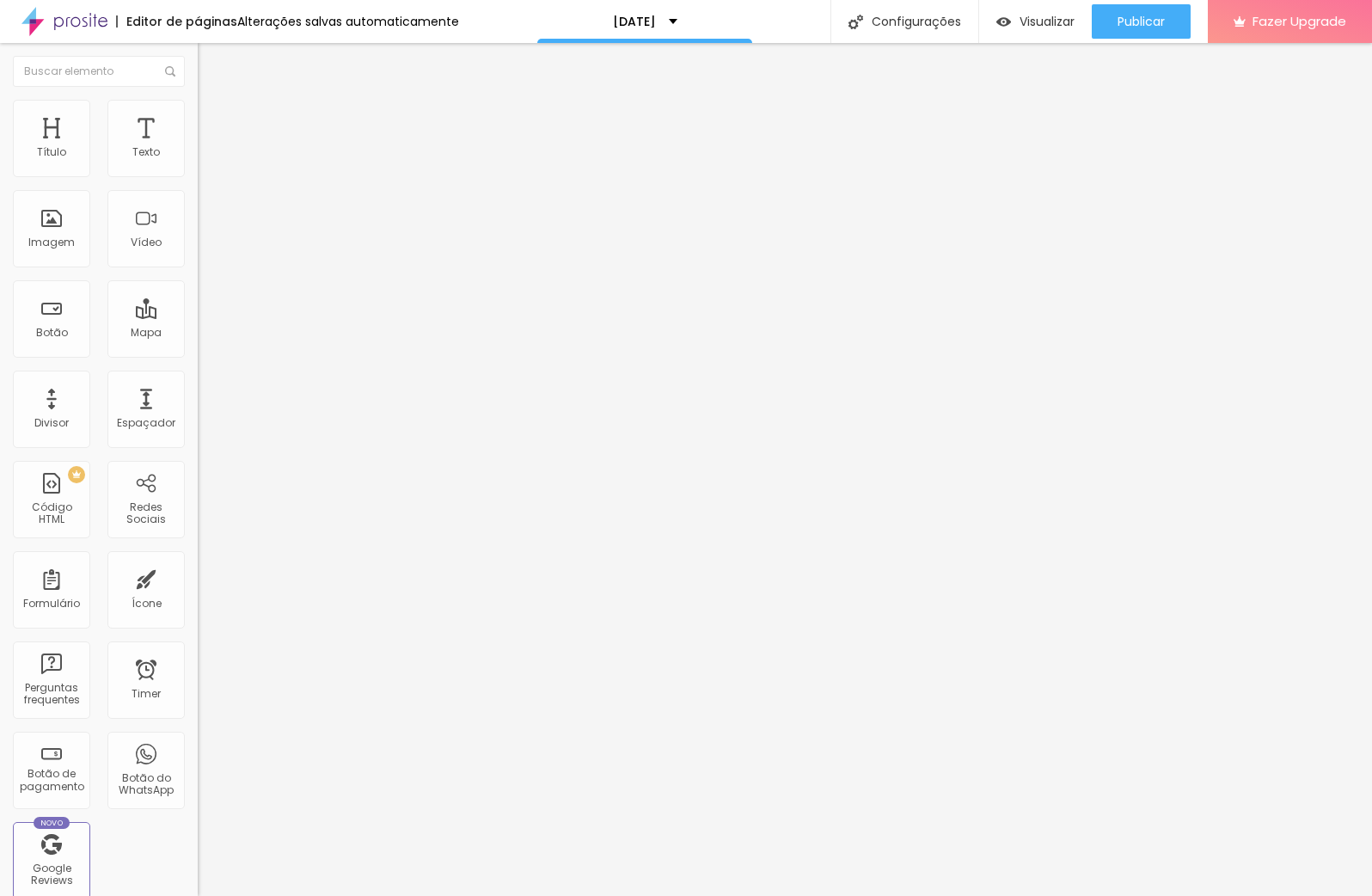
click at [197, 148] on span "Trocar imagem" at bounding box center [244, 140] width 94 height 15
click at [197, 117] on img at bounding box center [205, 124] width 16 height 16
click at [197, 115] on li "Estilo" at bounding box center [296, 109] width 197 height 17
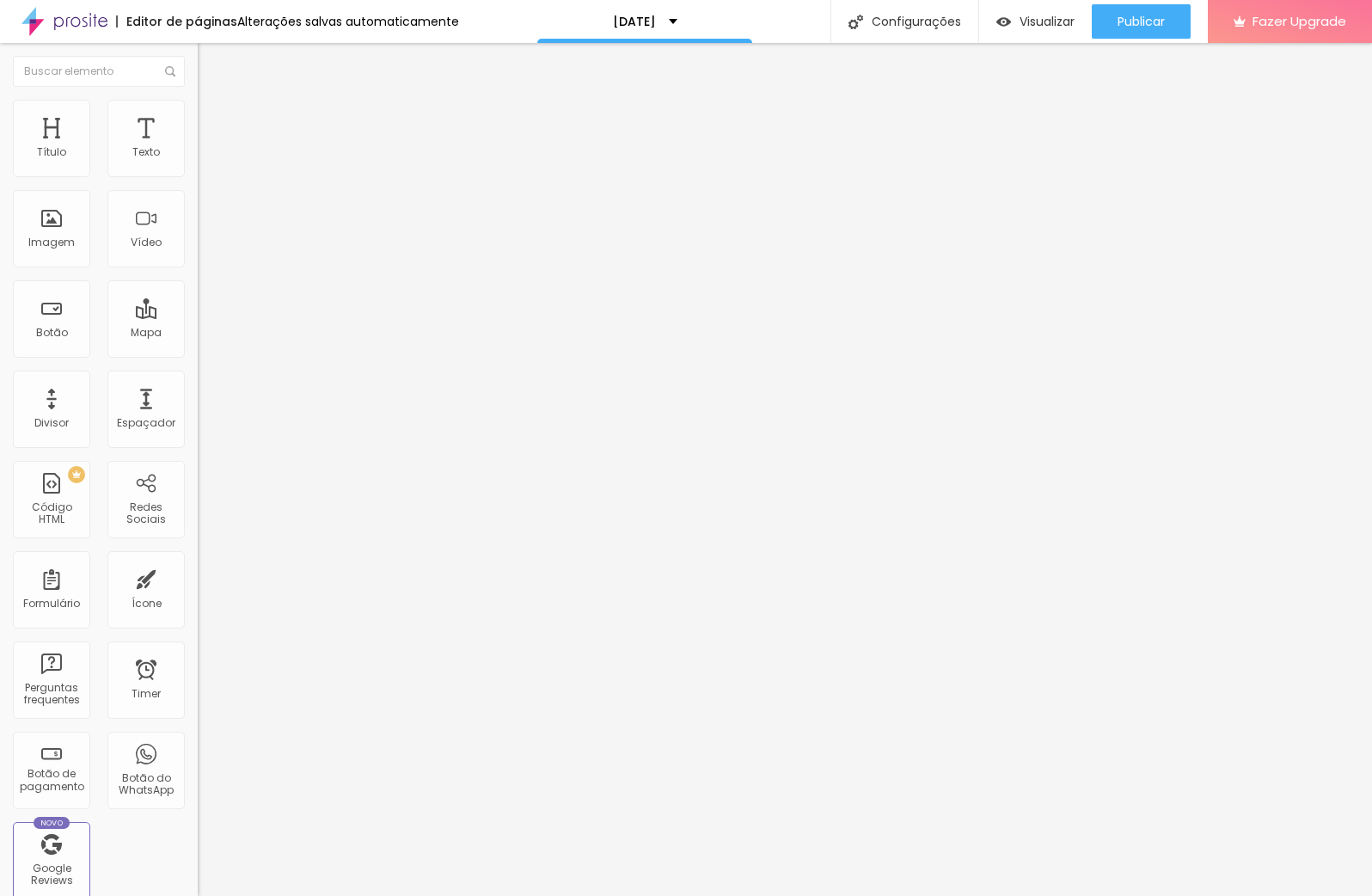
drag, startPoint x: 43, startPoint y: 186, endPoint x: 51, endPoint y: 188, distance: 8.2
click at [197, 177] on input "range" at bounding box center [253, 170] width 111 height 14
click at [197, 146] on div "Trocar imagem" at bounding box center [296, 140] width 197 height 12
click at [197, 148] on span "Trocar imagem" at bounding box center [244, 140] width 94 height 15
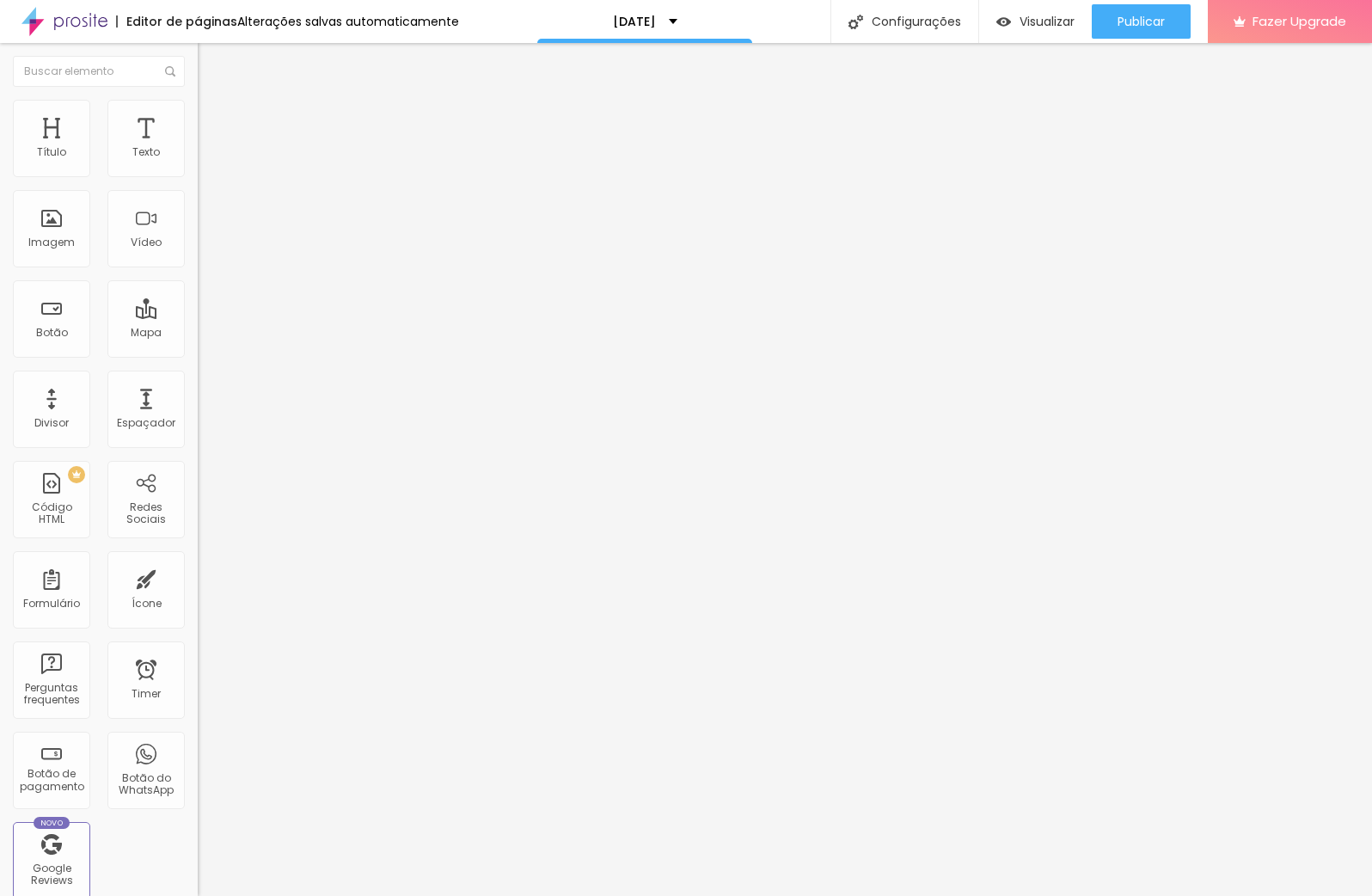
scroll to position [945, 0]
click at [213, 118] on span "Estilo" at bounding box center [226, 111] width 27 height 15
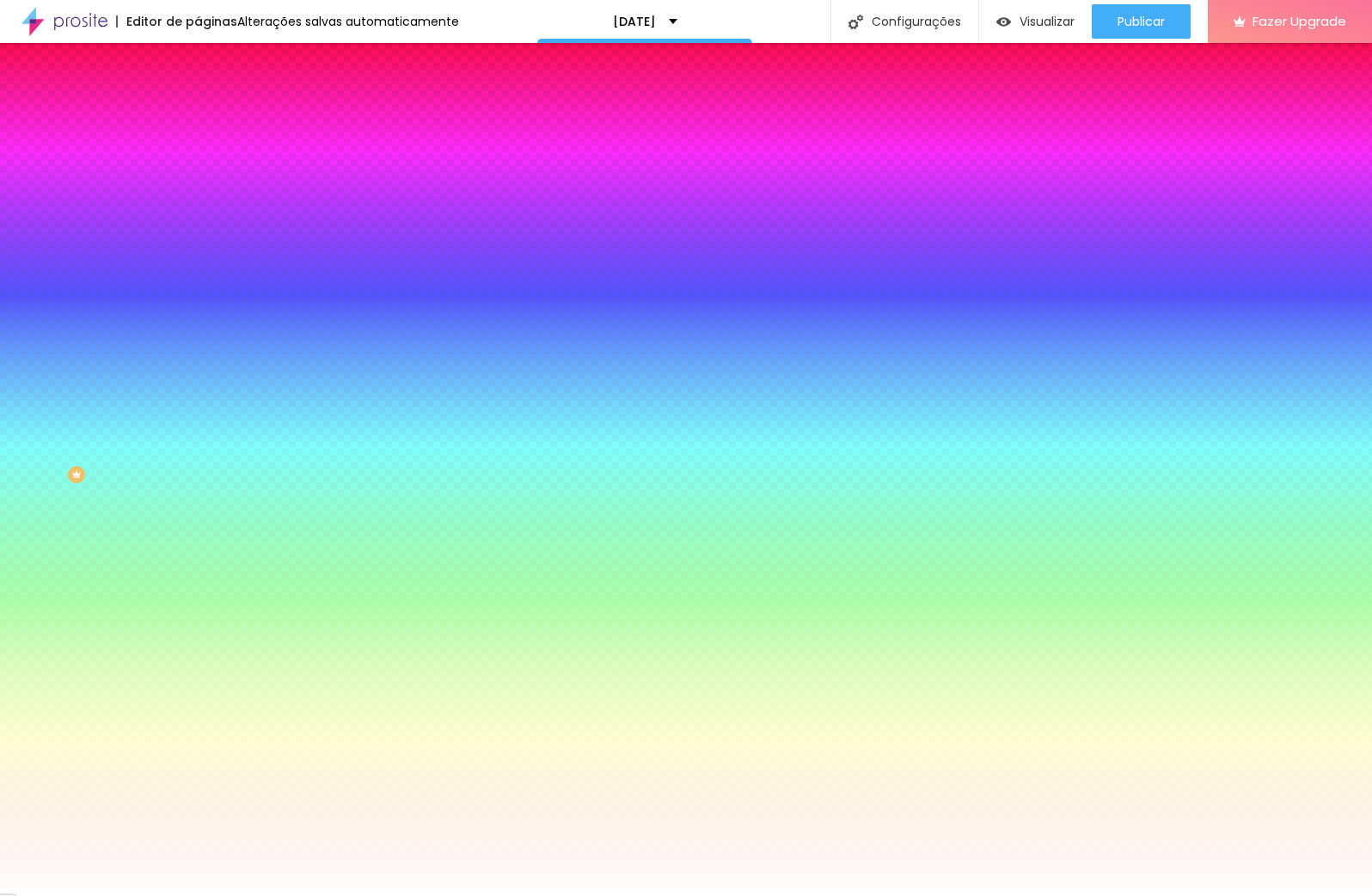
click at [197, 117] on li "Avançado" at bounding box center [296, 125] width 197 height 17
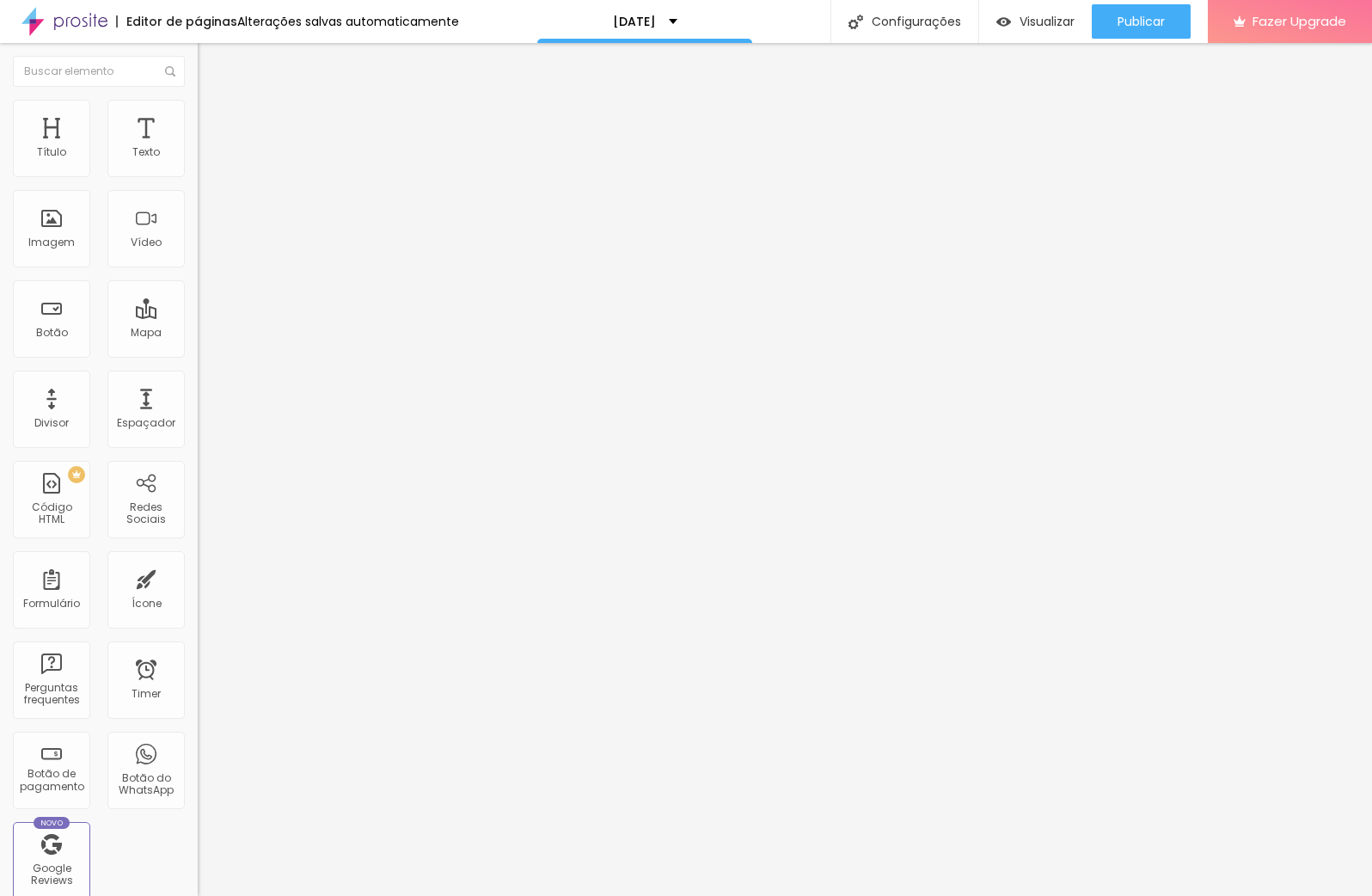
click at [210, 60] on img "button" at bounding box center [217, 63] width 14 height 14
click at [197, 148] on span "Adicionar imagem" at bounding box center [253, 140] width 111 height 15
click at [197, 384] on div at bounding box center [296, 379] width 197 height 10
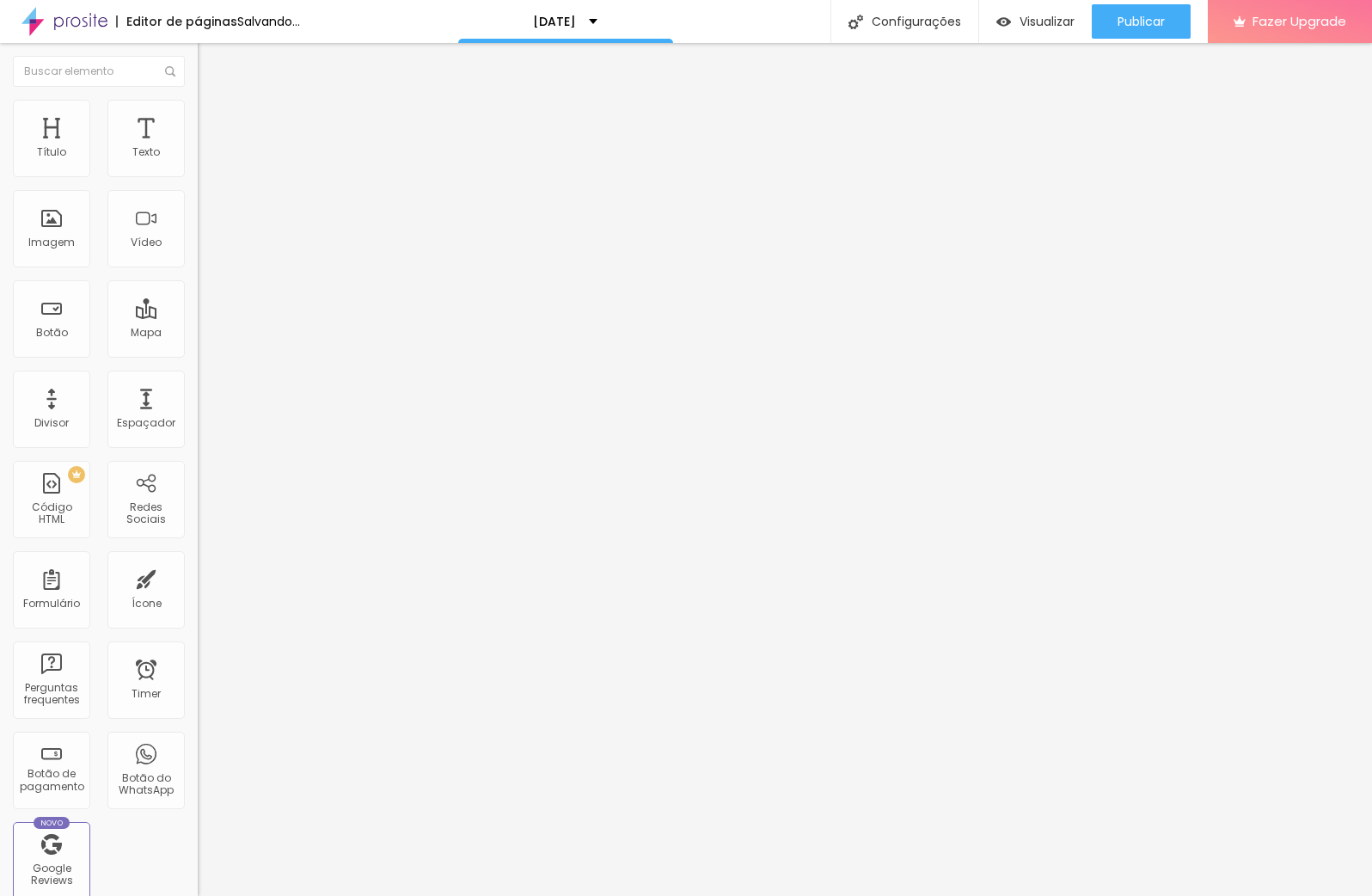
click at [197, 374] on div at bounding box center [296, 374] width 197 height 0
click at [197, 109] on li "Estilo" at bounding box center [296, 109] width 197 height 17
click at [197, 117] on img at bounding box center [205, 124] width 16 height 16
click at [197, 114] on li "Estilo" at bounding box center [296, 109] width 197 height 17
click at [197, 100] on li "Conteúdo" at bounding box center [296, 91] width 197 height 17
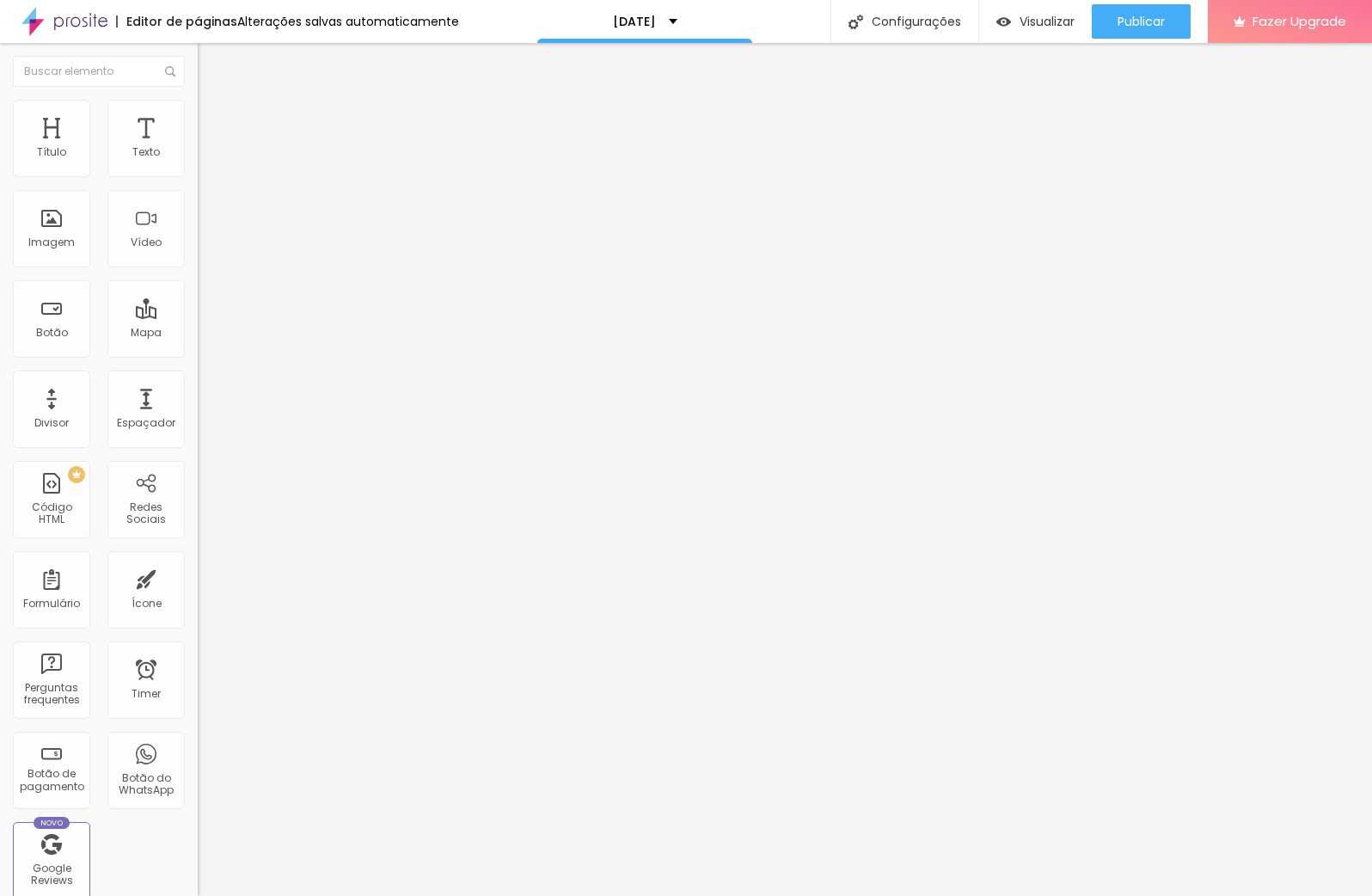
click at [197, 148] on span "Trocar imagem" at bounding box center [244, 140] width 94 height 15
click at [197, 148] on span "Adicionar imagem" at bounding box center [253, 140] width 111 height 15
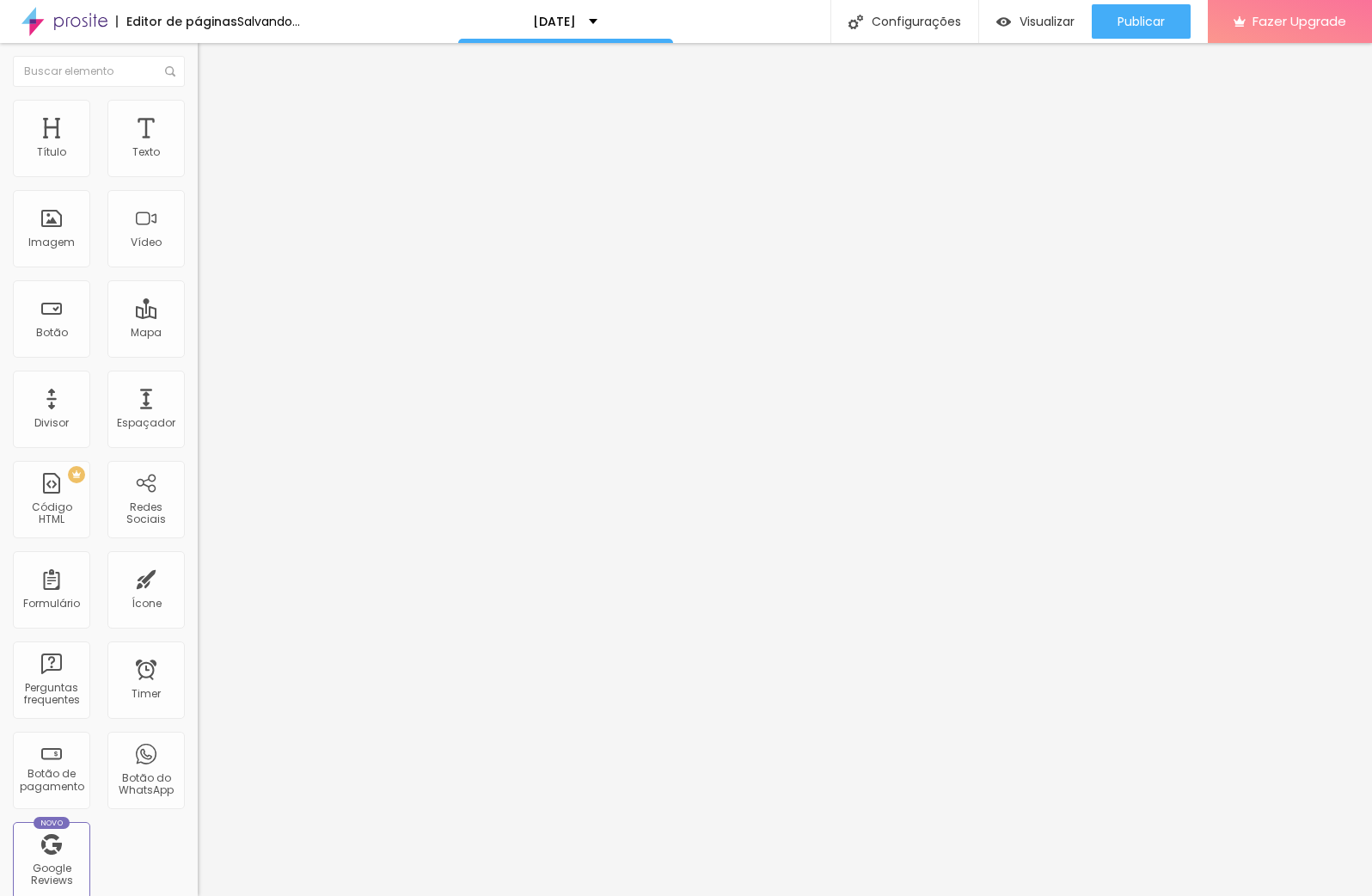
click at [210, 68] on div "Editar Coluna" at bounding box center [263, 63] width 107 height 14
drag, startPoint x: 16, startPoint y: 50, endPoint x: 56, endPoint y: 147, distance: 104.9
click at [197, 50] on button "Editar Coluna" at bounding box center [296, 62] width 197 height 39
click at [197, 146] on div "Adicionar imagem" at bounding box center [296, 140] width 197 height 12
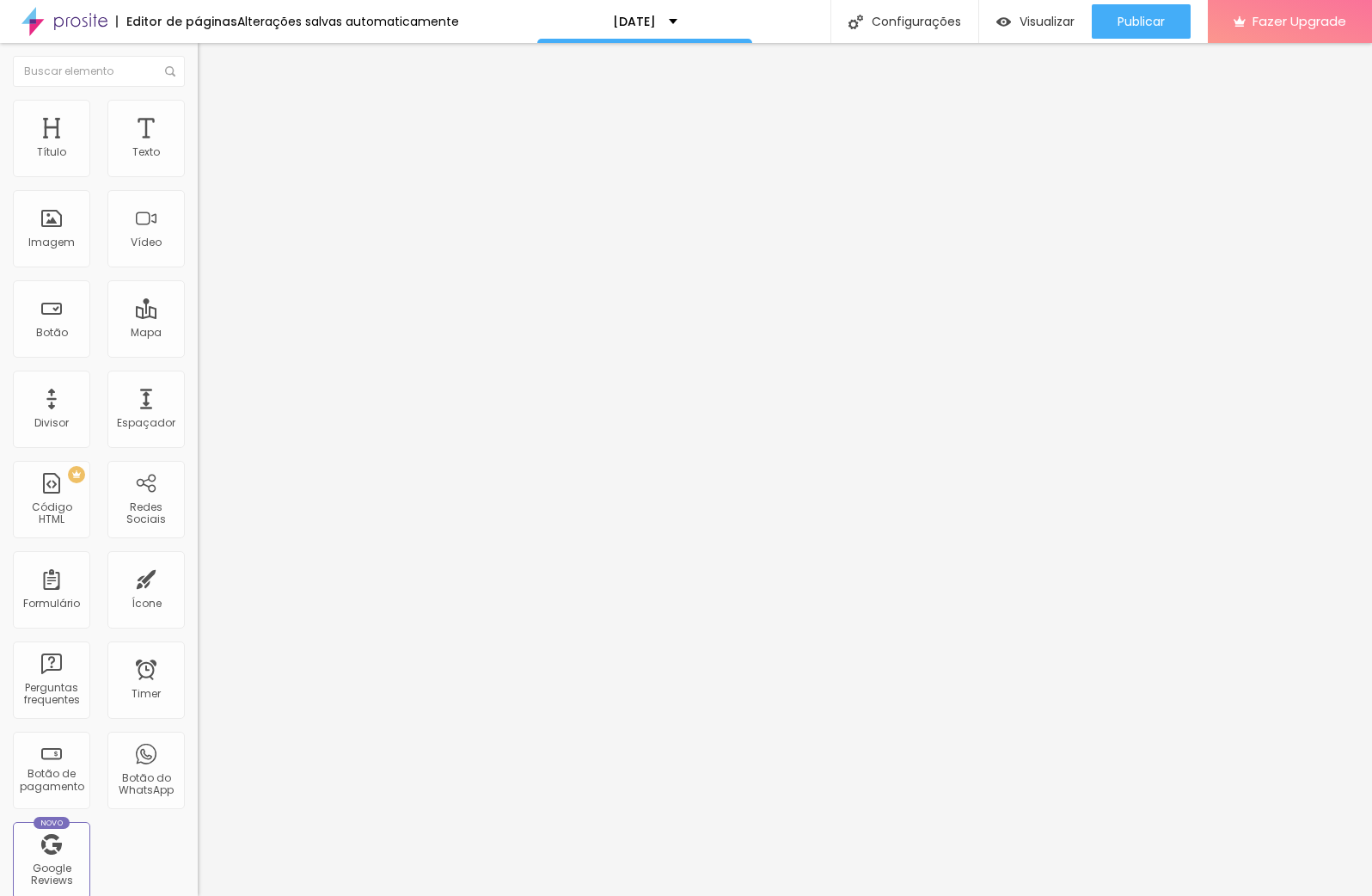
click at [197, 148] on span "Adicionar imagem" at bounding box center [253, 140] width 111 height 15
click at [213, 118] on span "Estilo" at bounding box center [226, 111] width 27 height 15
click at [197, 177] on input "range" at bounding box center [253, 170] width 111 height 14
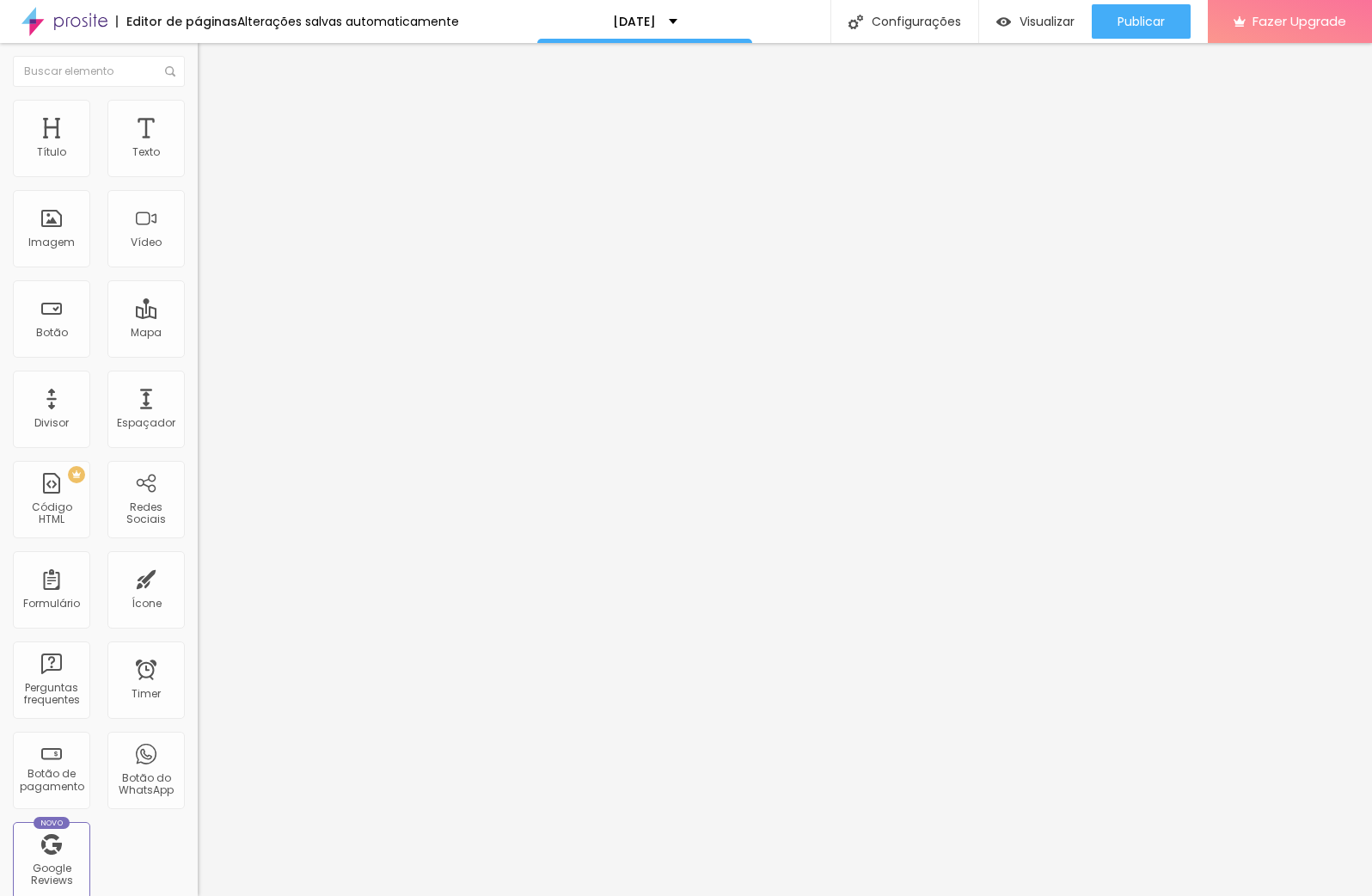
drag, startPoint x: 64, startPoint y: 184, endPoint x: 45, endPoint y: 184, distance: 19.0
click at [197, 177] on input "range" at bounding box center [253, 170] width 111 height 14
click at [197, 148] on span "Trocar imagem" at bounding box center [244, 140] width 94 height 15
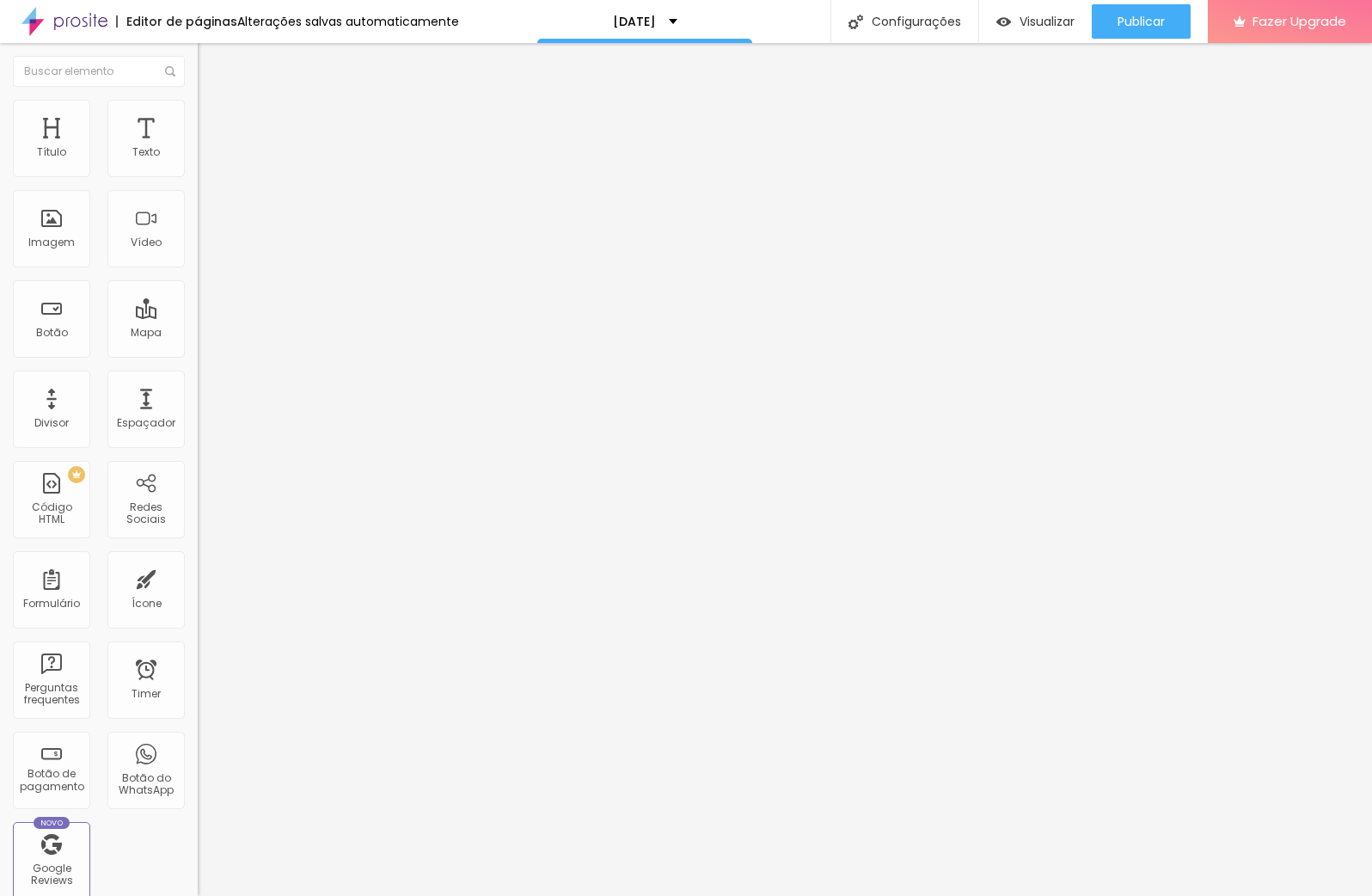
click at [197, 124] on ul "Conteúdo Estilo Avançado" at bounding box center [296, 108] width 197 height 51
click at [197, 112] on li "Estilo" at bounding box center [296, 109] width 197 height 17
drag, startPoint x: 40, startPoint y: 219, endPoint x: 188, endPoint y: 232, distance: 148.6
click at [197, 378] on input "range" at bounding box center [253, 384] width 111 height 14
drag, startPoint x: 143, startPoint y: 217, endPoint x: 0, endPoint y: 218, distance: 143.0
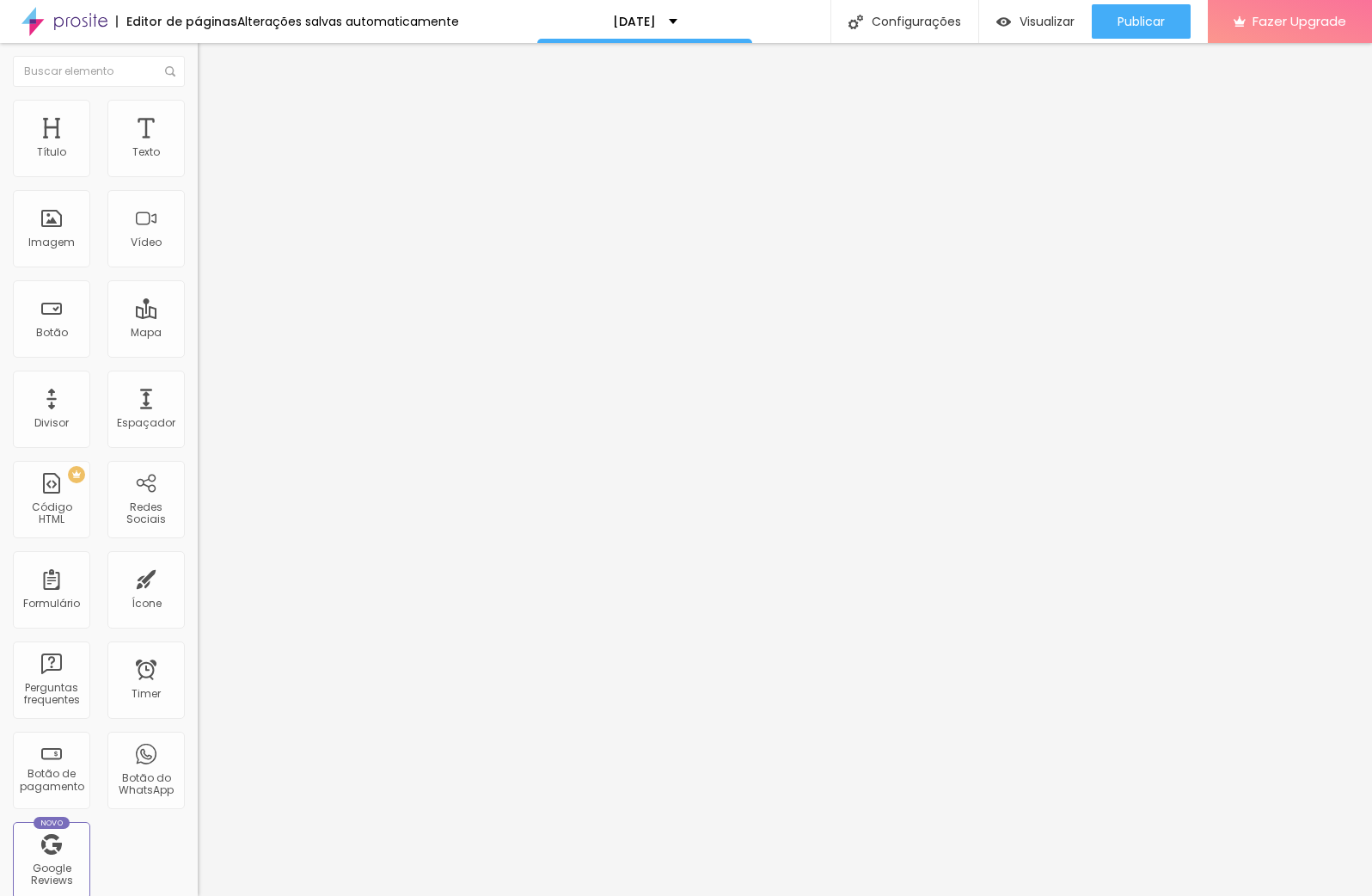
click at [197, 378] on input "range" at bounding box center [253, 384] width 111 height 14
drag, startPoint x: 103, startPoint y: 180, endPoint x: 123, endPoint y: 182, distance: 20.1
click at [197, 177] on input "range" at bounding box center [253, 170] width 111 height 14
click at [197, 113] on li "Estilo" at bounding box center [296, 109] width 197 height 17
click at [197, 177] on input "range" at bounding box center [253, 170] width 111 height 14
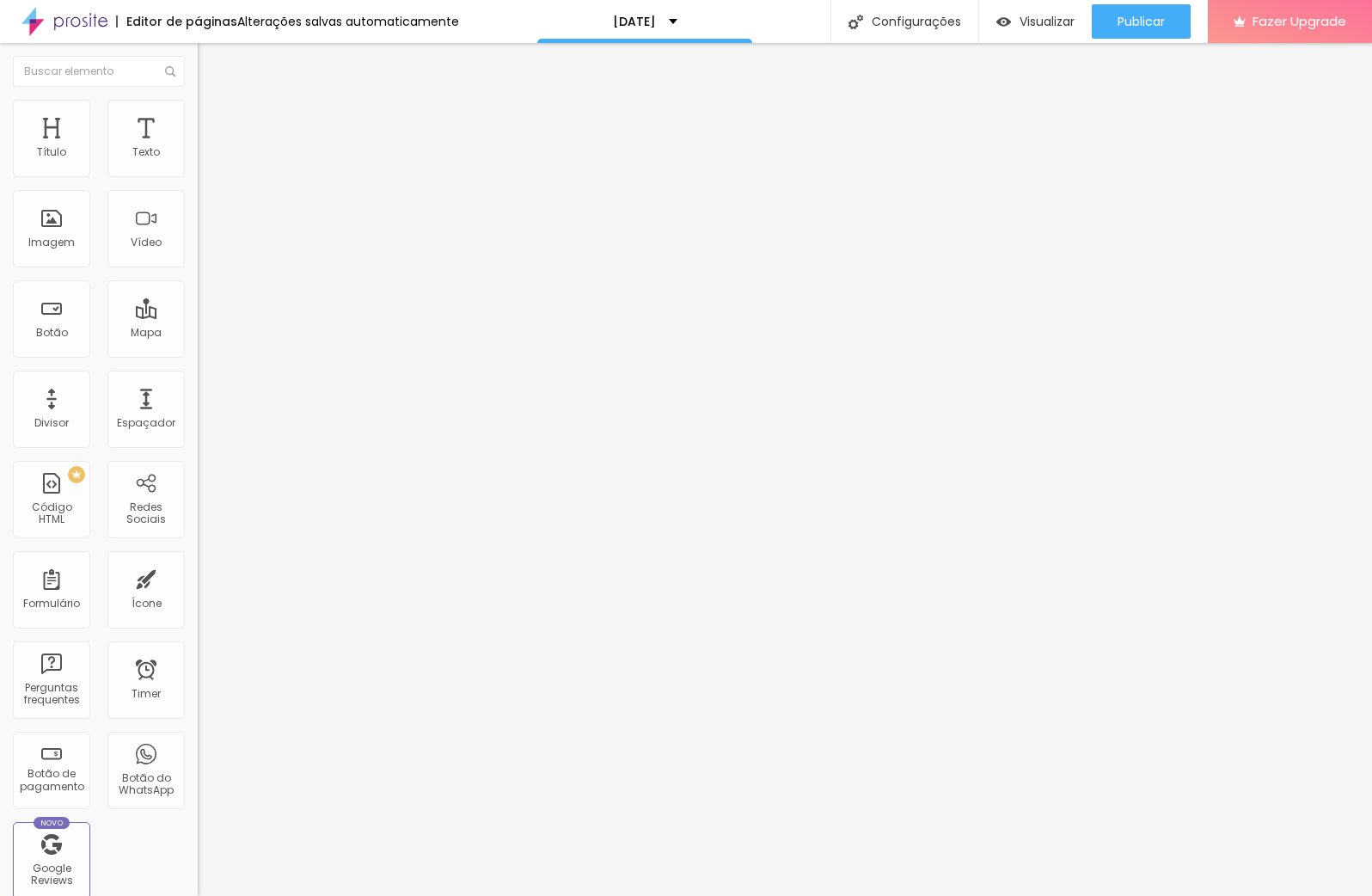
click at [197, 117] on li "Avançado" at bounding box center [296, 125] width 197 height 17
drag, startPoint x: 49, startPoint y: 171, endPoint x: 66, endPoint y: 171, distance: 17.0
click at [197, 334] on input "range" at bounding box center [253, 341] width 111 height 14
click at [197, 117] on li "Estilo" at bounding box center [296, 109] width 197 height 17
click at [197, 177] on input "range" at bounding box center [253, 170] width 111 height 14
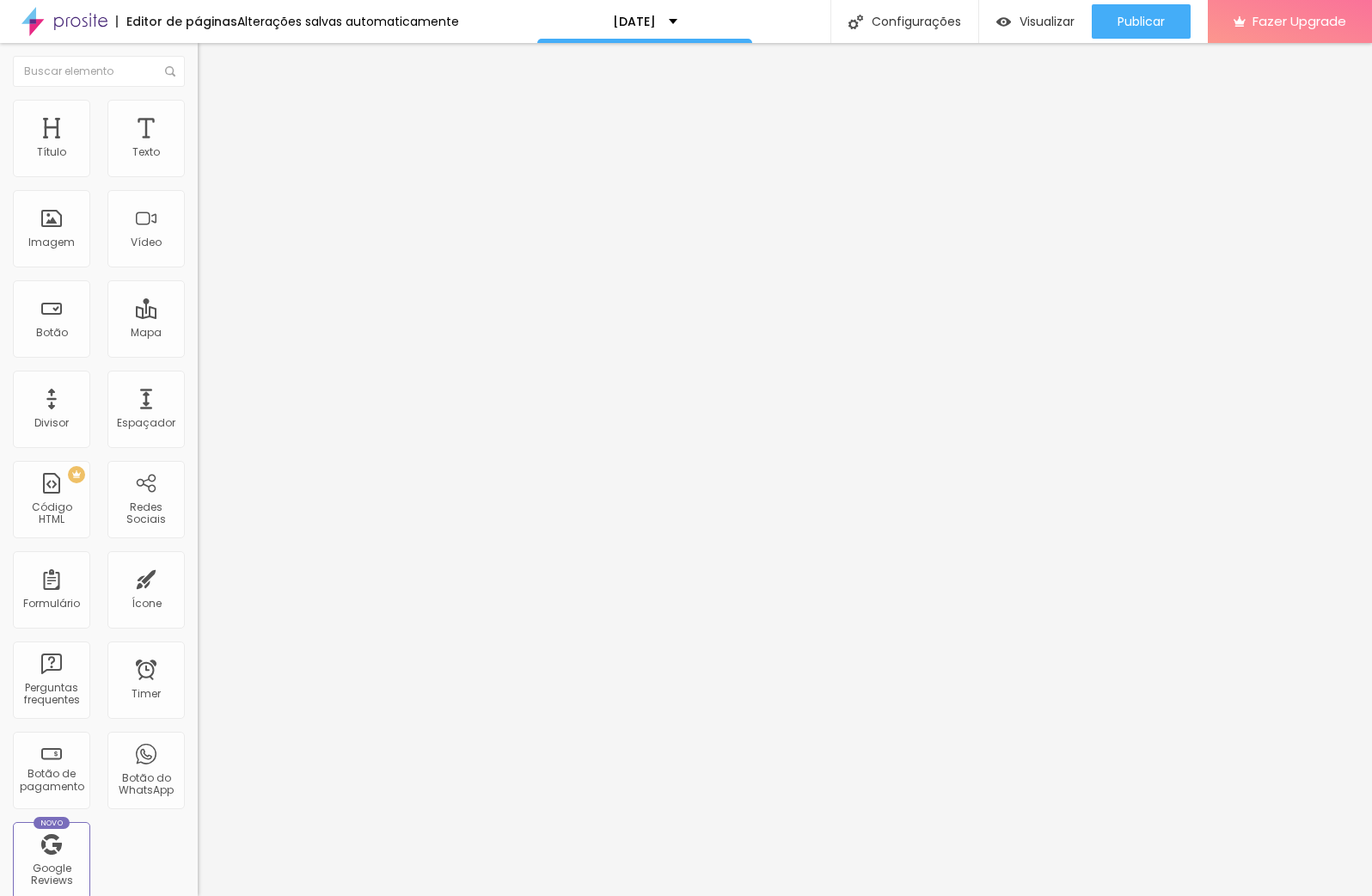
click at [213, 118] on span "Estilo" at bounding box center [226, 111] width 27 height 15
drag, startPoint x: 45, startPoint y: 183, endPoint x: 85, endPoint y: 183, distance: 40.0
click at [197, 177] on input "range" at bounding box center [253, 170] width 111 height 14
click at [213, 121] on span "Avançado" at bounding box center [241, 128] width 57 height 15
click at [197, 334] on input "range" at bounding box center [253, 341] width 111 height 14
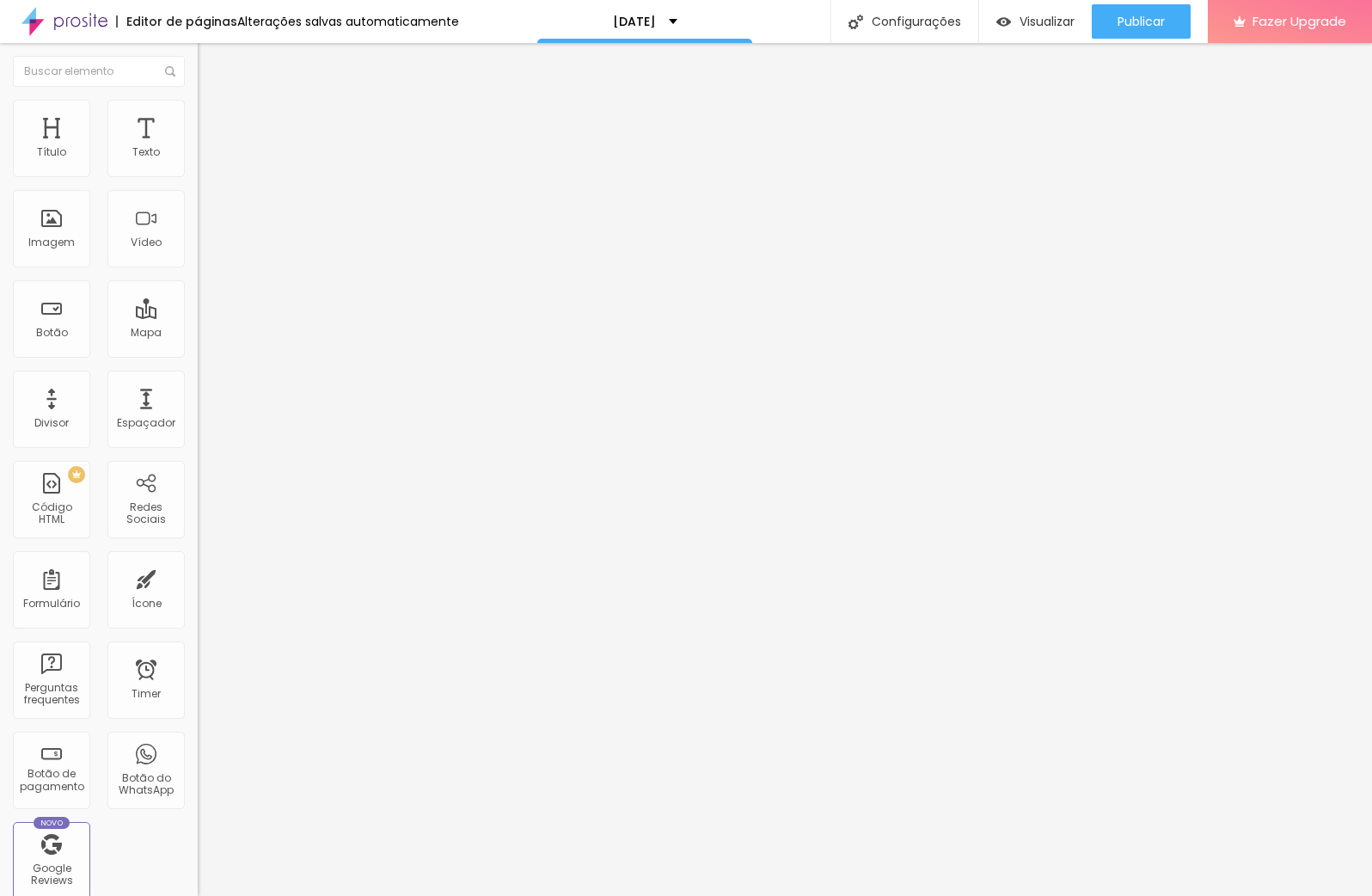
click at [197, 352] on input "https://" at bounding box center [300, 344] width 206 height 17
paste input "https://www.instagram.com/ccandyspot?utm_source=ig_web_button_share_sheet&igsh=…"
click at [197, 352] on input "https:/https://www.instagram.com/ccandyspot?utm_source=ig_web_button_share_shee…" at bounding box center [300, 344] width 206 height 17
click at [197, 352] on input "https://" at bounding box center [300, 344] width 206 height 17
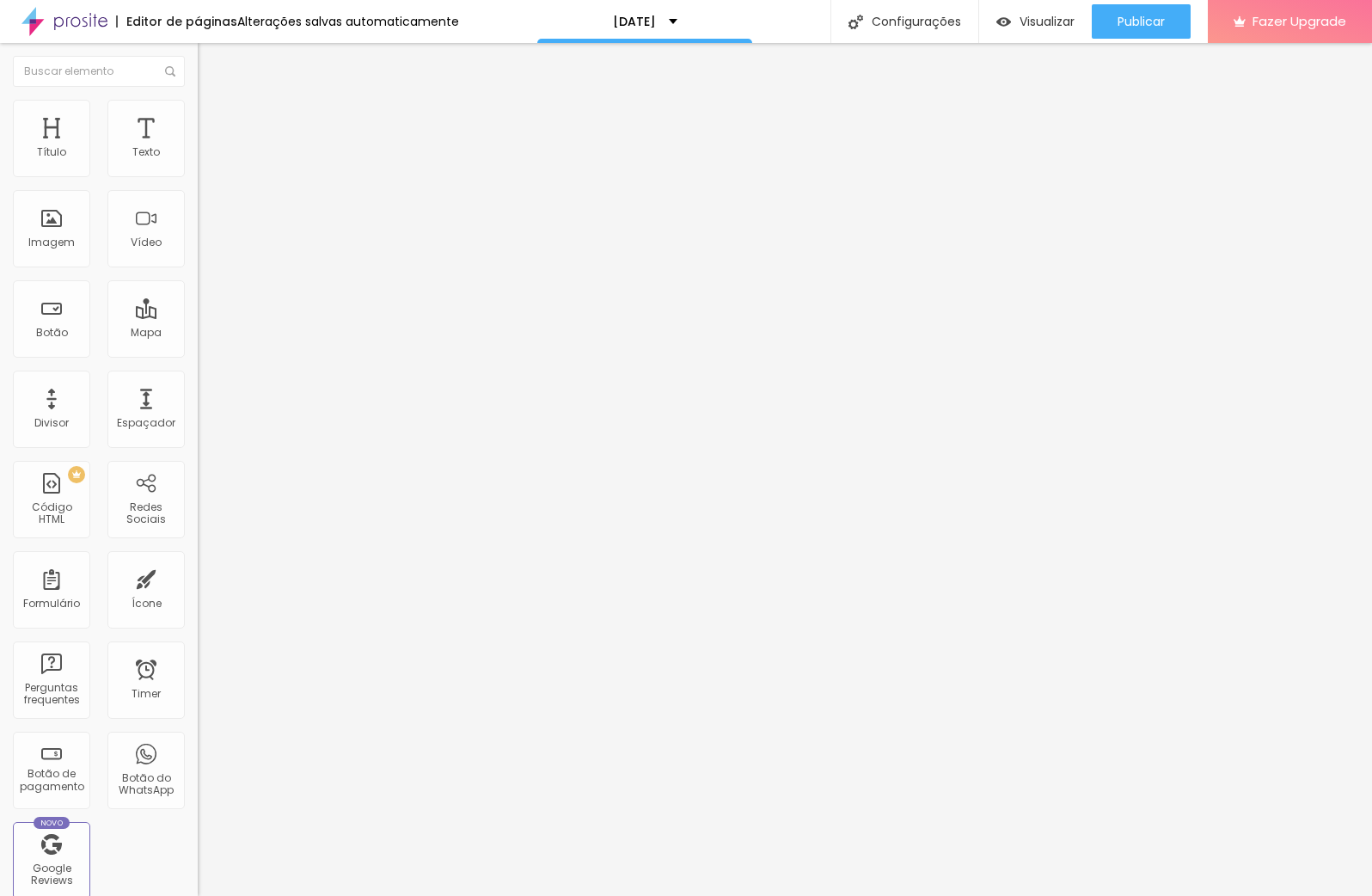
scroll to position [1, 0]
click at [197, 352] on input "https://" at bounding box center [300, 344] width 206 height 17
paste input "https://www.instagram.com/_caixamagica_?utm_source=ig_web_button_share_sheet&ig…"
click at [197, 352] on input "https:/https://www.instagram.com/_caixamagica_?utm_source=ig_web_button_share_s…" at bounding box center [300, 344] width 206 height 17
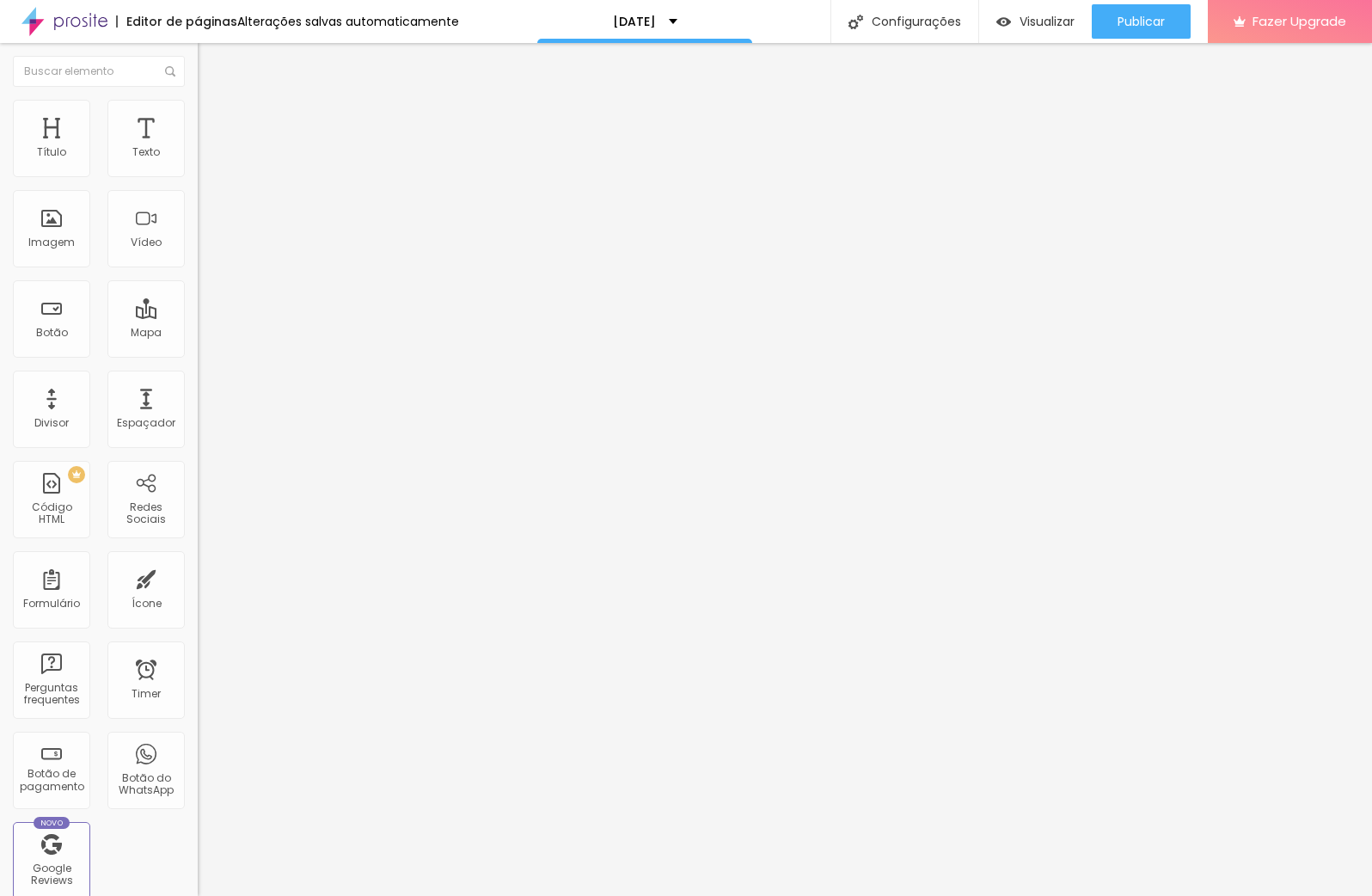
click at [197, 105] on img at bounding box center [205, 108] width 16 height 16
drag, startPoint x: 38, startPoint y: 200, endPoint x: 25, endPoint y: 189, distance: 17.0
click at [197, 360] on div "0 Espaço de baixo" at bounding box center [296, 482] width 197 height 244
drag, startPoint x: 42, startPoint y: 172, endPoint x: 30, endPoint y: 168, distance: 12.6
click at [197, 172] on div "0 Espaço de cima" at bounding box center [296, 238] width 197 height 244
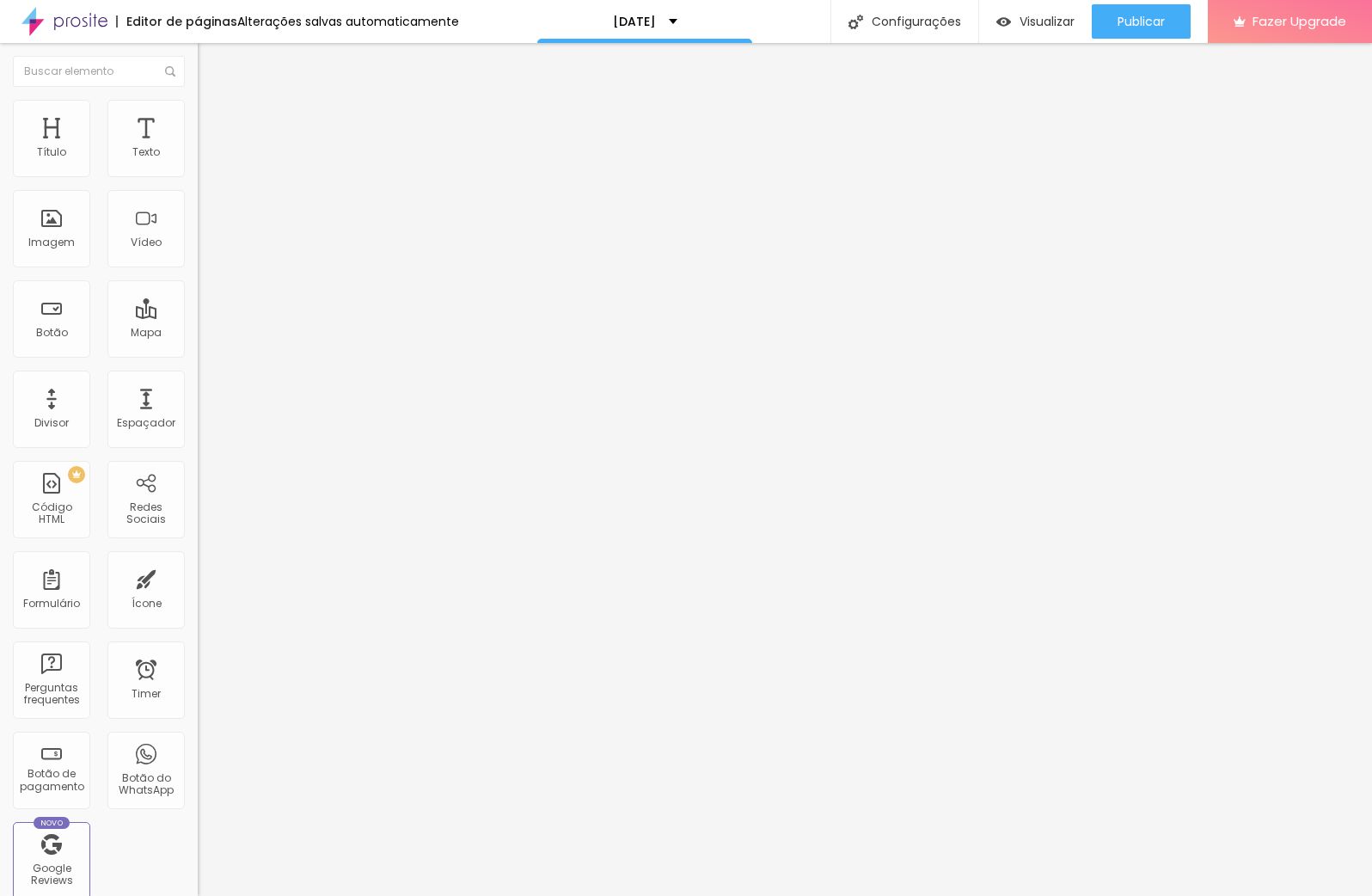
click at [197, 56] on button "Editar Texto" at bounding box center [296, 62] width 197 height 39
click at [210, 57] on img "button" at bounding box center [217, 63] width 14 height 14
click at [210, 65] on div "Editar Texto" at bounding box center [259, 63] width 98 height 14
click at [197, 117] on ul "Estilo Avançado" at bounding box center [296, 100] width 197 height 35
click at [213, 102] on span "Estilo" at bounding box center [226, 94] width 27 height 15
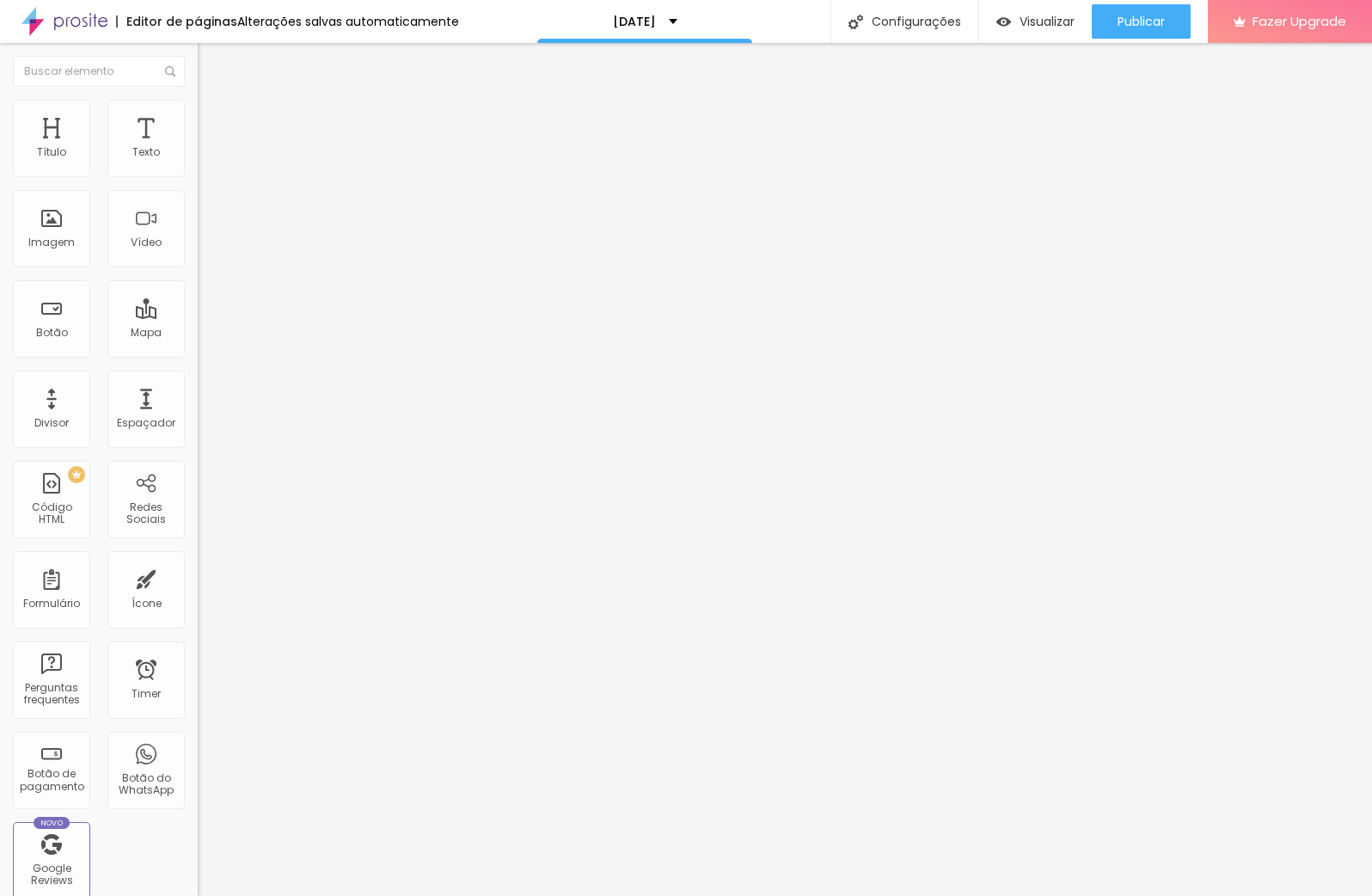
drag, startPoint x: 124, startPoint y: 339, endPoint x: 114, endPoint y: 336, distance: 10.4
click at [197, 339] on div "Editar Texto Estilo Avançado Tipografia Voltar ao padrão Sombra DESATIVADO Volt…" at bounding box center [296, 469] width 197 height 853
click at [197, 163] on span "Titulo 2" at bounding box center [225, 151] width 56 height 22
click at [197, 408] on input "range" at bounding box center [253, 415] width 111 height 14
click at [197, 148] on span "Trocar imagem" at bounding box center [244, 140] width 94 height 15
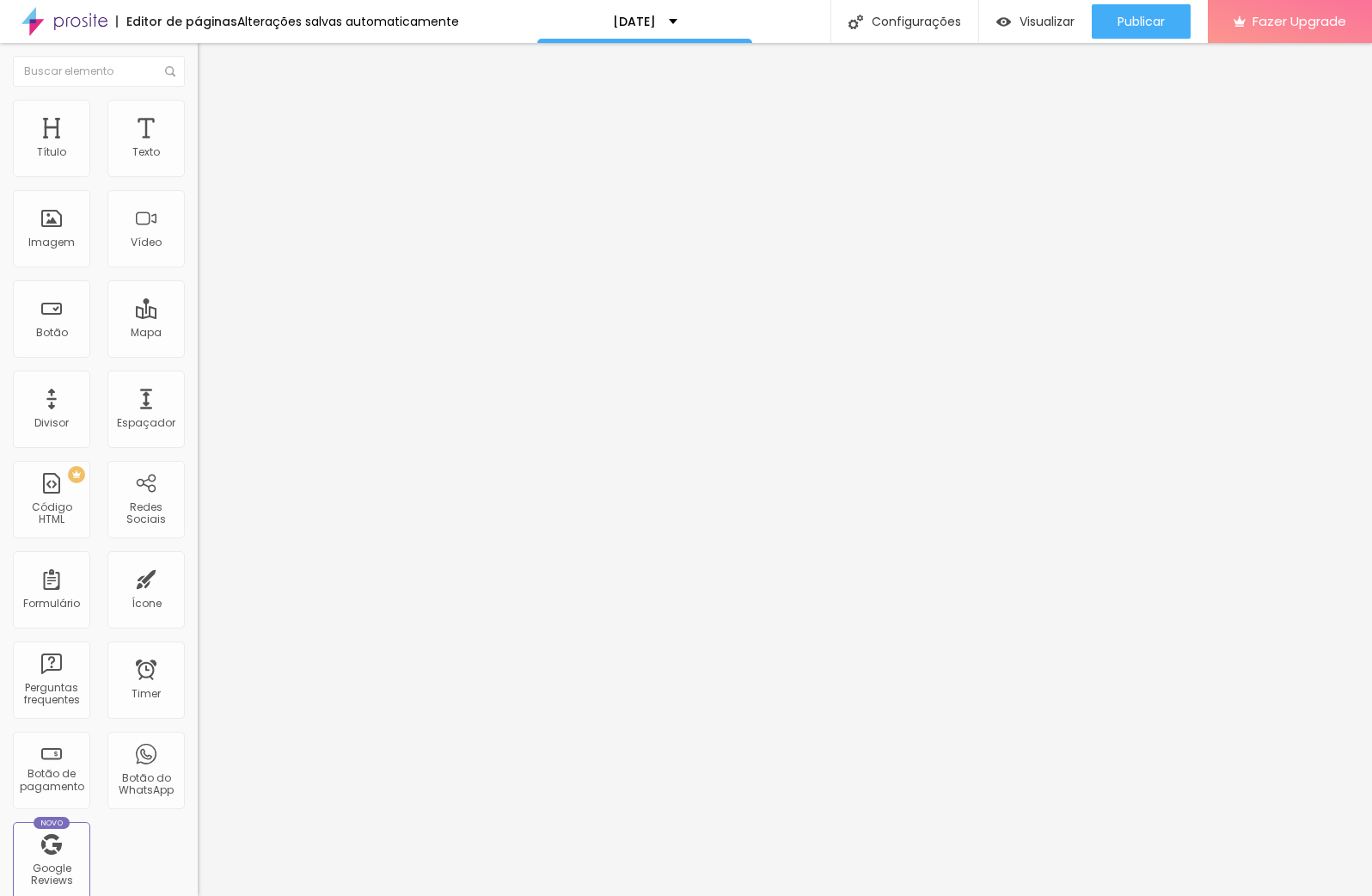
scroll to position [201, 0]
click at [197, 112] on li "Estilo" at bounding box center [296, 109] width 197 height 17
click at [213, 121] on span "Avançado" at bounding box center [241, 128] width 57 height 15
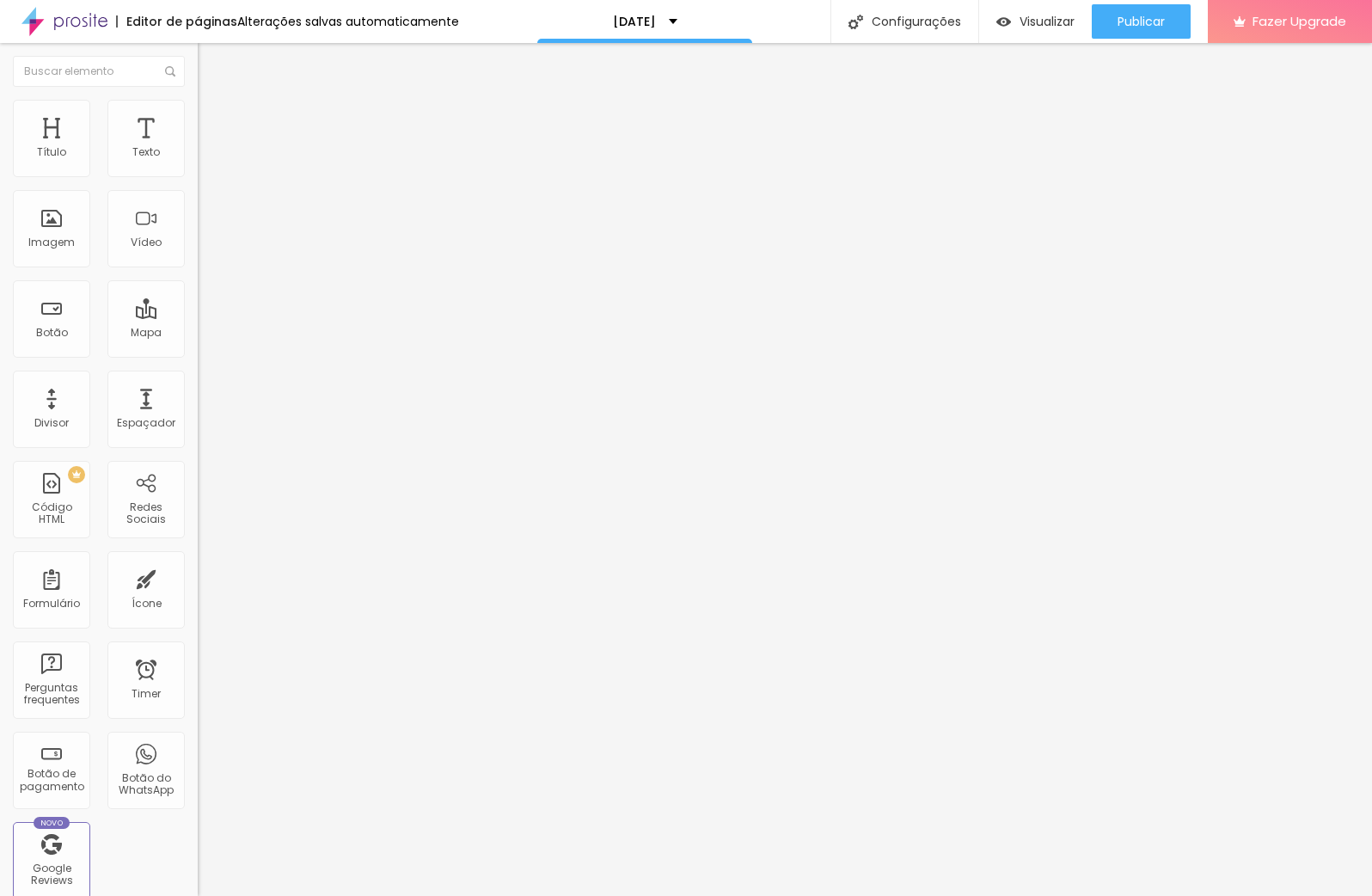
drag, startPoint x: 48, startPoint y: 171, endPoint x: 37, endPoint y: 171, distance: 11.0
click at [197, 334] on input "range" at bounding box center [253, 341] width 111 height 14
drag, startPoint x: 46, startPoint y: 201, endPoint x: 32, endPoint y: 202, distance: 14.0
click at [197, 577] on input "range" at bounding box center [253, 584] width 111 height 14
click at [197, 100] on li "Conteúdo" at bounding box center [296, 91] width 197 height 17
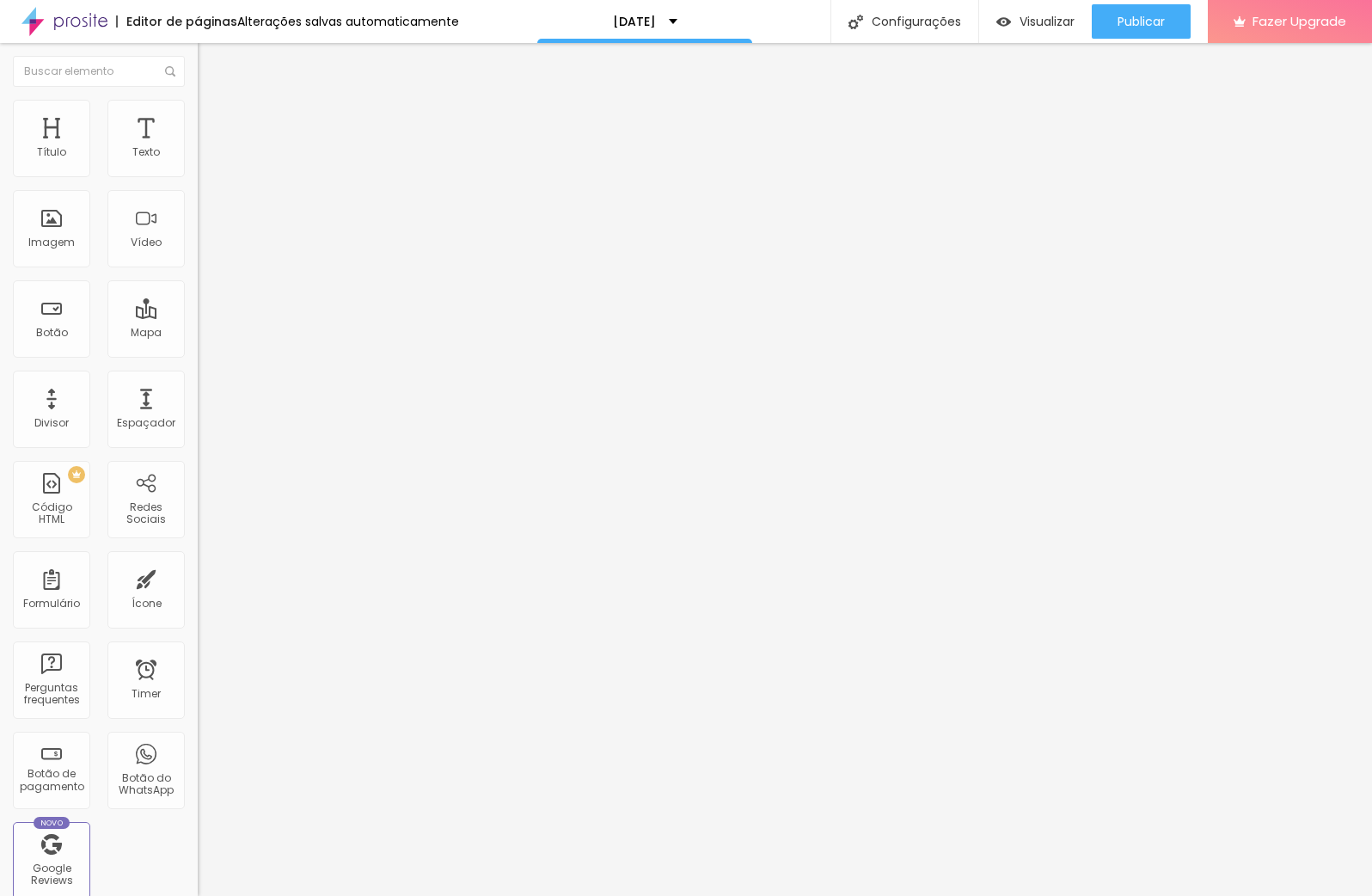
click at [197, 148] on span "Trocar imagem" at bounding box center [244, 140] width 94 height 15
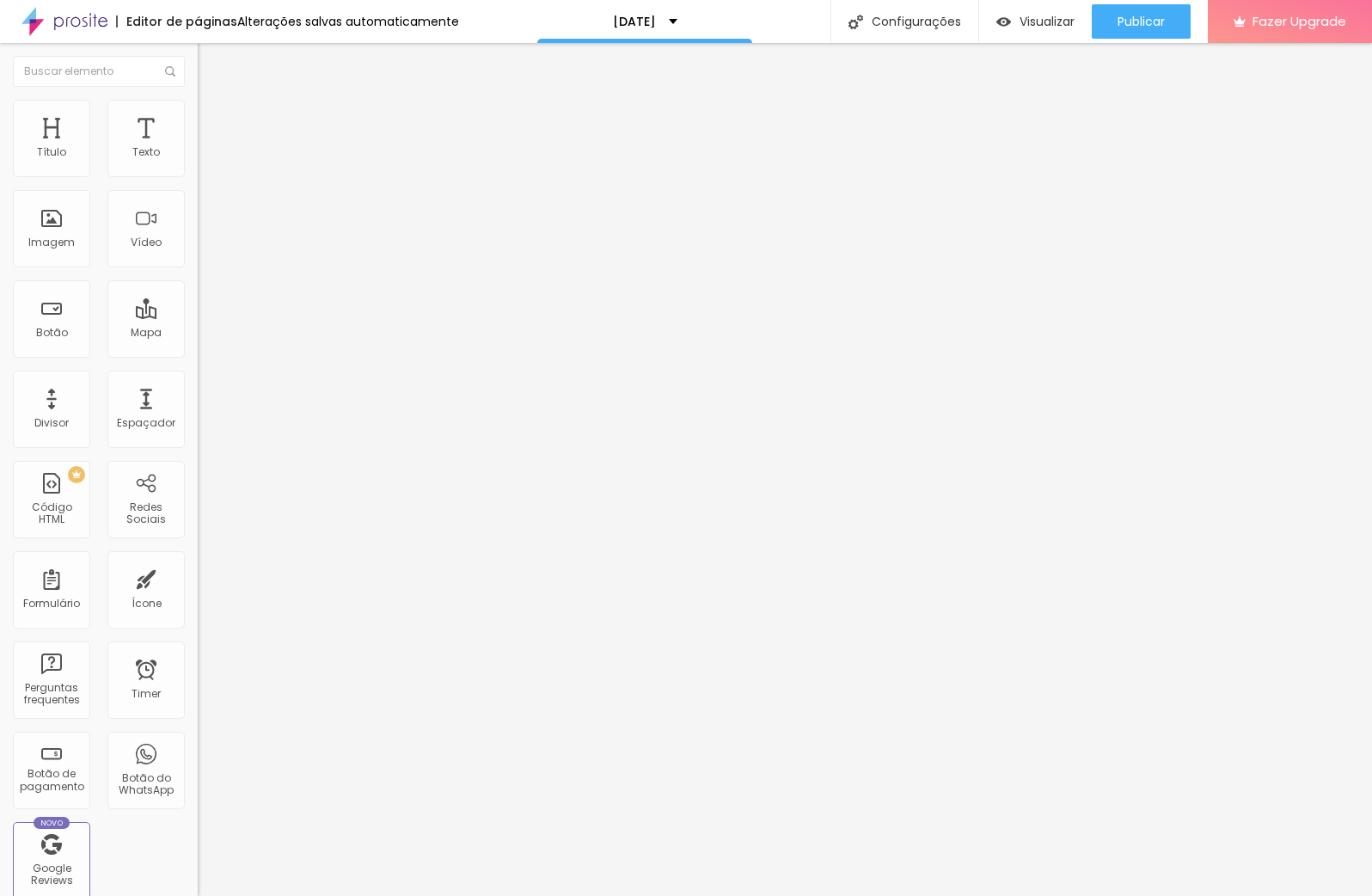
click at [197, 148] on span "Trocar imagem" at bounding box center [244, 140] width 94 height 15
click at [362, 895] on div at bounding box center [686, 906] width 1372 height 0
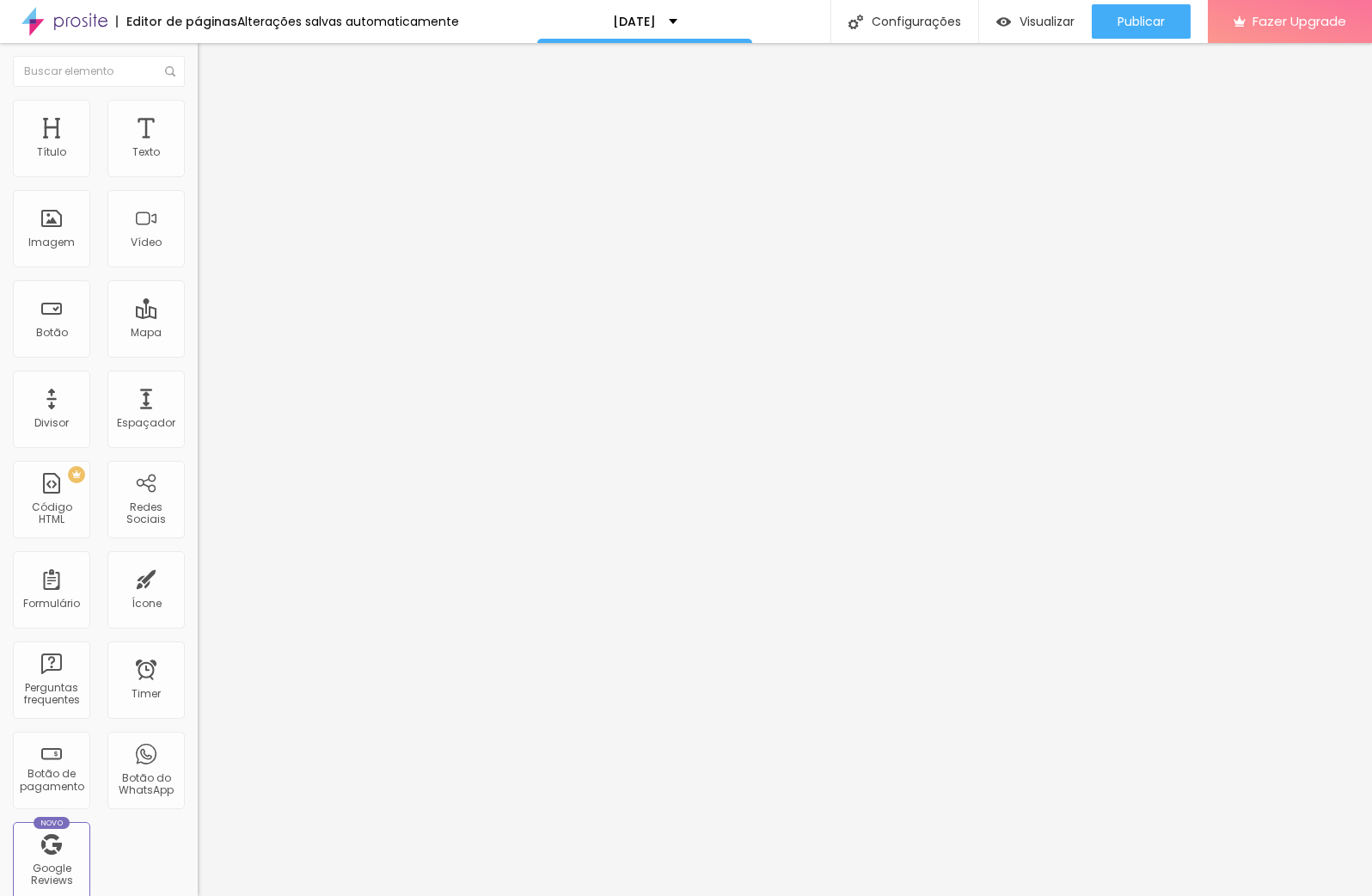
click at [197, 148] on span "Trocar imagem" at bounding box center [244, 140] width 94 height 15
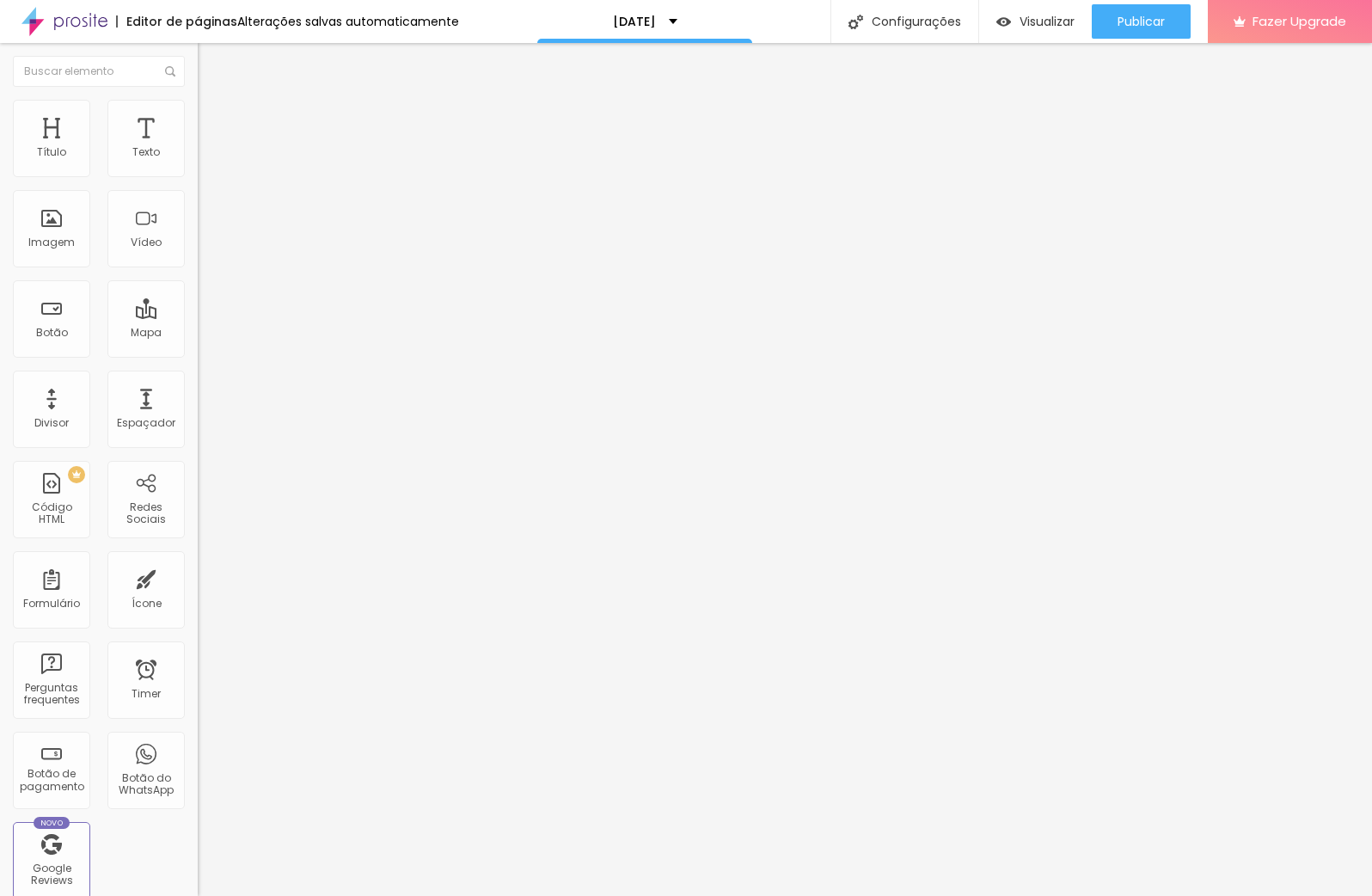
click at [197, 148] on span "Trocar imagem" at bounding box center [244, 140] width 94 height 15
click at [197, 110] on li "Estilo" at bounding box center [296, 109] width 197 height 17
drag, startPoint x: 180, startPoint y: 184, endPoint x: 189, endPoint y: 182, distance: 9.2
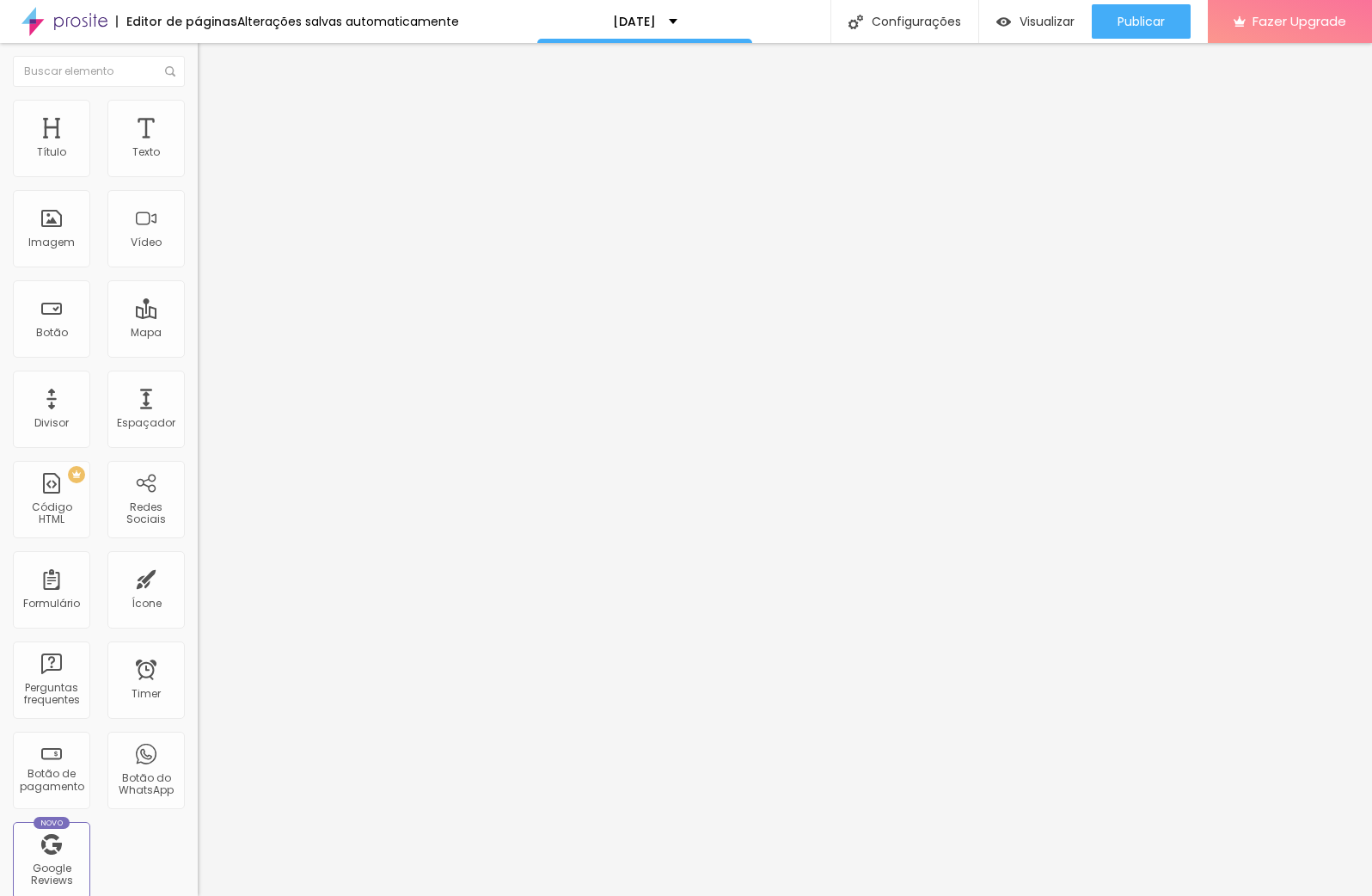
click at [197, 183] on div "Tamanho 100 px % 0 Borda arredondada Sombra DESATIVADO Voltar ao padrão" at bounding box center [296, 306] width 197 height 344
click at [197, 117] on li "Avançado" at bounding box center [296, 125] width 197 height 17
drag, startPoint x: 46, startPoint y: 170, endPoint x: 21, endPoint y: 171, distance: 25.0
click at [197, 334] on input "range" at bounding box center [253, 341] width 111 height 14
click at [197, 117] on li "Avançado" at bounding box center [296, 125] width 197 height 17
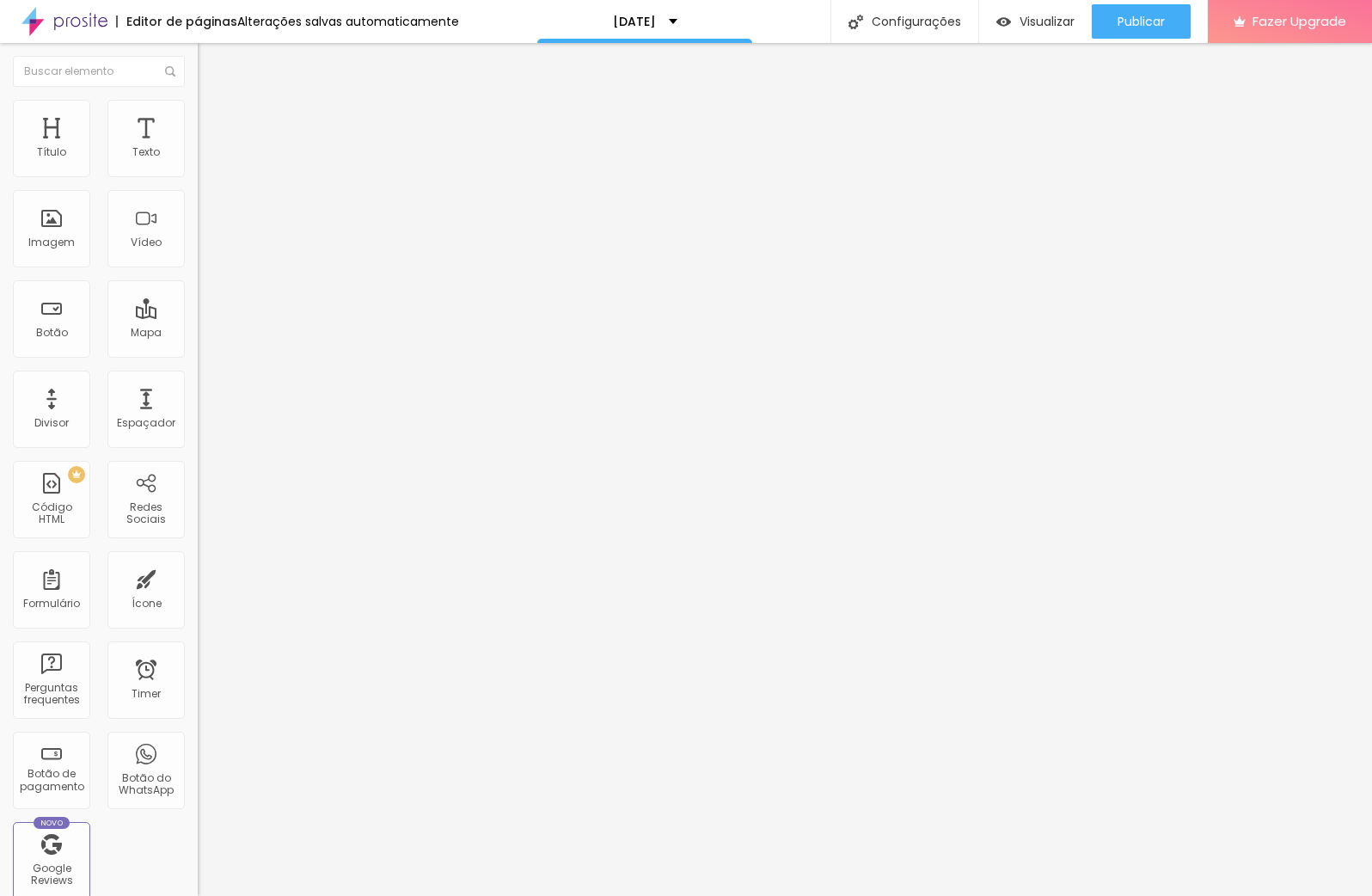
drag, startPoint x: 45, startPoint y: 168, endPoint x: 15, endPoint y: 168, distance: 30.0
click at [197, 334] on input "range" at bounding box center [253, 341] width 111 height 14
click at [213, 115] on span "Estilo" at bounding box center [226, 111] width 27 height 15
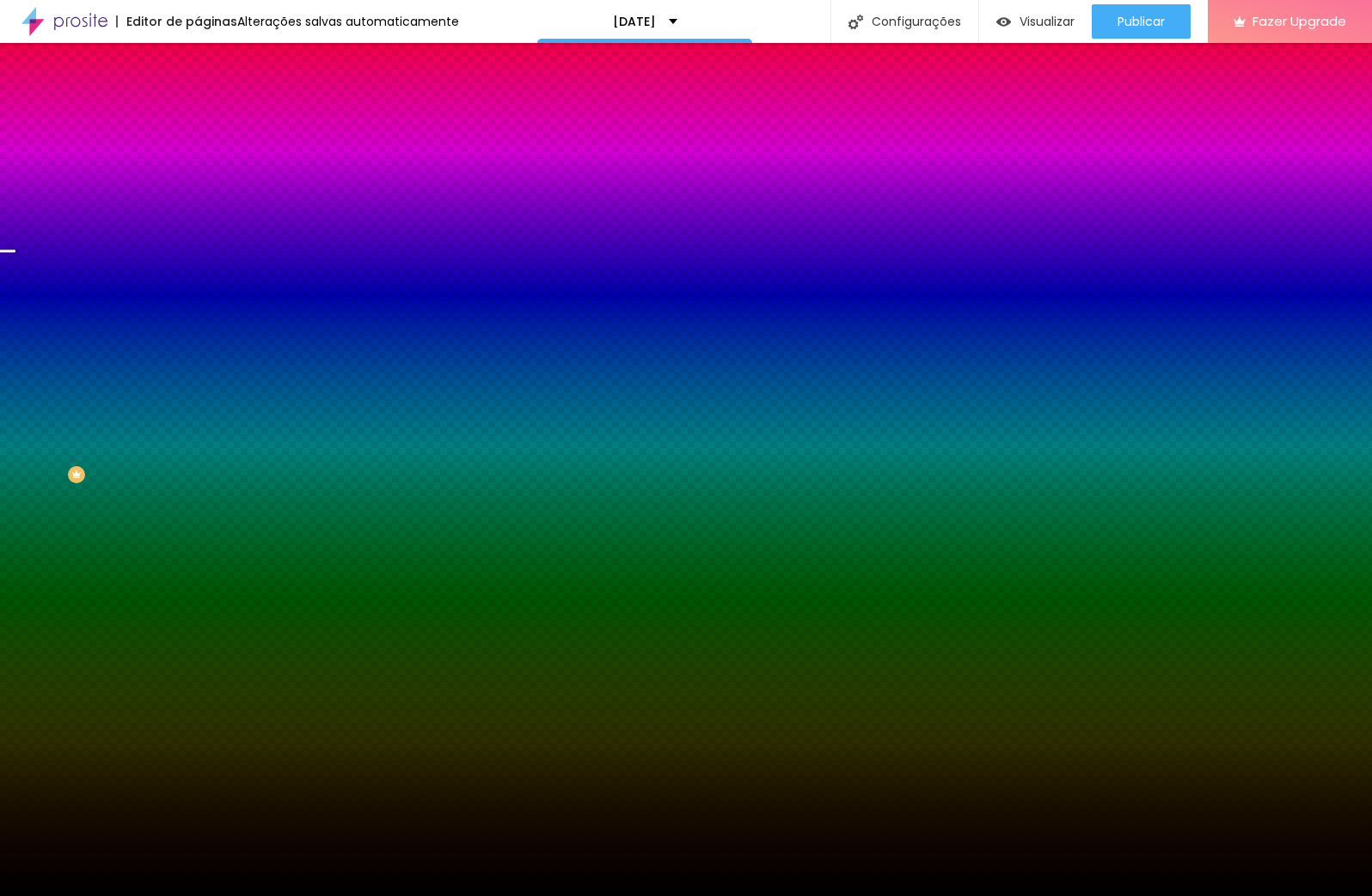
click at [197, 158] on span "Trocar imagem" at bounding box center [244, 150] width 94 height 15
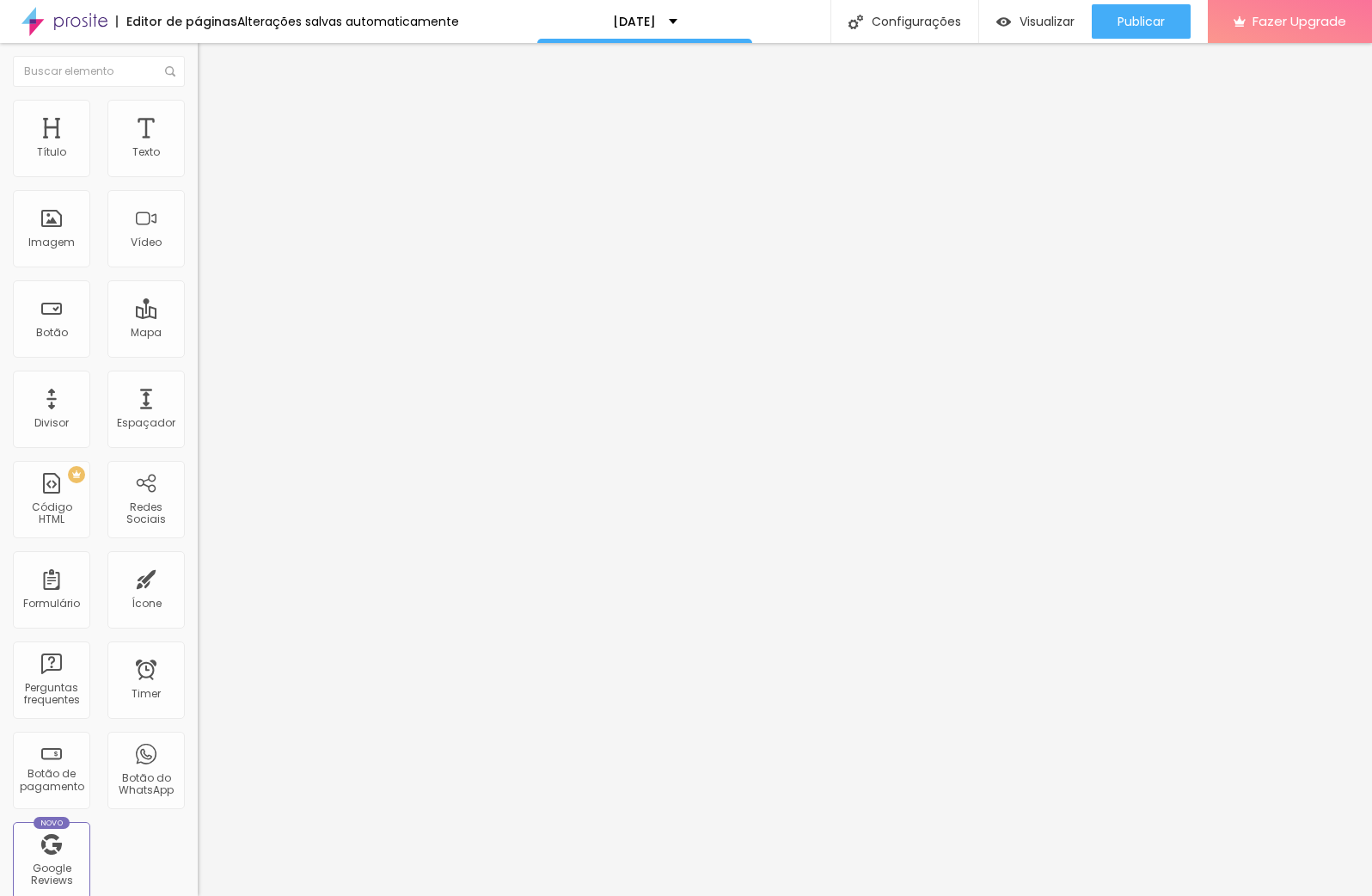
click at [197, 117] on ul "Estilo Avançado" at bounding box center [296, 100] width 197 height 35
click at [213, 118] on span "Avançado" at bounding box center [241, 111] width 57 height 15
click at [197, 117] on li "Avançado" at bounding box center [296, 125] width 197 height 17
drag, startPoint x: 64, startPoint y: 166, endPoint x: 74, endPoint y: 171, distance: 11.2
click at [197, 334] on input "range" at bounding box center [253, 341] width 111 height 14
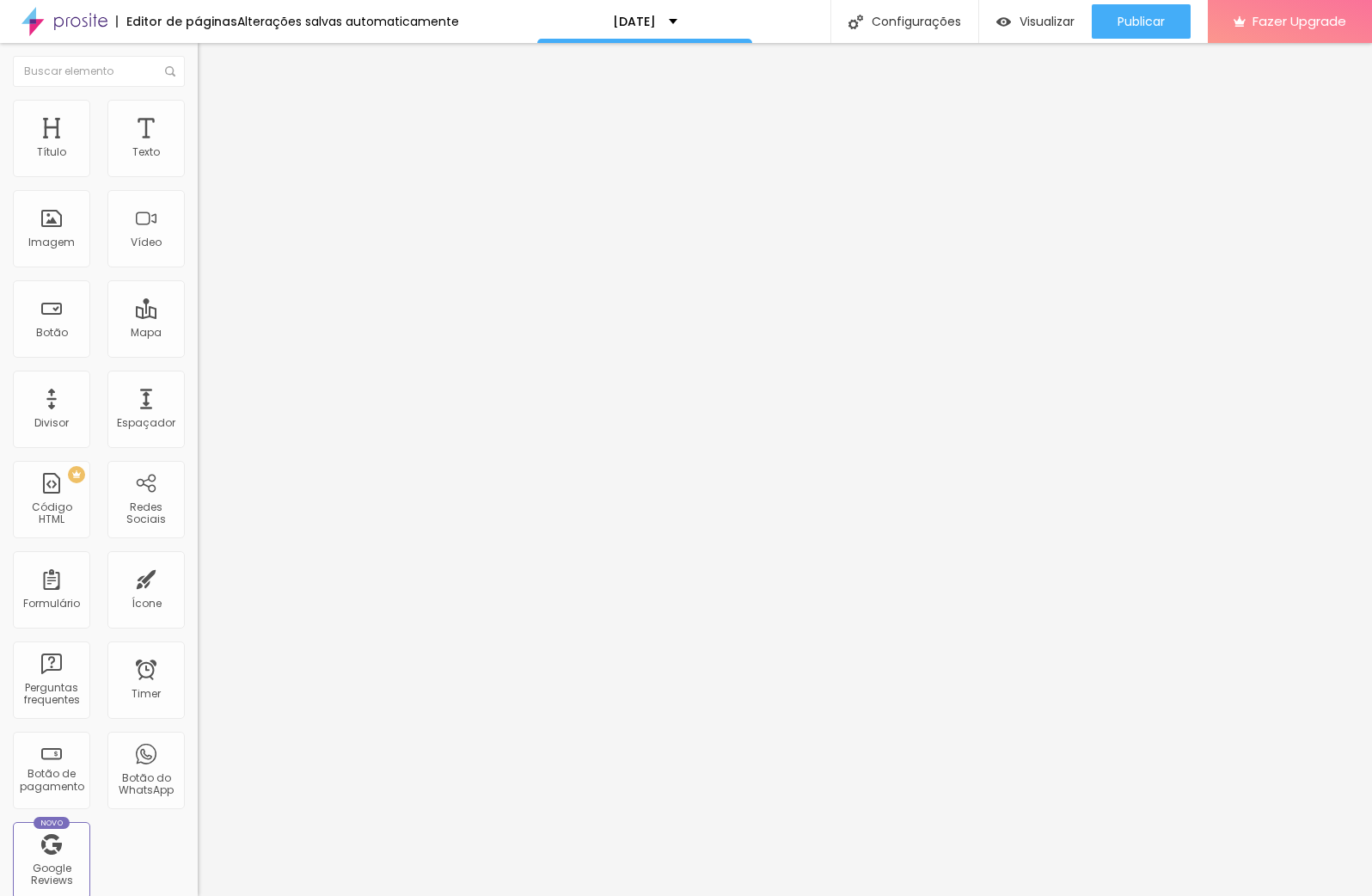
click at [197, 113] on li "Estilo" at bounding box center [296, 109] width 197 height 17
click at [197, 144] on div "Titulo 1 H1" at bounding box center [296, 136] width 197 height 17
drag, startPoint x: 63, startPoint y: 365, endPoint x: 73, endPoint y: 366, distance: 10.0
click at [197, 406] on input "range" at bounding box center [253, 413] width 111 height 14
click at [197, 148] on span "Adicionar imagem" at bounding box center [253, 140] width 111 height 15
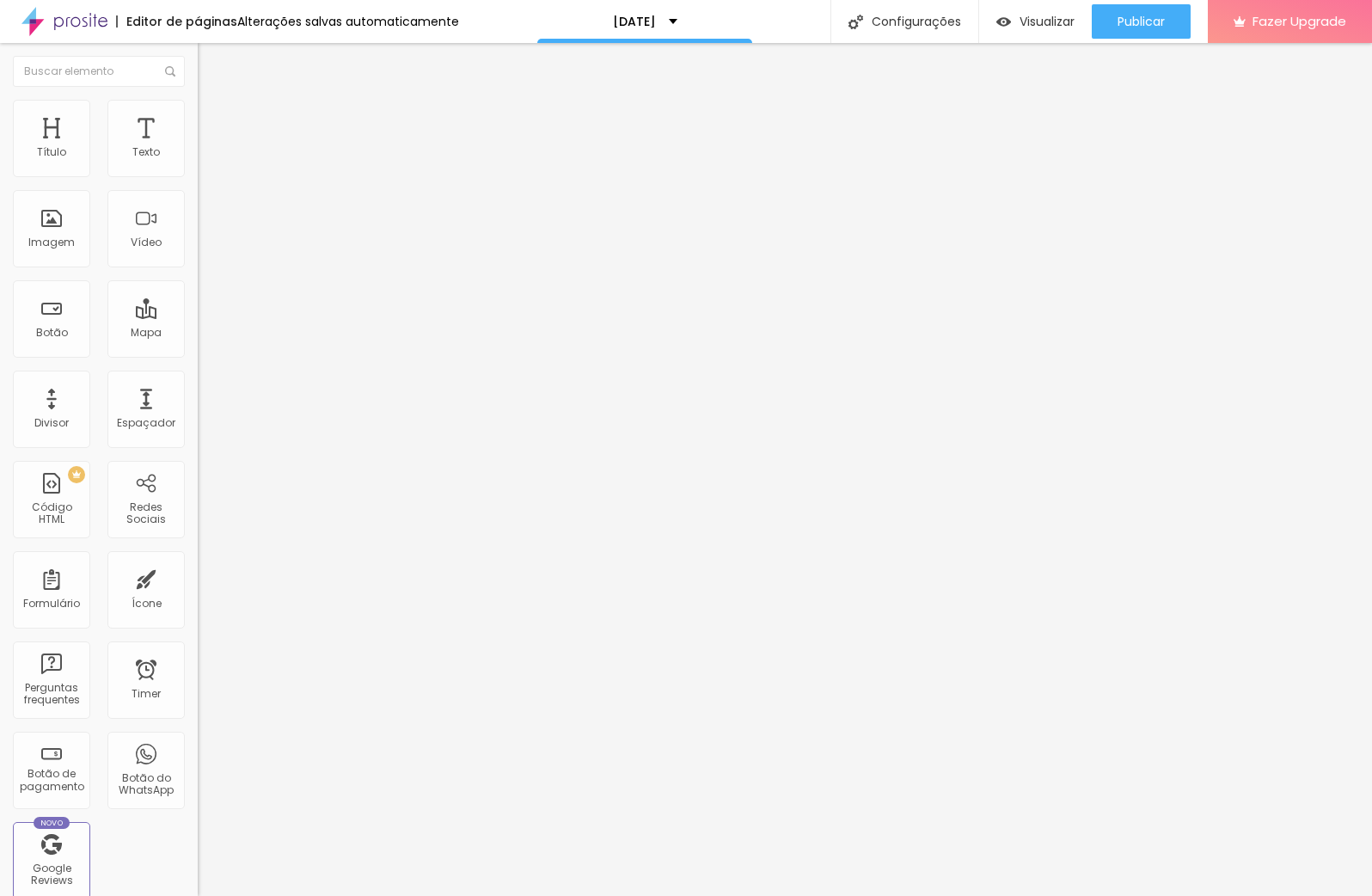
click at [213, 117] on span "Estilo" at bounding box center [226, 111] width 27 height 15
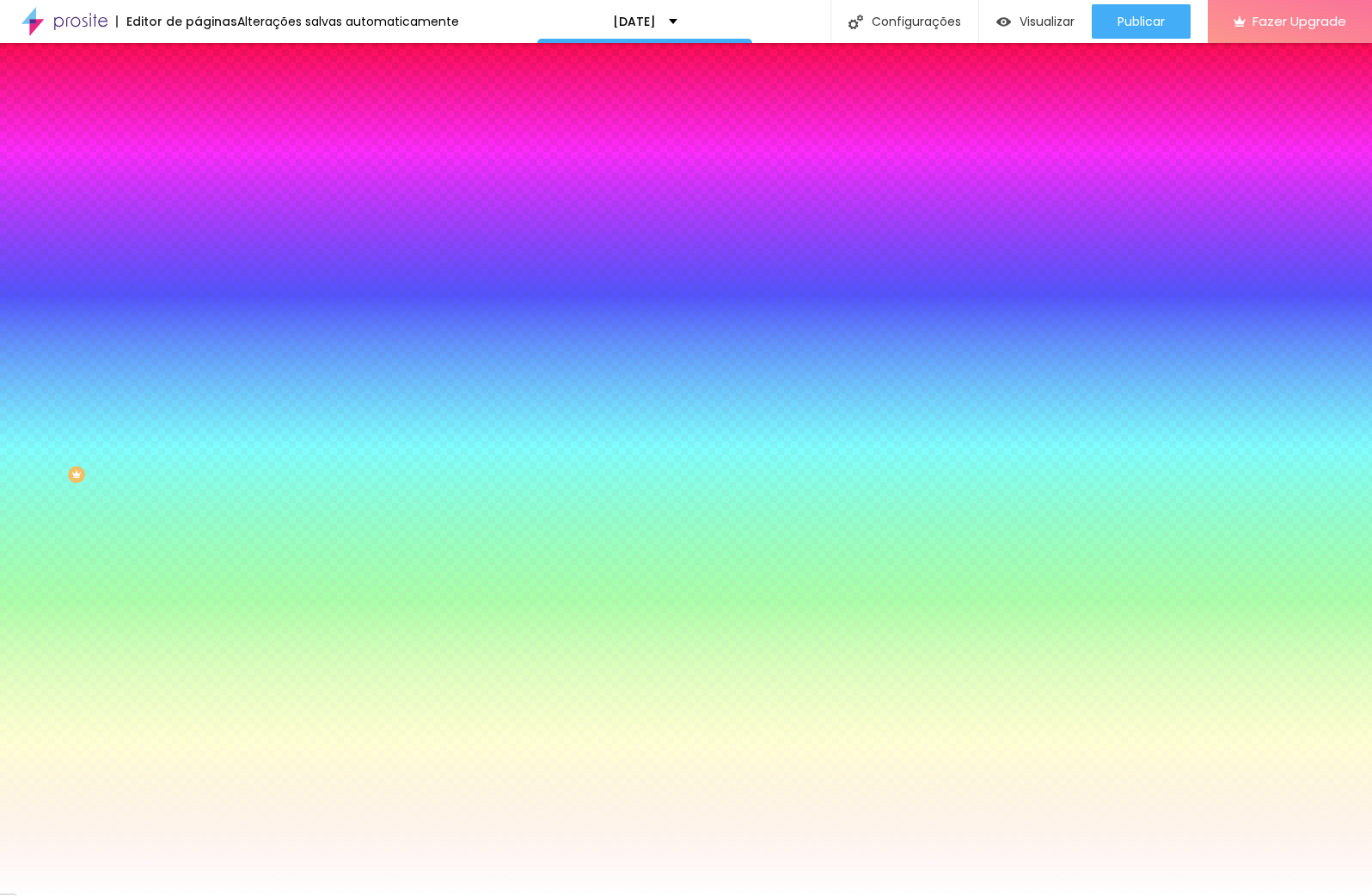
click at [197, 117] on li "Avançado" at bounding box center [296, 125] width 197 height 17
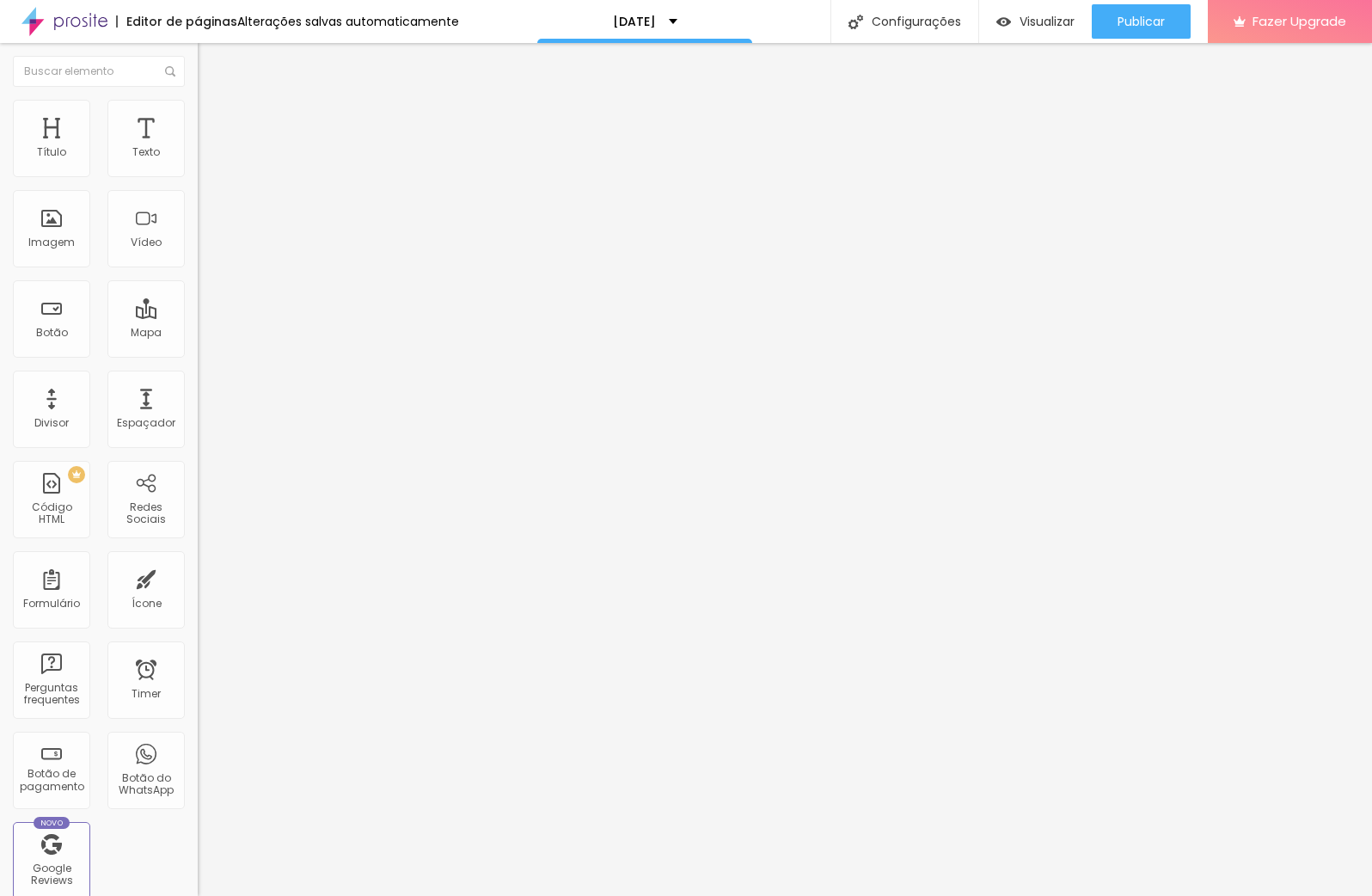
click at [210, 59] on img "button" at bounding box center [217, 63] width 14 height 14
click at [61, 228] on div "Imagem" at bounding box center [51, 228] width 77 height 77
click at [197, 157] on span "Encaixotado" at bounding box center [230, 149] width 67 height 15
click at [197, 184] on span "Completo" at bounding box center [223, 176] width 52 height 15
click at [197, 167] on span "Encaixotado" at bounding box center [230, 159] width 67 height 15
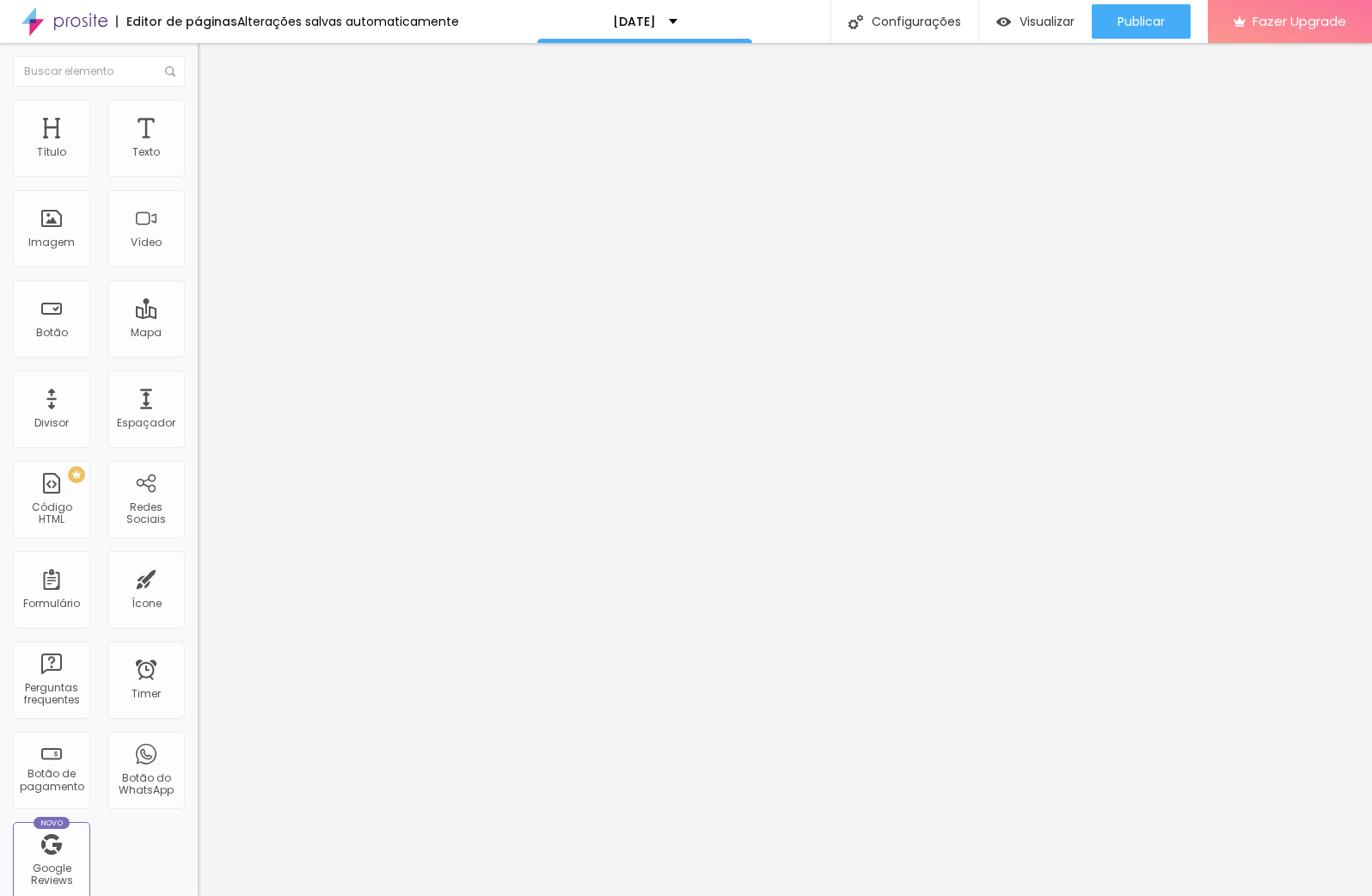
click at [213, 117] on span "Estilo" at bounding box center [226, 111] width 27 height 15
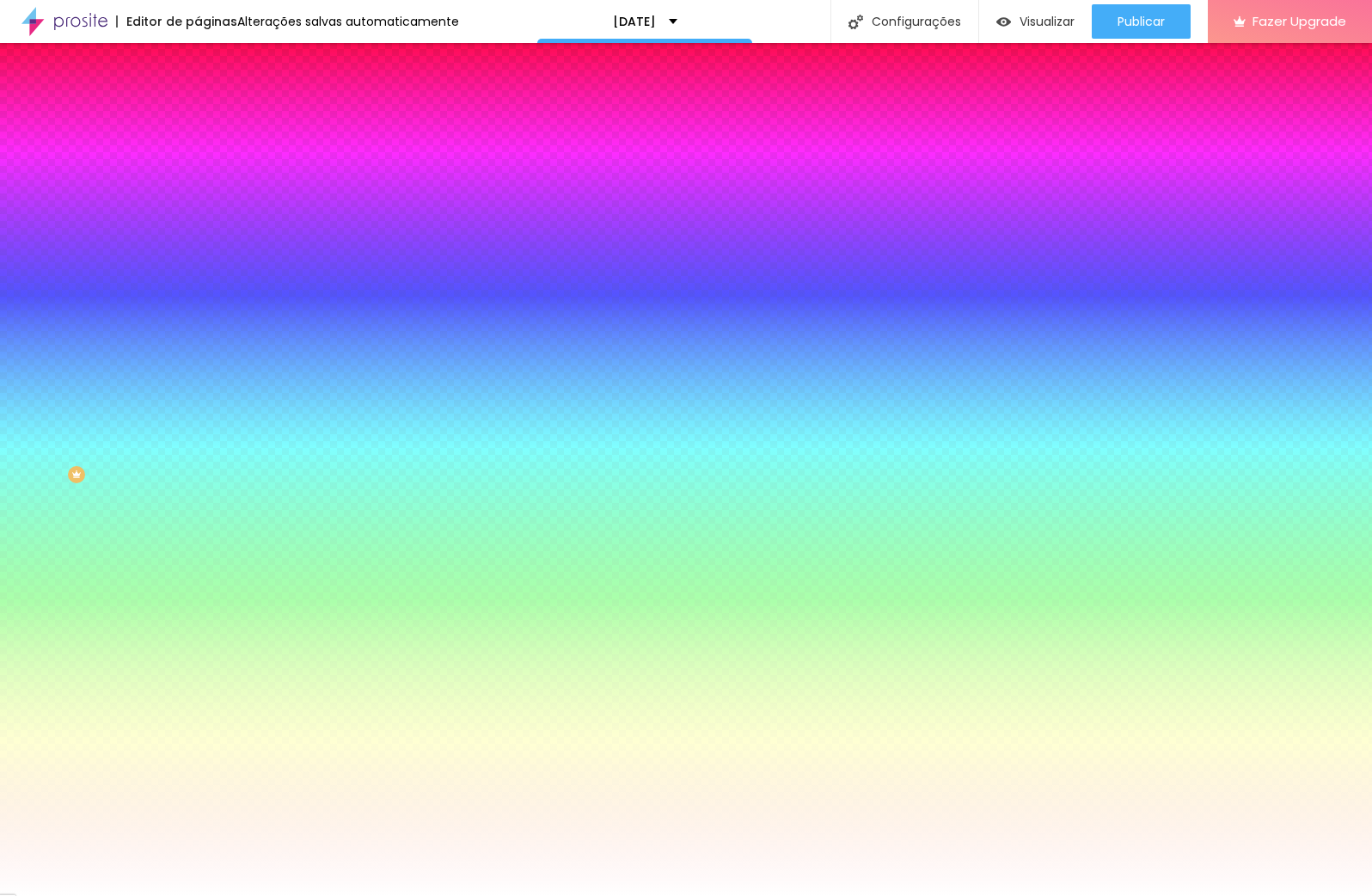
click at [197, 179] on span "Nenhum" at bounding box center [219, 171] width 44 height 15
click at [197, 205] on span "Parallax" at bounding box center [218, 197] width 42 height 15
click at [197, 189] on span "Nenhum" at bounding box center [219, 182] width 44 height 15
click at [197, 179] on span "Nenhum" at bounding box center [219, 171] width 44 height 15
drag, startPoint x: 183, startPoint y: 120, endPoint x: 162, endPoint y: 117, distance: 21.2
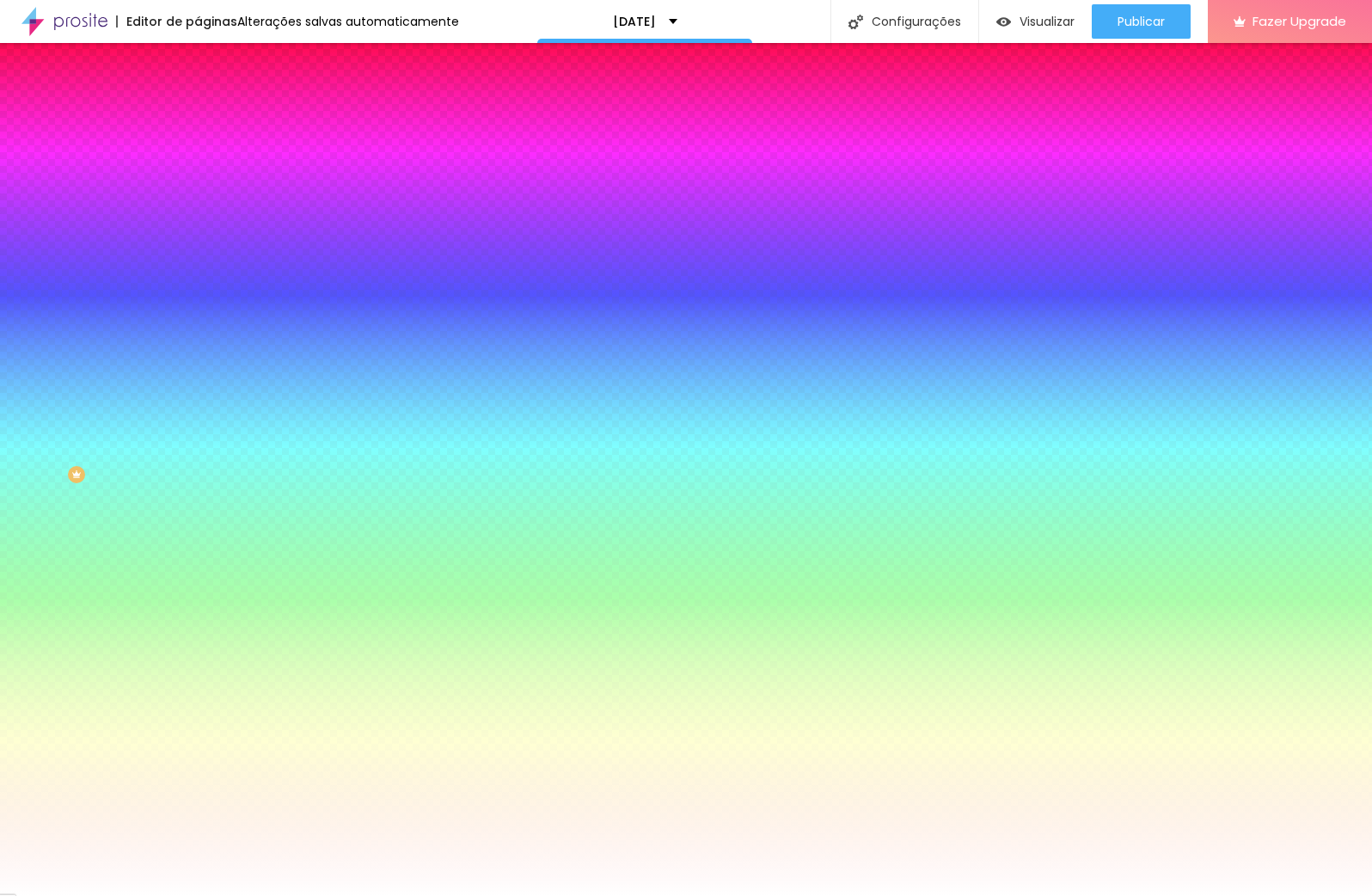
click at [213, 121] on span "Avançado" at bounding box center [241, 128] width 57 height 15
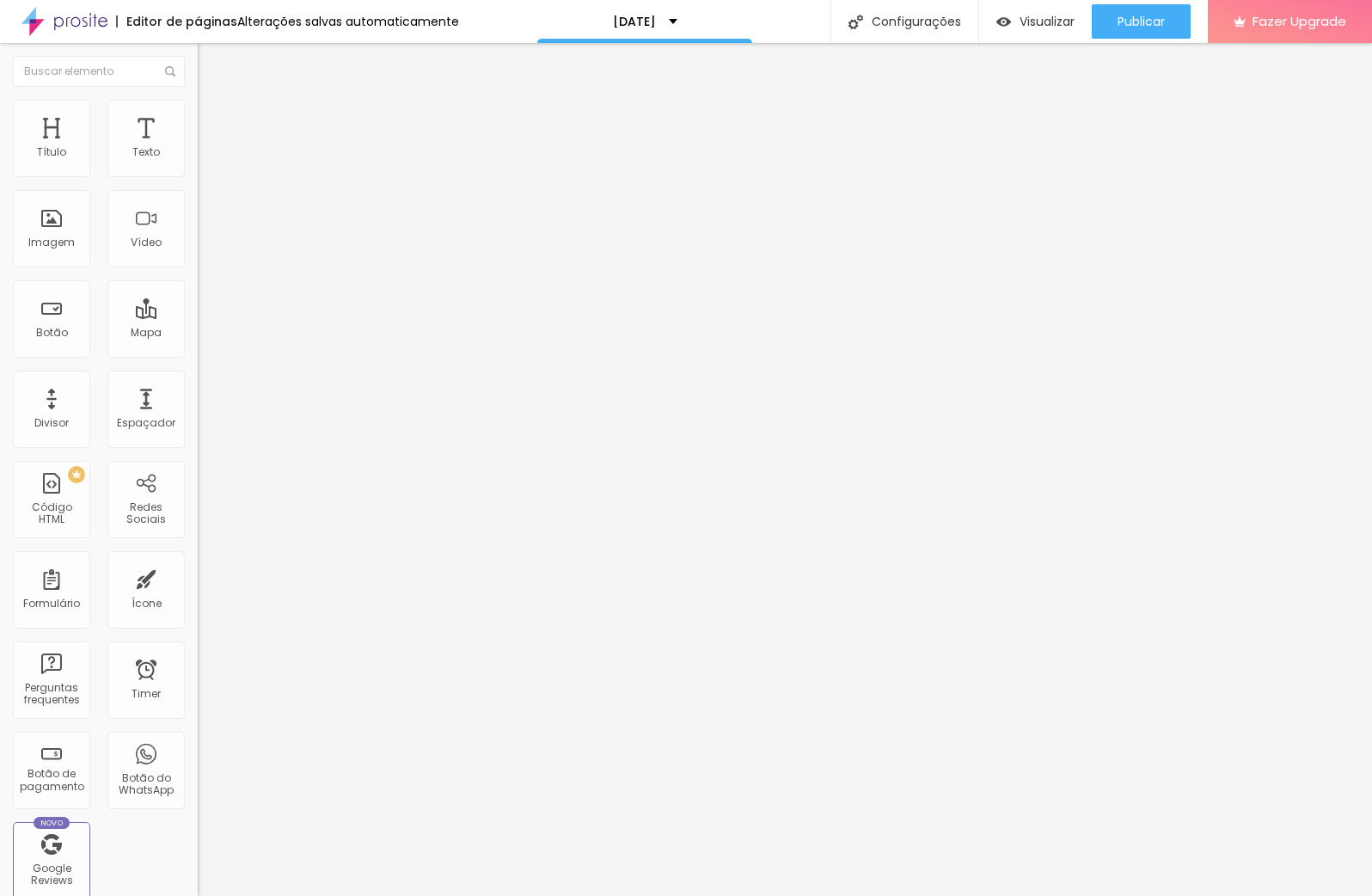
click at [210, 67] on img "button" at bounding box center [217, 63] width 14 height 14
click at [197, 148] on span "Adicionar imagem" at bounding box center [253, 140] width 111 height 15
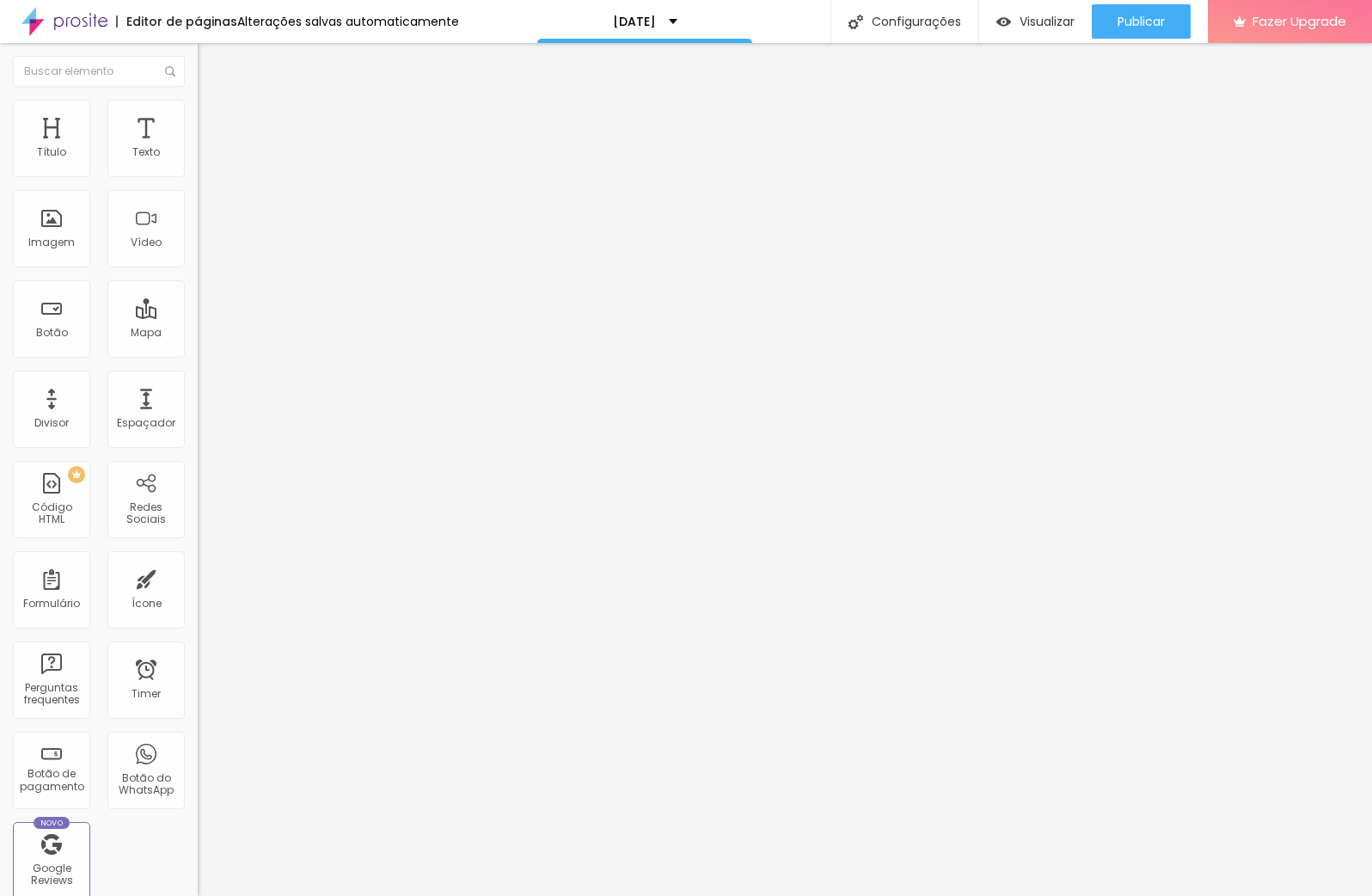
click at [197, 148] on span "Adicionar imagem" at bounding box center [253, 140] width 111 height 15
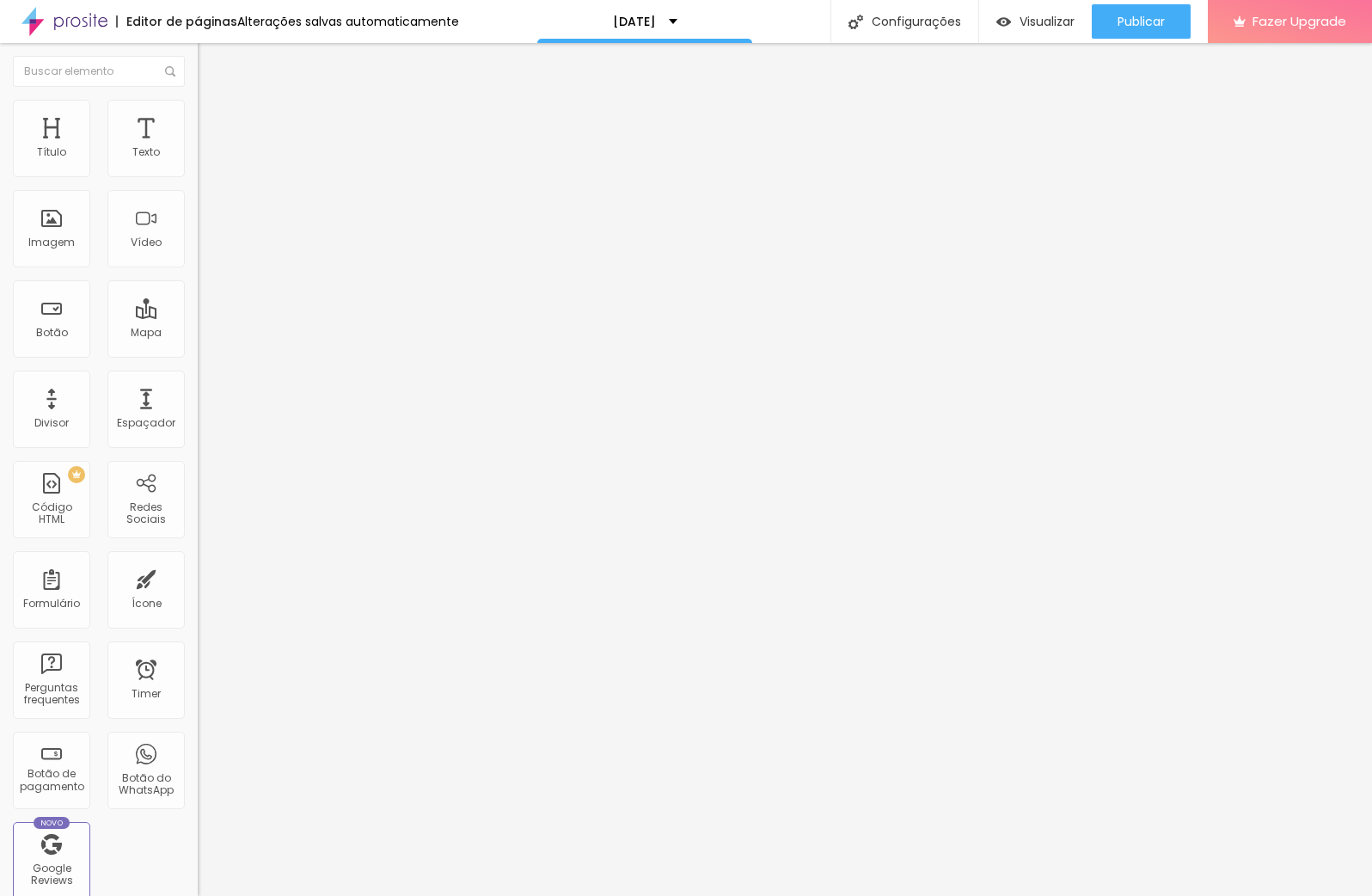
click at [197, 201] on div "Código HTML 0 caracteres 1 Insira teu código aqui XXXXXXXXXXXXXXXXXXXXXXXXXXXXX…" at bounding box center [296, 158] width 197 height 84
click at [197, 204] on div at bounding box center [296, 216] width 197 height 133
drag, startPoint x: 178, startPoint y: 236, endPoint x: 176, endPoint y: 224, distance: 12.2
click at [197, 148] on div "Código HTML 364 caracteres 1 <!-- Calendly inline widget begin --> < div class …" at bounding box center [296, 158] width 197 height 84
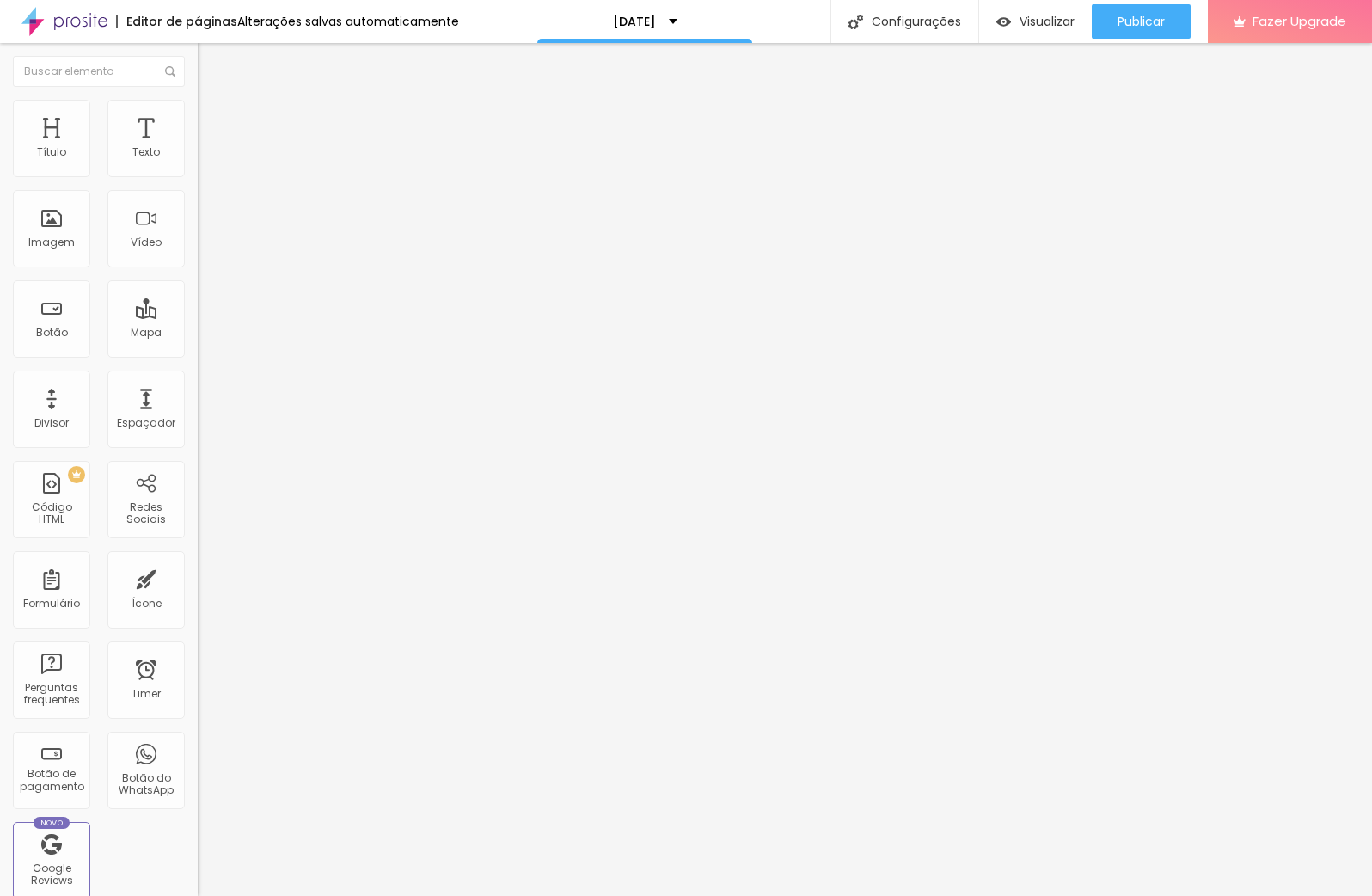
drag, startPoint x: 178, startPoint y: 235, endPoint x: 121, endPoint y: 199, distance: 67.4
click at [197, 155] on div "Código HTML 366 caracteres 1 <!-- Calendly inline widget begin --> < div class …" at bounding box center [296, 158] width 197 height 84
click at [210, 67] on img "button" at bounding box center [217, 63] width 14 height 14
click at [197, 148] on span "Trocar imagem" at bounding box center [244, 140] width 94 height 15
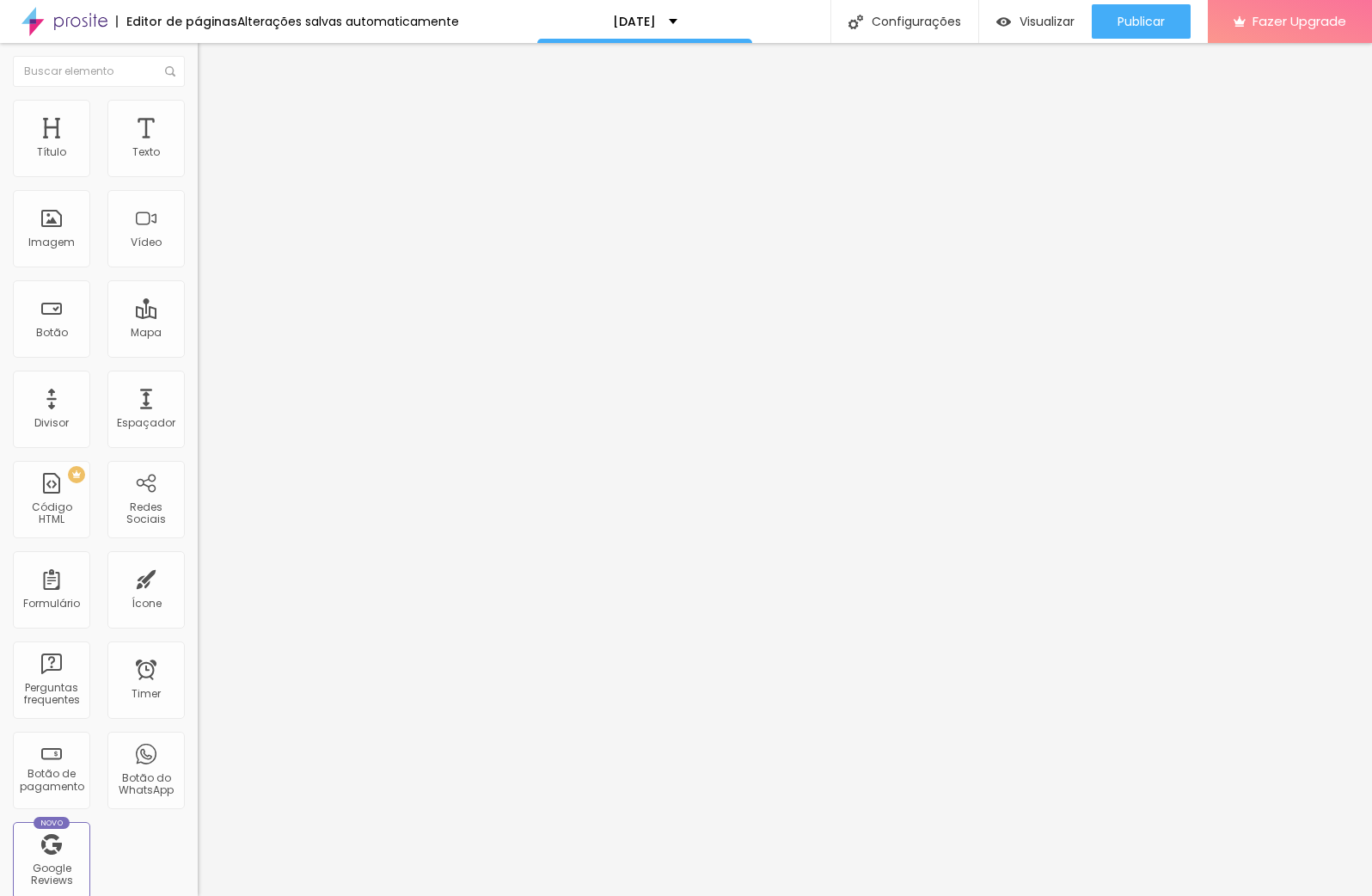
scroll to position [431, 0]
click at [197, 148] on span "Trocar imagem" at bounding box center [244, 140] width 94 height 15
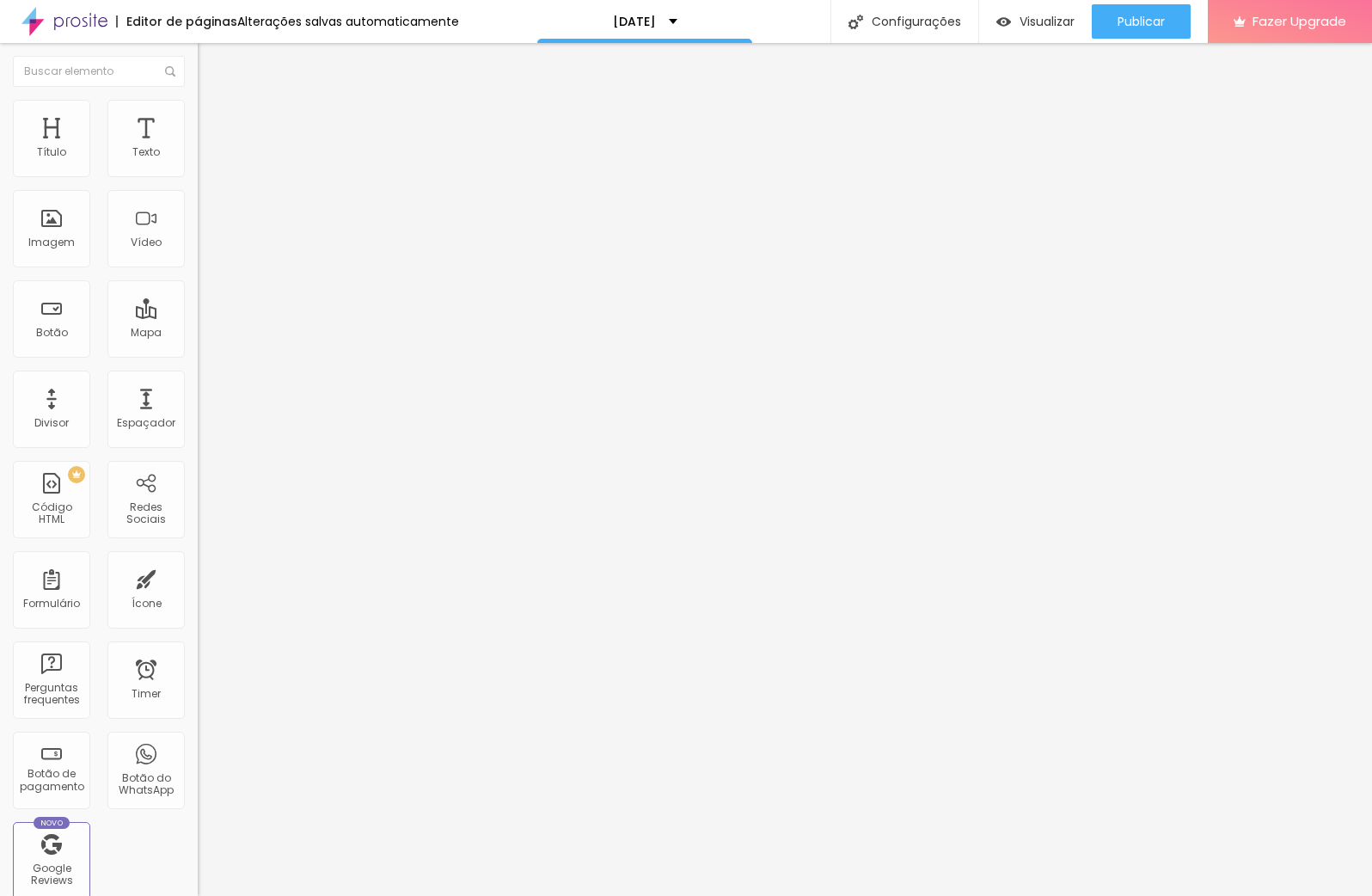
scroll to position [721, 0]
click at [213, 121] on span "Avançado" at bounding box center [241, 128] width 57 height 15
drag, startPoint x: 97, startPoint y: 199, endPoint x: 52, endPoint y: 197, distance: 45.0
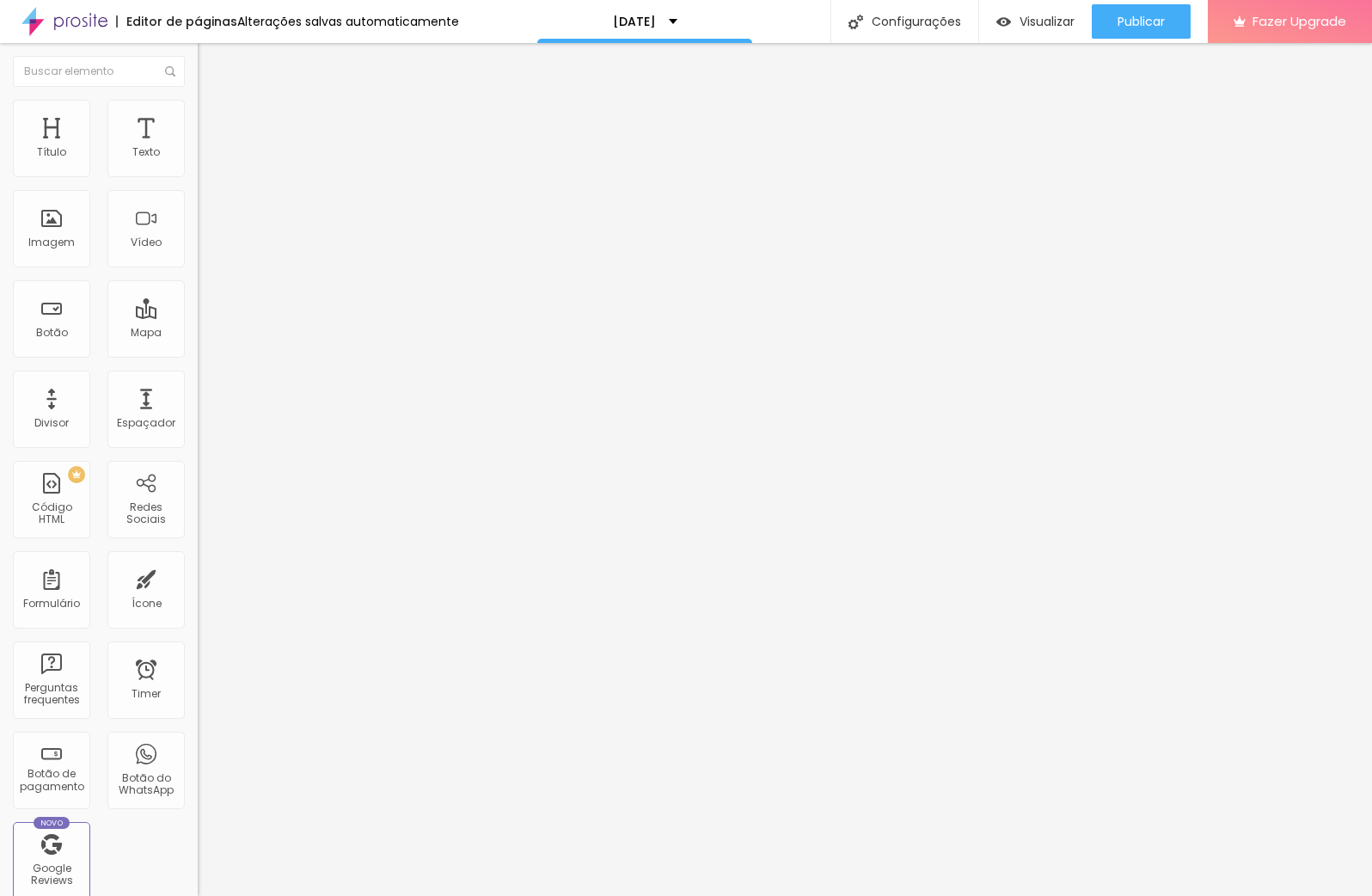
click at [197, 577] on input "range" at bounding box center [253, 584] width 111 height 14
click at [197, 803] on input "range" at bounding box center [253, 810] width 111 height 14
click at [197, 317] on input "range" at bounding box center [253, 324] width 111 height 14
drag, startPoint x: 39, startPoint y: 271, endPoint x: 0, endPoint y: 270, distance: 39.0
click at [197, 270] on div "13 Tamanho do texto 0 Espaço entre letras 1.3 Altura da linha 0 Espaço entre pa…" at bounding box center [296, 603] width 197 height 973
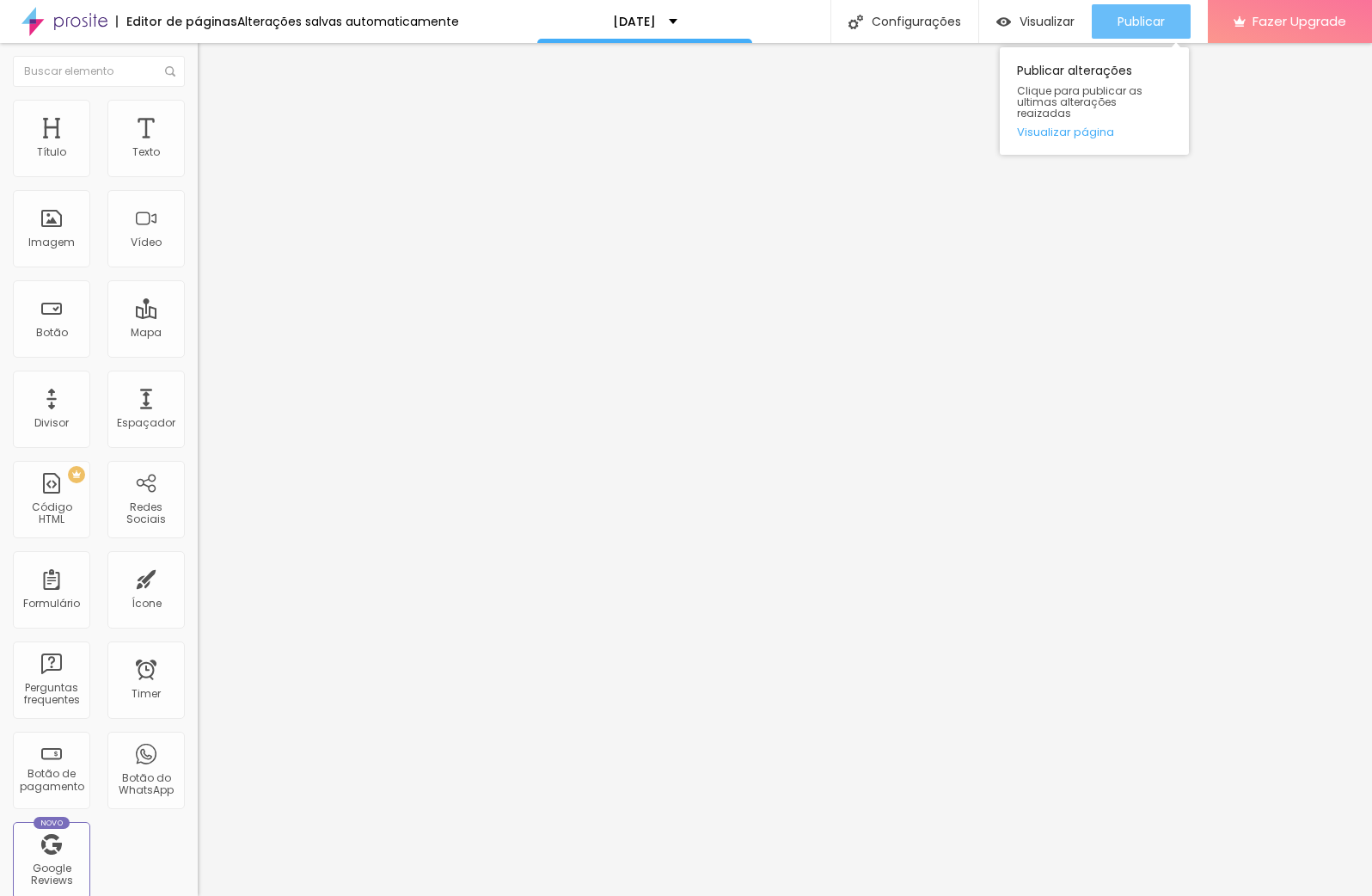
click at [1131, 31] on div "Publicar" at bounding box center [1141, 22] width 47 height 35
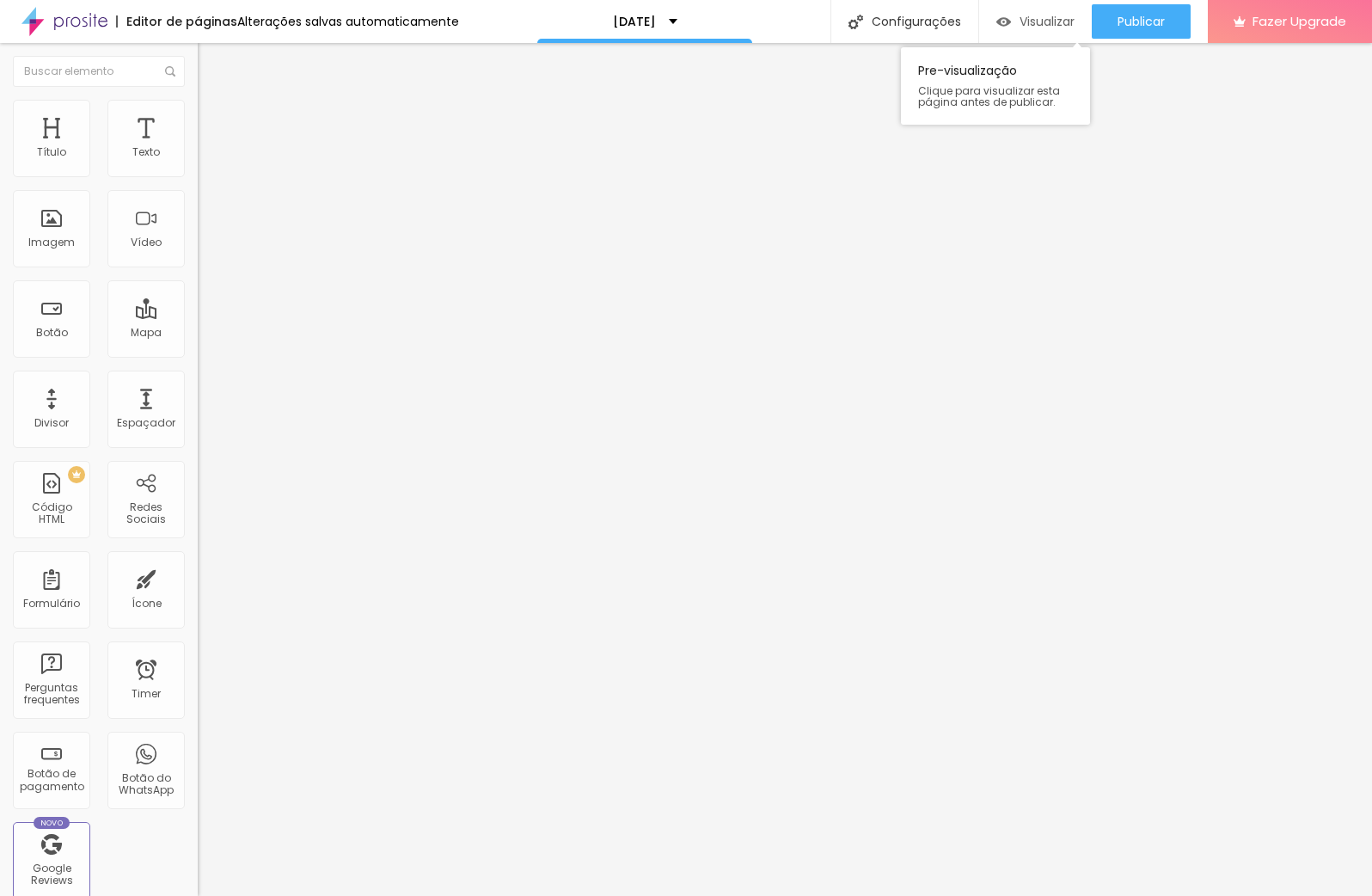
click at [1028, 31] on div "Visualizar" at bounding box center [1036, 22] width 78 height 35
click at [197, 114] on li "Estilo" at bounding box center [296, 109] width 197 height 17
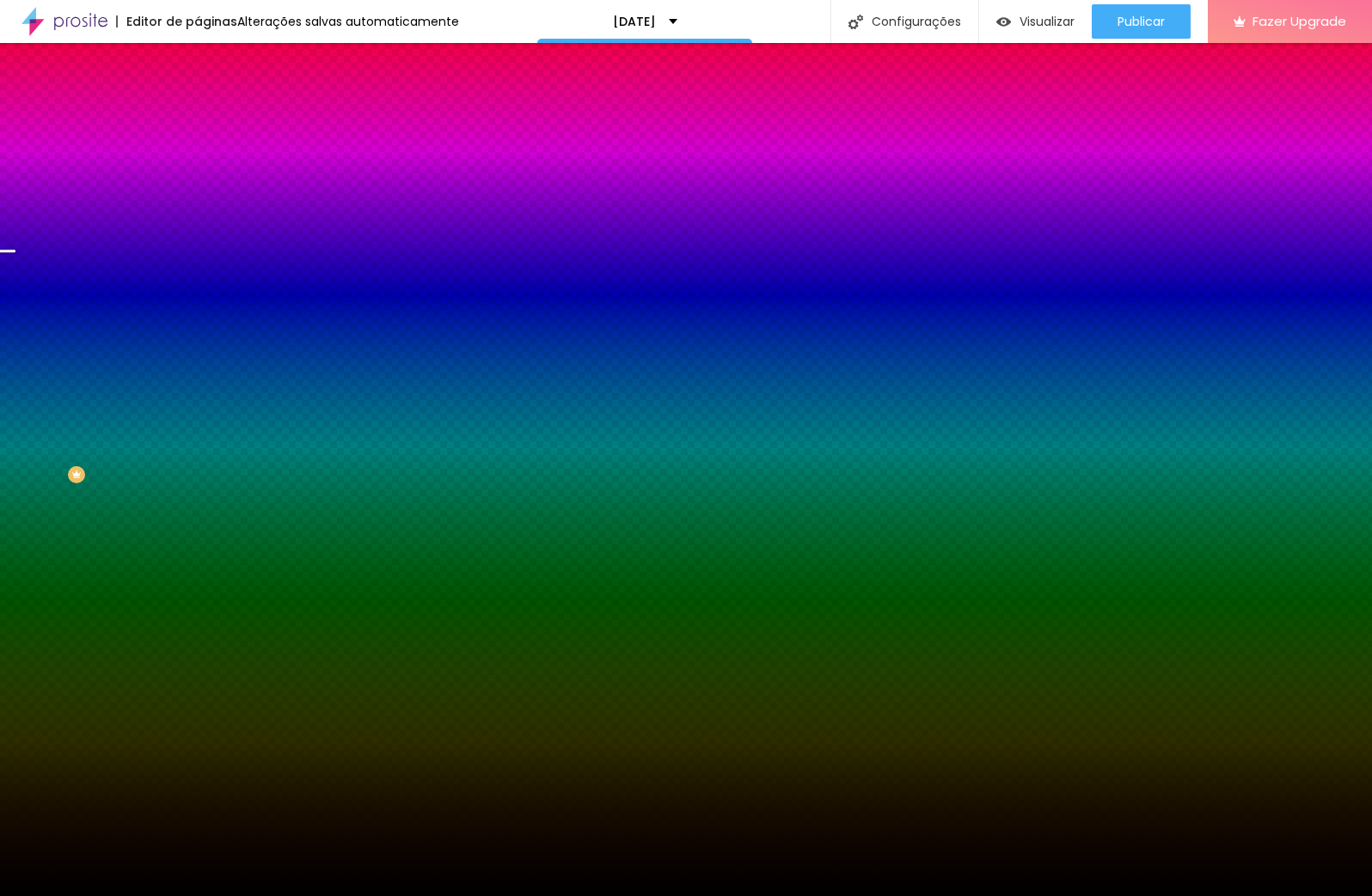
click at [197, 117] on li "Avançado" at bounding box center [296, 125] width 197 height 17
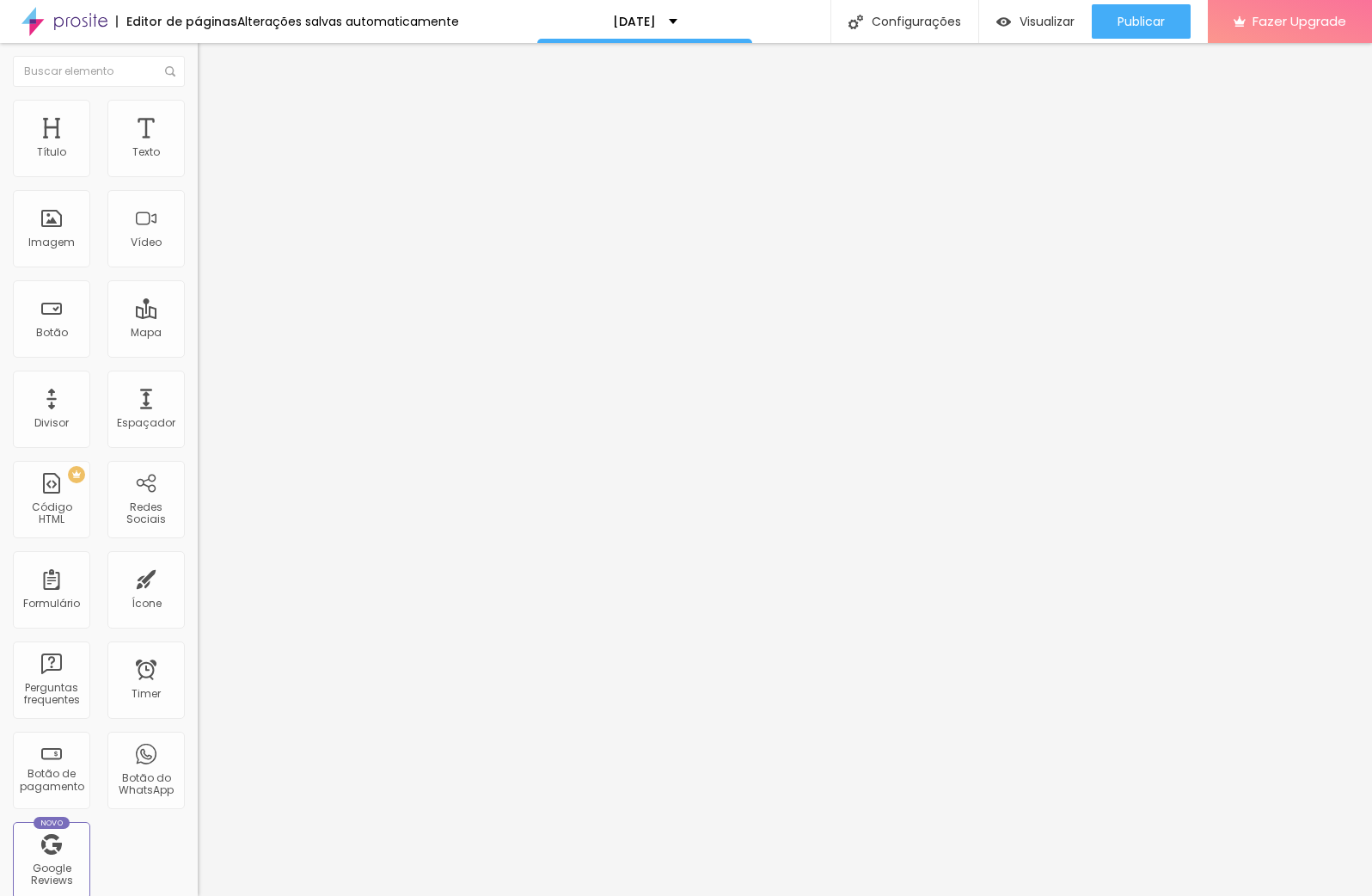
drag, startPoint x: 71, startPoint y: 202, endPoint x: 196, endPoint y: 205, distance: 125.0
click at [197, 205] on div "30 Espaçamento entre colunas 500 px Espaçamento vertical ID Html Classes Html V…" at bounding box center [296, 495] width 197 height 723
click at [1161, 34] on div "Publicar" at bounding box center [1141, 22] width 47 height 35
click at [1028, 23] on span "Visualizar" at bounding box center [1031, 22] width 55 height 14
drag, startPoint x: 141, startPoint y: 171, endPoint x: 39, endPoint y: 170, distance: 102.0
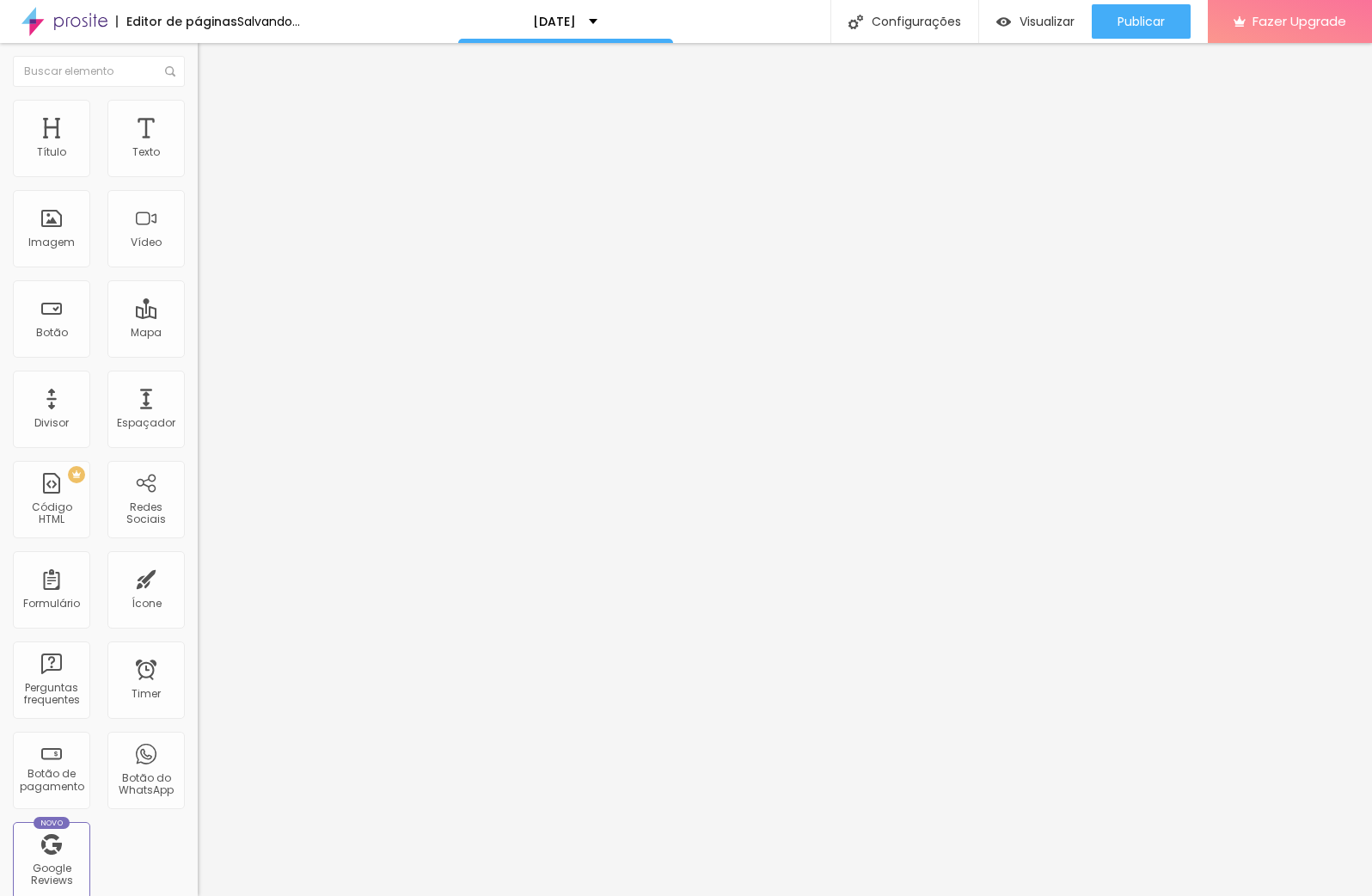
click at [197, 334] on input "range" at bounding box center [253, 341] width 111 height 14
click at [197, 577] on input "range" at bounding box center [253, 584] width 111 height 14
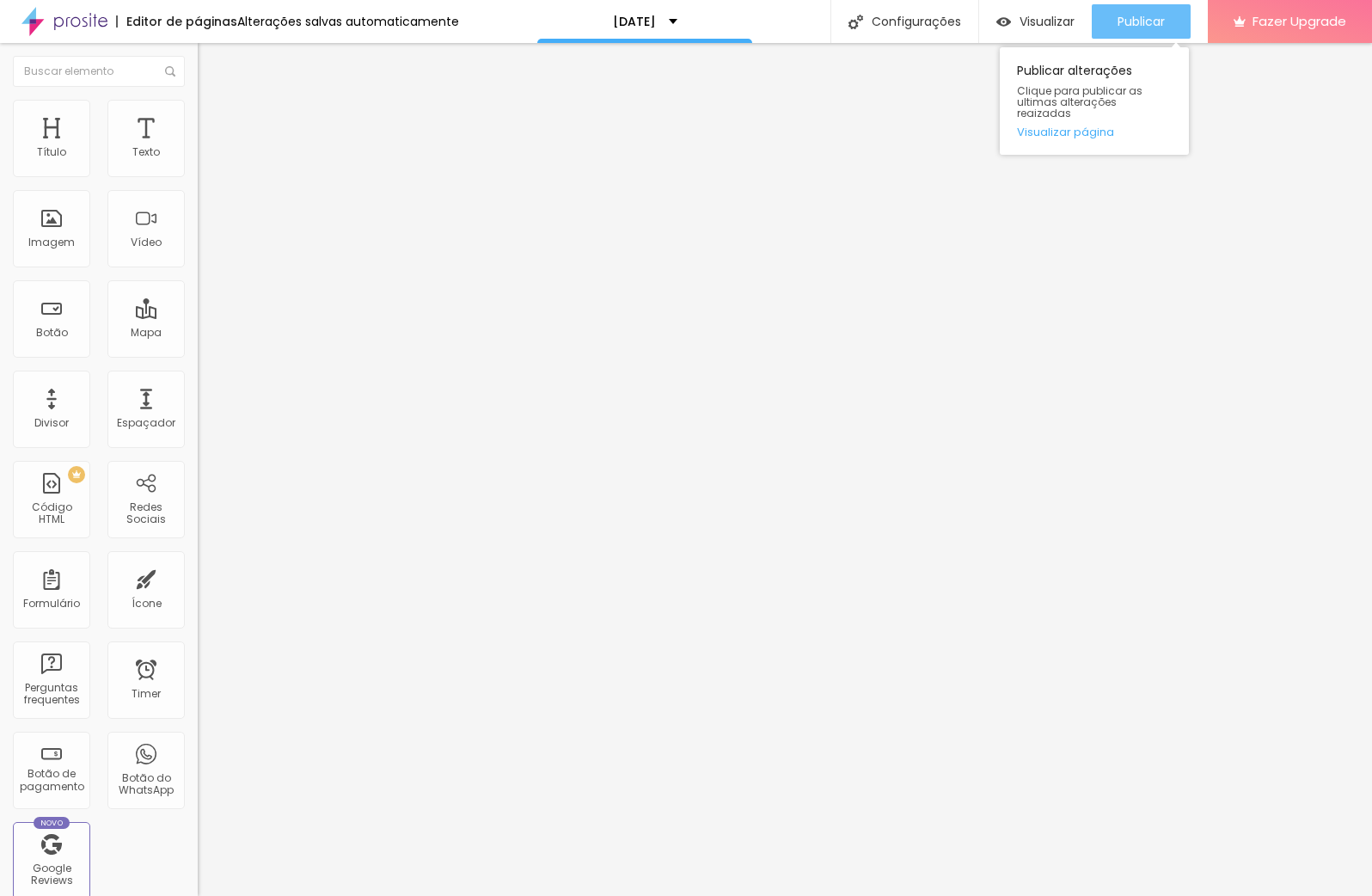
click at [1156, 24] on span "Publicar" at bounding box center [1141, 22] width 47 height 14
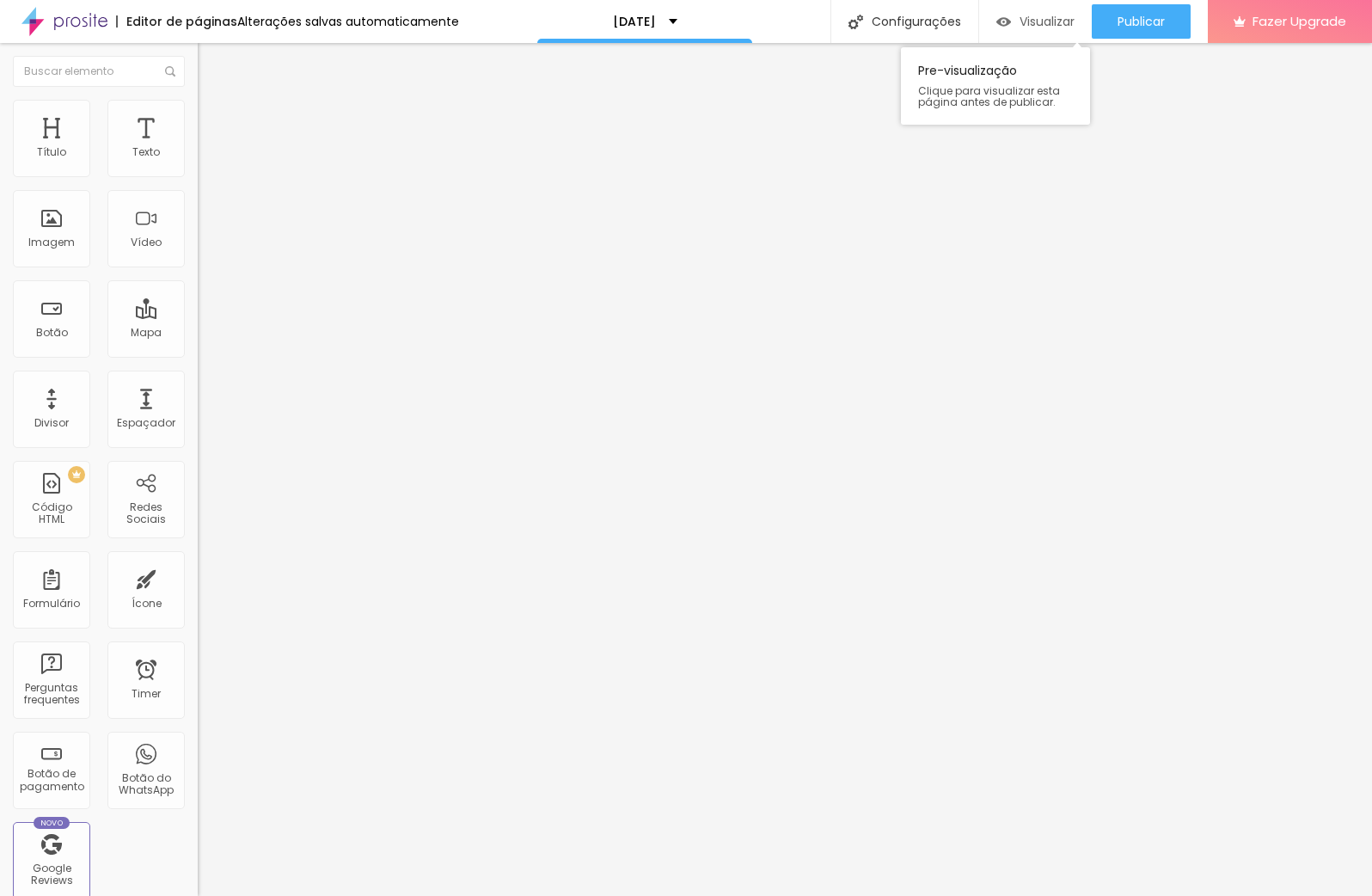
click at [1044, 16] on span "Visualizar" at bounding box center [1046, 22] width 55 height 14
